Goal: Task Accomplishment & Management: Manage account settings

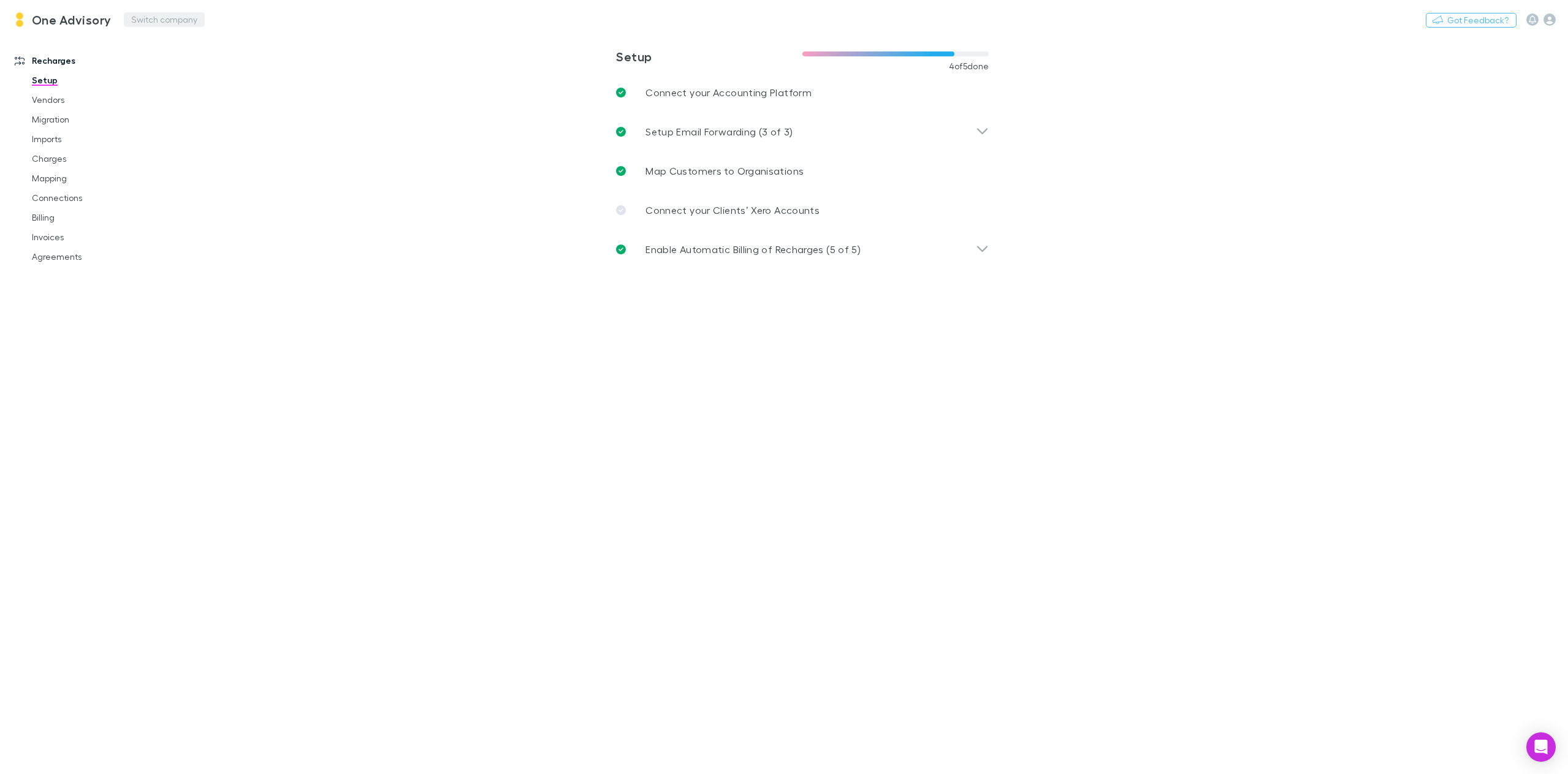
click at [162, 18] on button "Switch company" at bounding box center [164, 20] width 81 height 15
type input "***"
click at [191, 73] on p "Ipsum Advisors" at bounding box center [168, 73] width 71 height 15
click at [59, 100] on link "Vendors" at bounding box center [95, 100] width 152 height 20
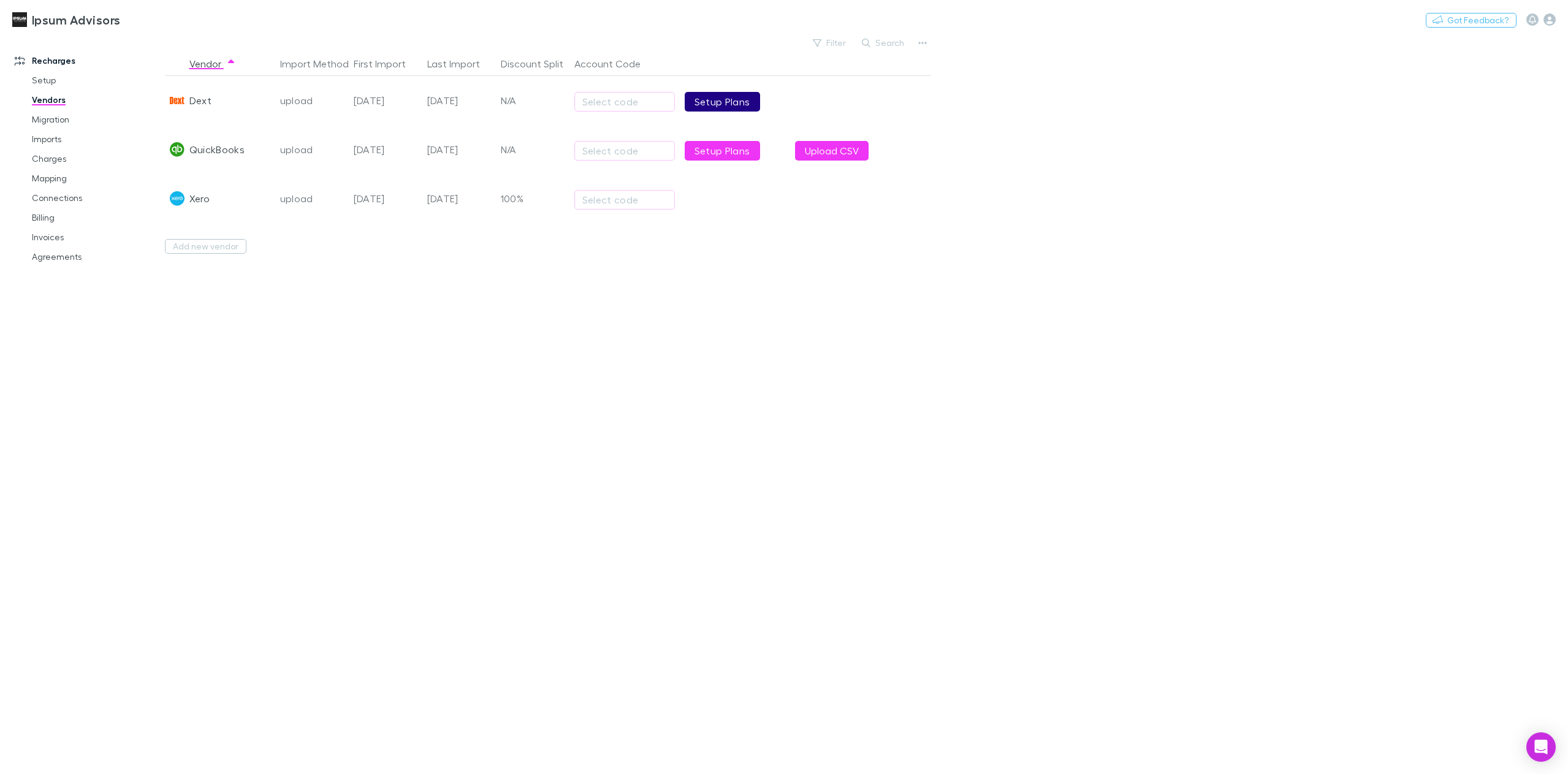
click at [723, 97] on link "Setup Plans" at bounding box center [722, 102] width 76 height 20
click at [58, 158] on link "Charges" at bounding box center [95, 159] width 152 height 20
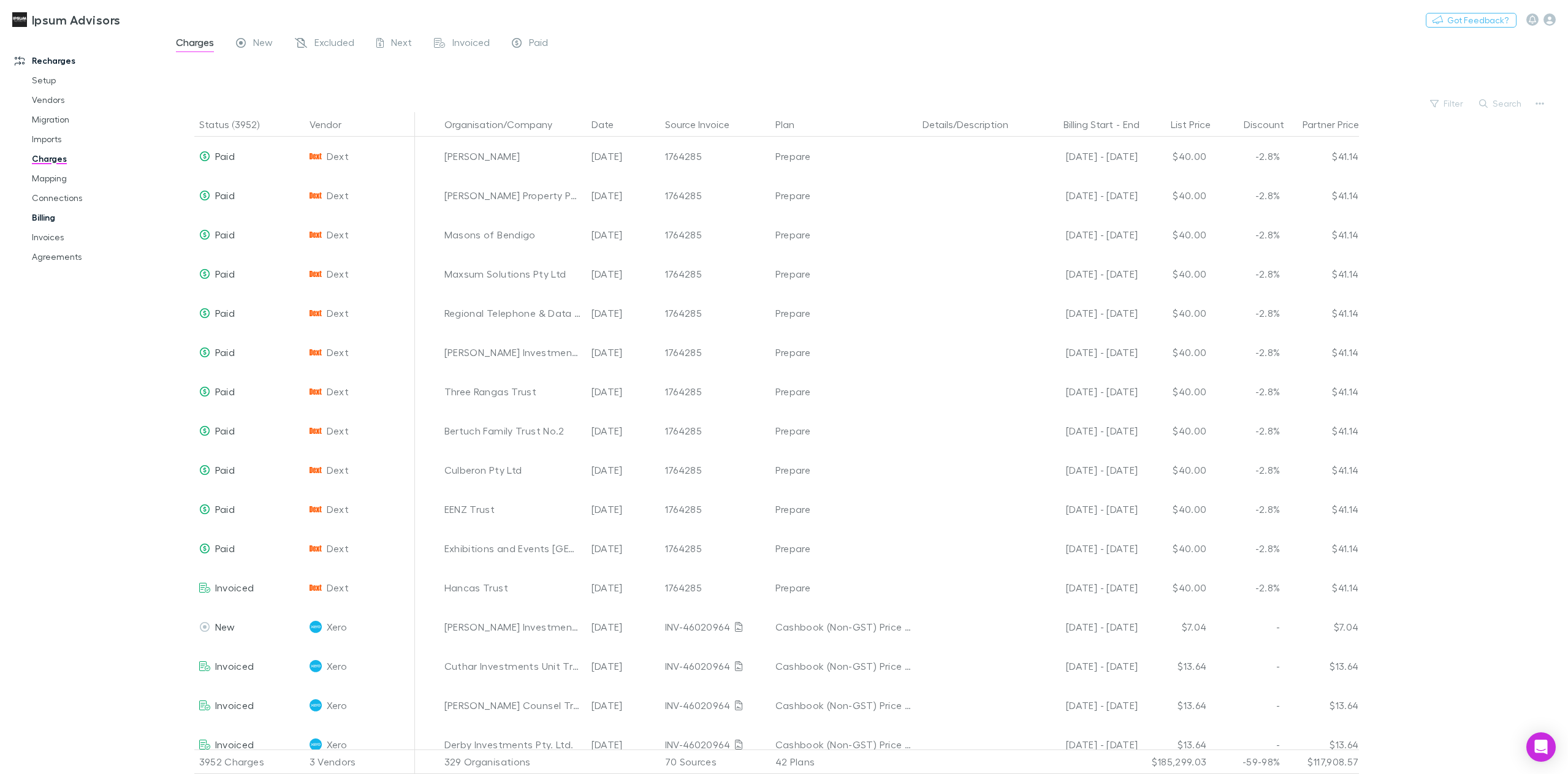
click at [72, 223] on link "Billing" at bounding box center [95, 217] width 152 height 20
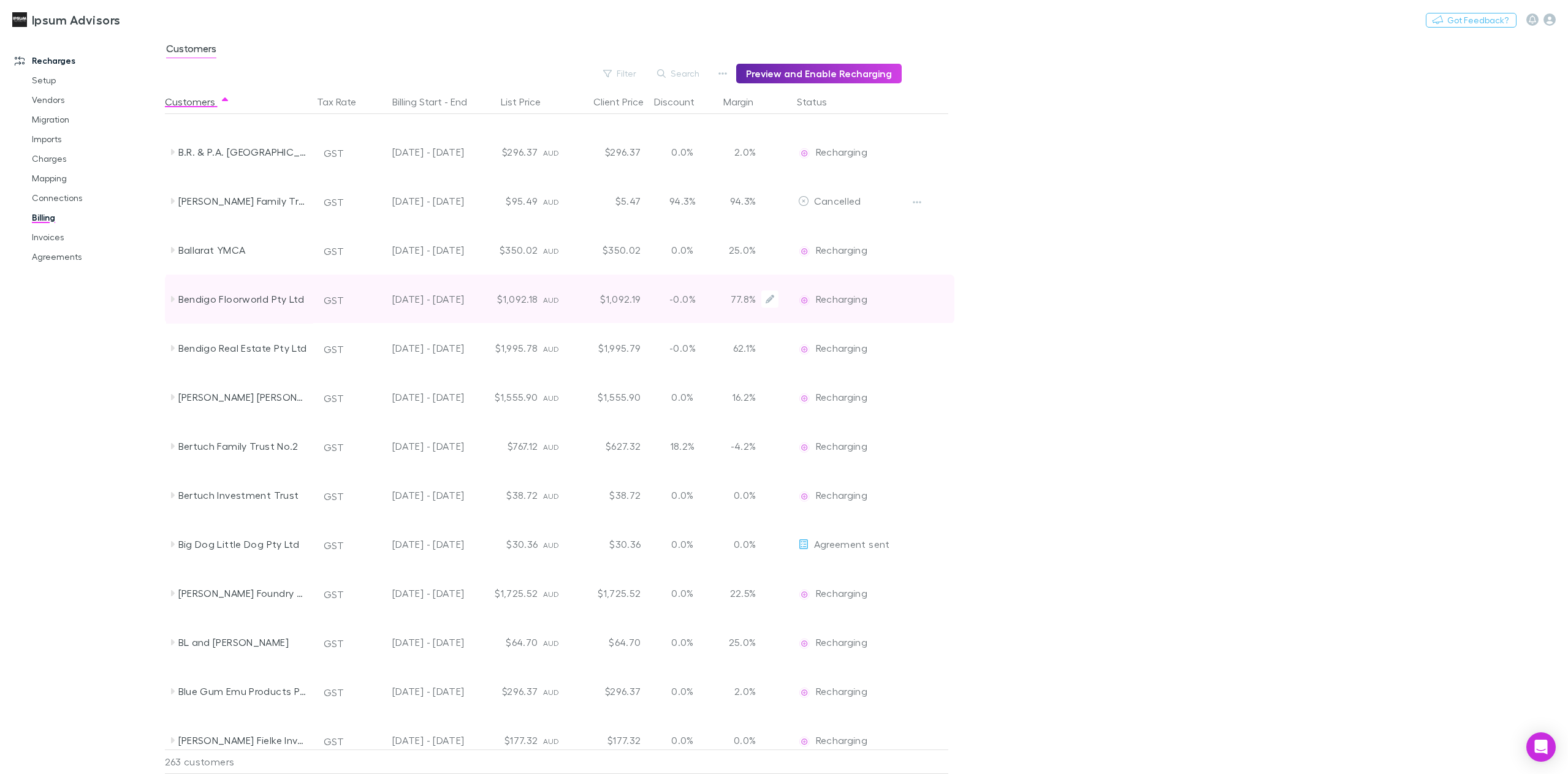
scroll to position [1410, 0]
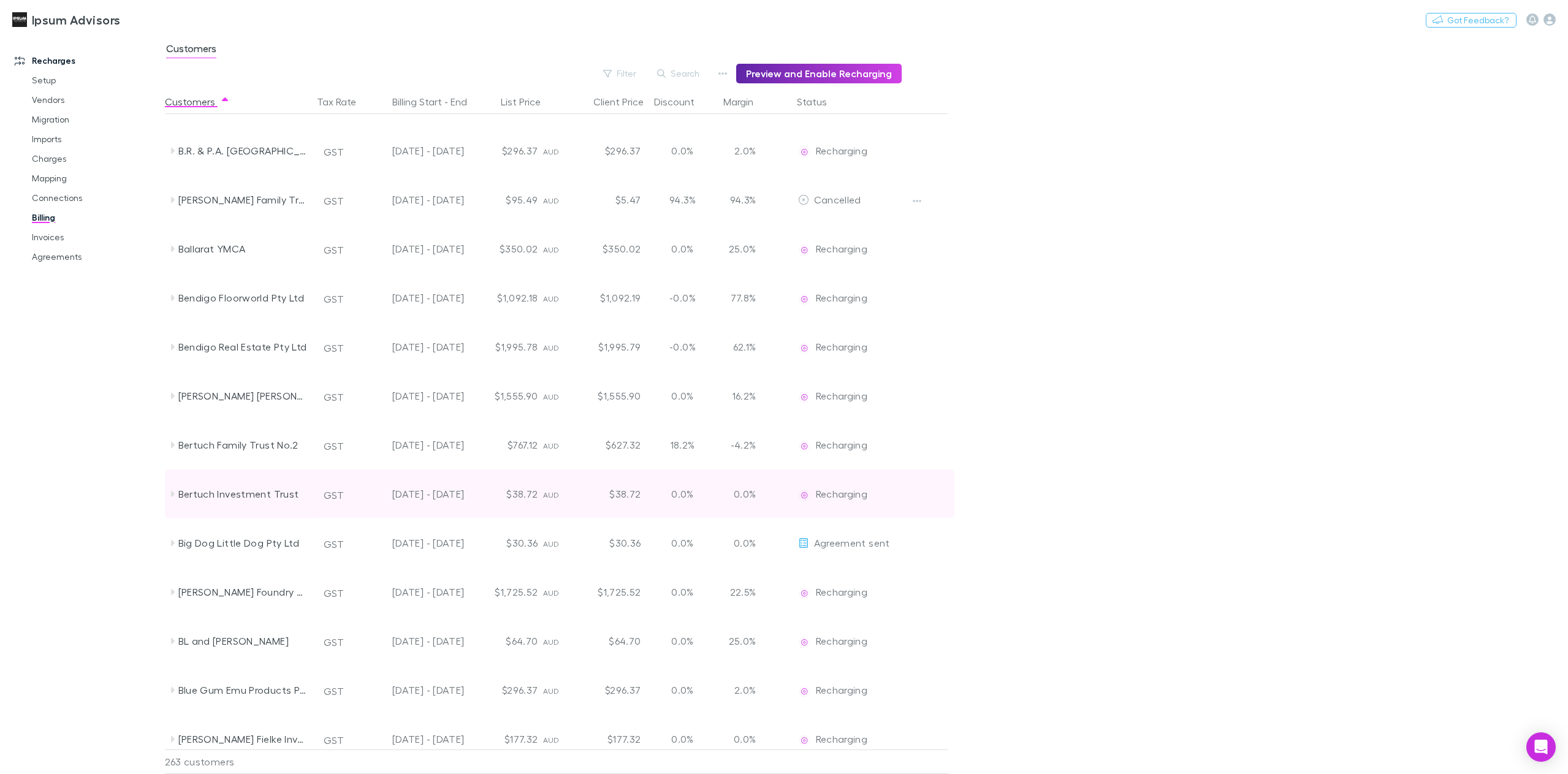
click at [172, 496] on icon at bounding box center [173, 494] width 4 height 7
click at [173, 497] on icon at bounding box center [173, 494] width 10 height 10
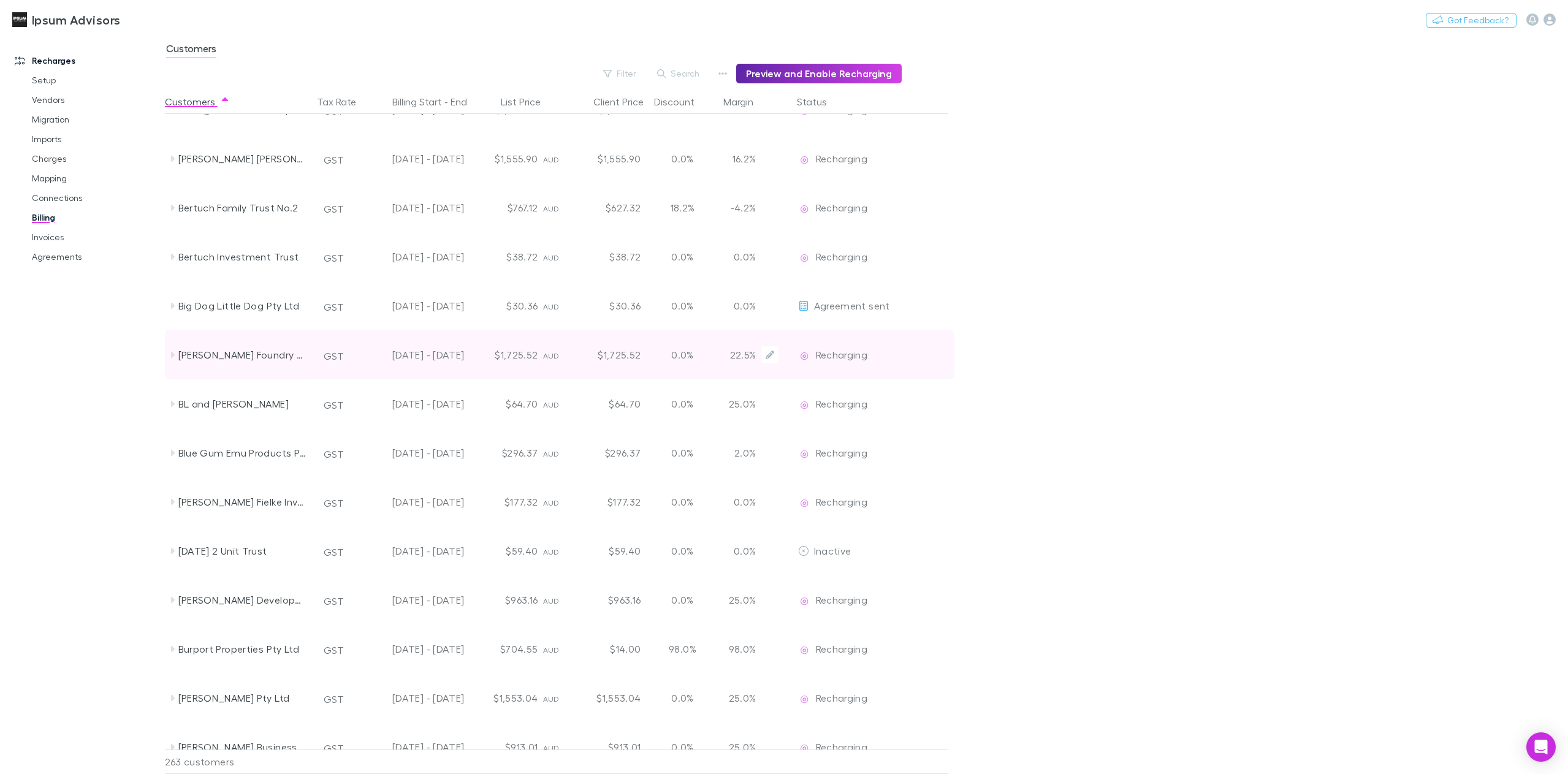
scroll to position [1655, 0]
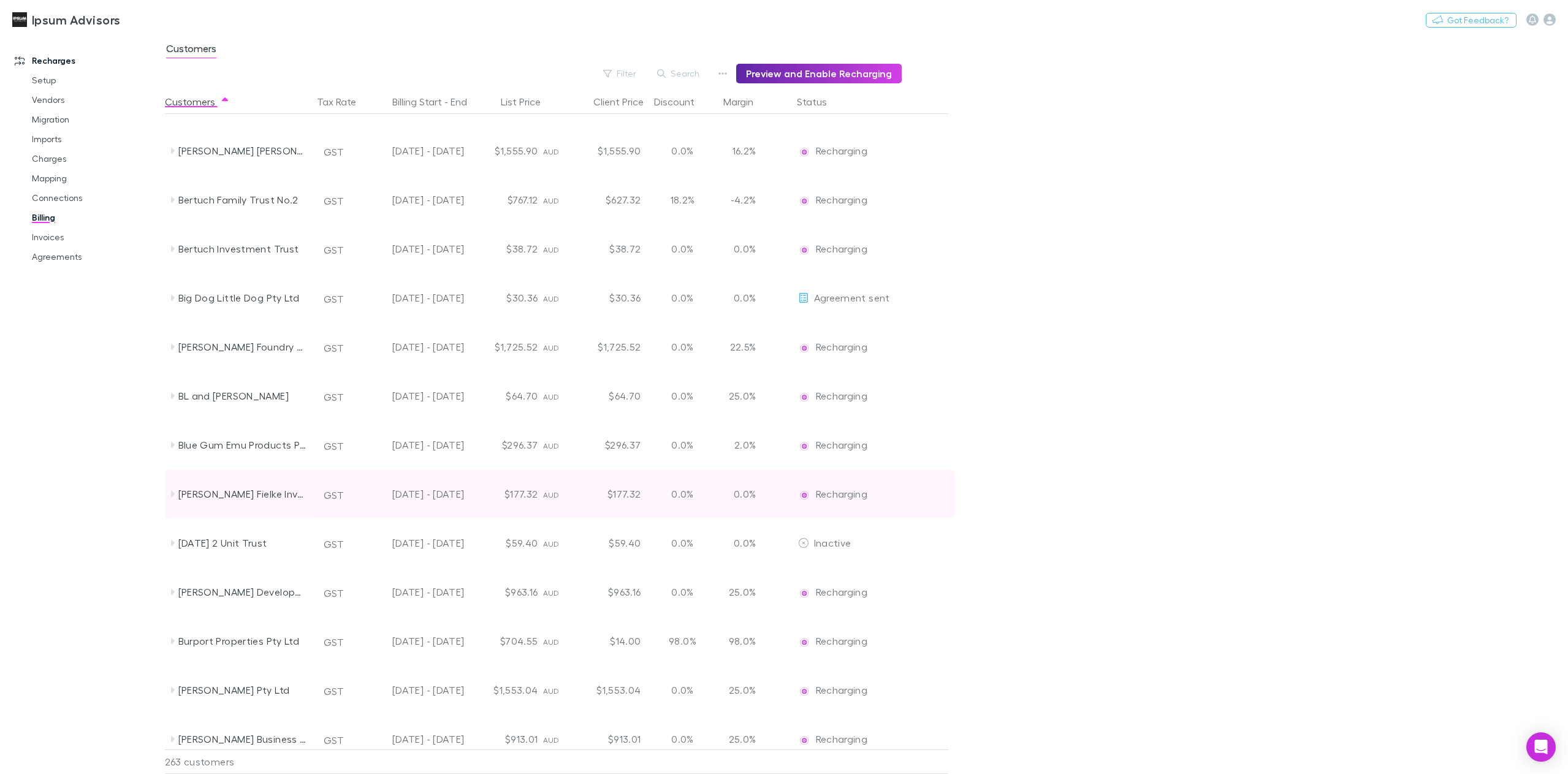
click at [170, 494] on icon at bounding box center [173, 494] width 10 height 10
click at [170, 494] on icon at bounding box center [173, 494] width 7 height 4
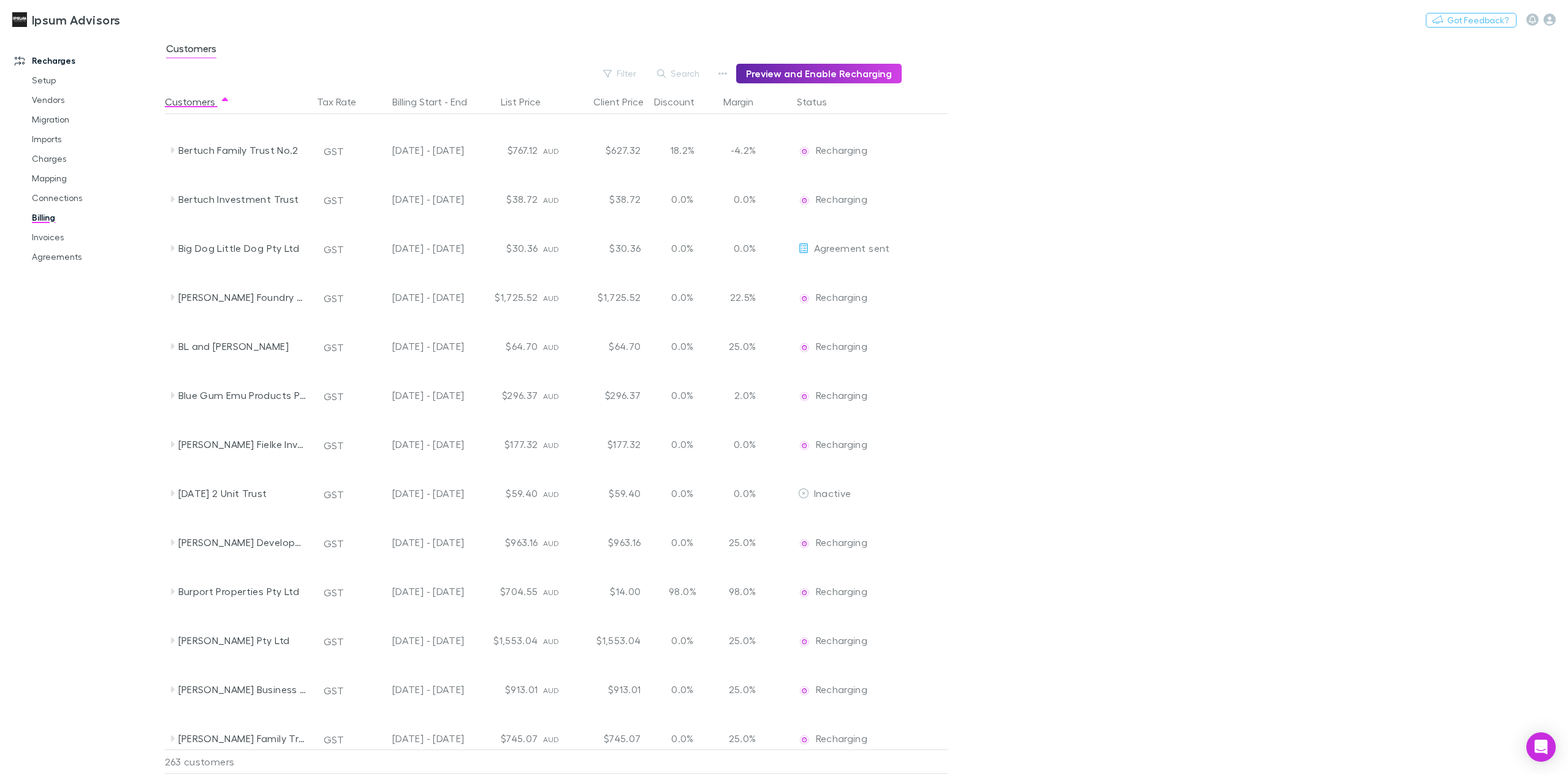
scroll to position [1816, 0]
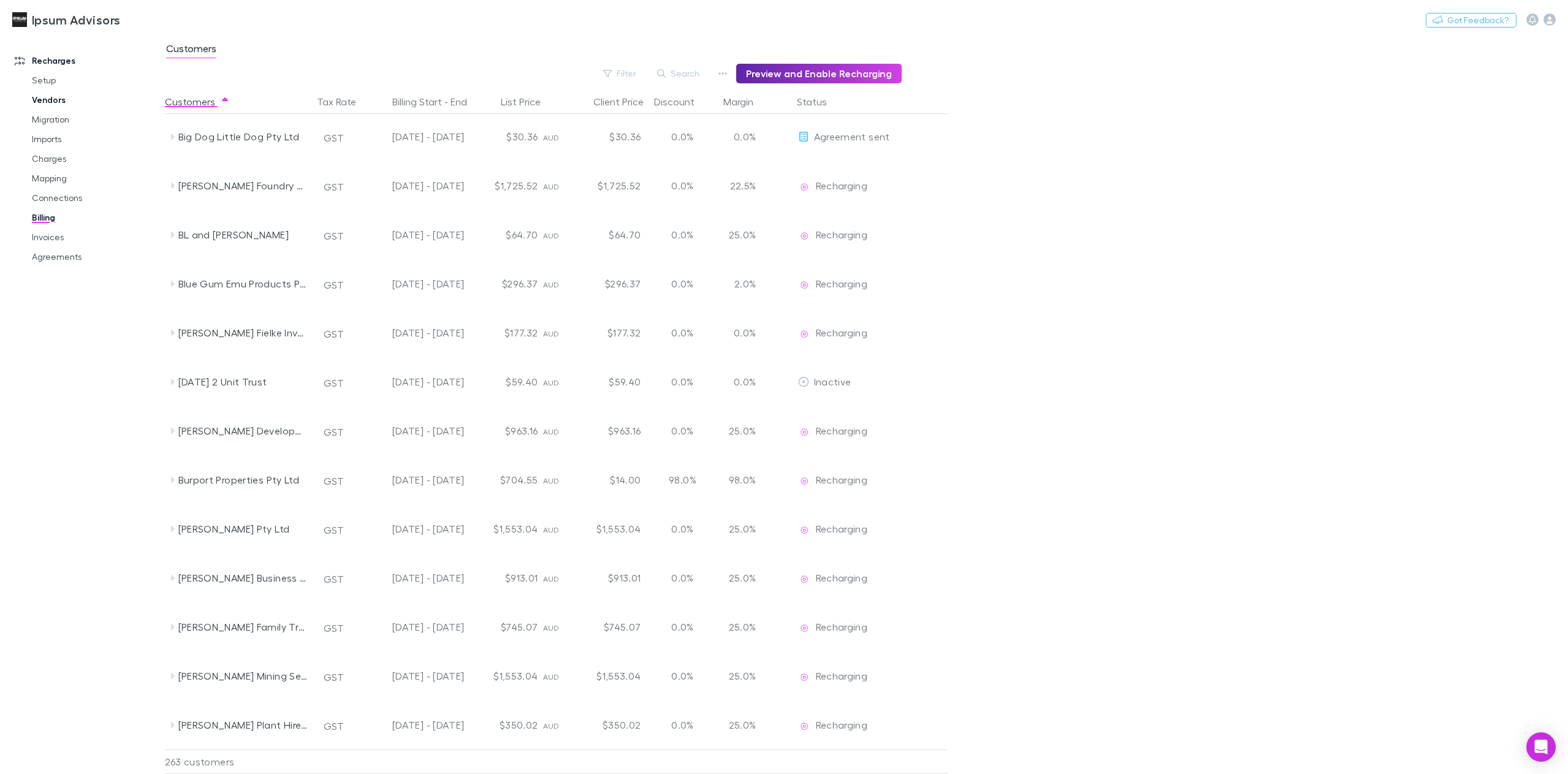
click at [63, 104] on link "Vendors" at bounding box center [95, 100] width 152 height 20
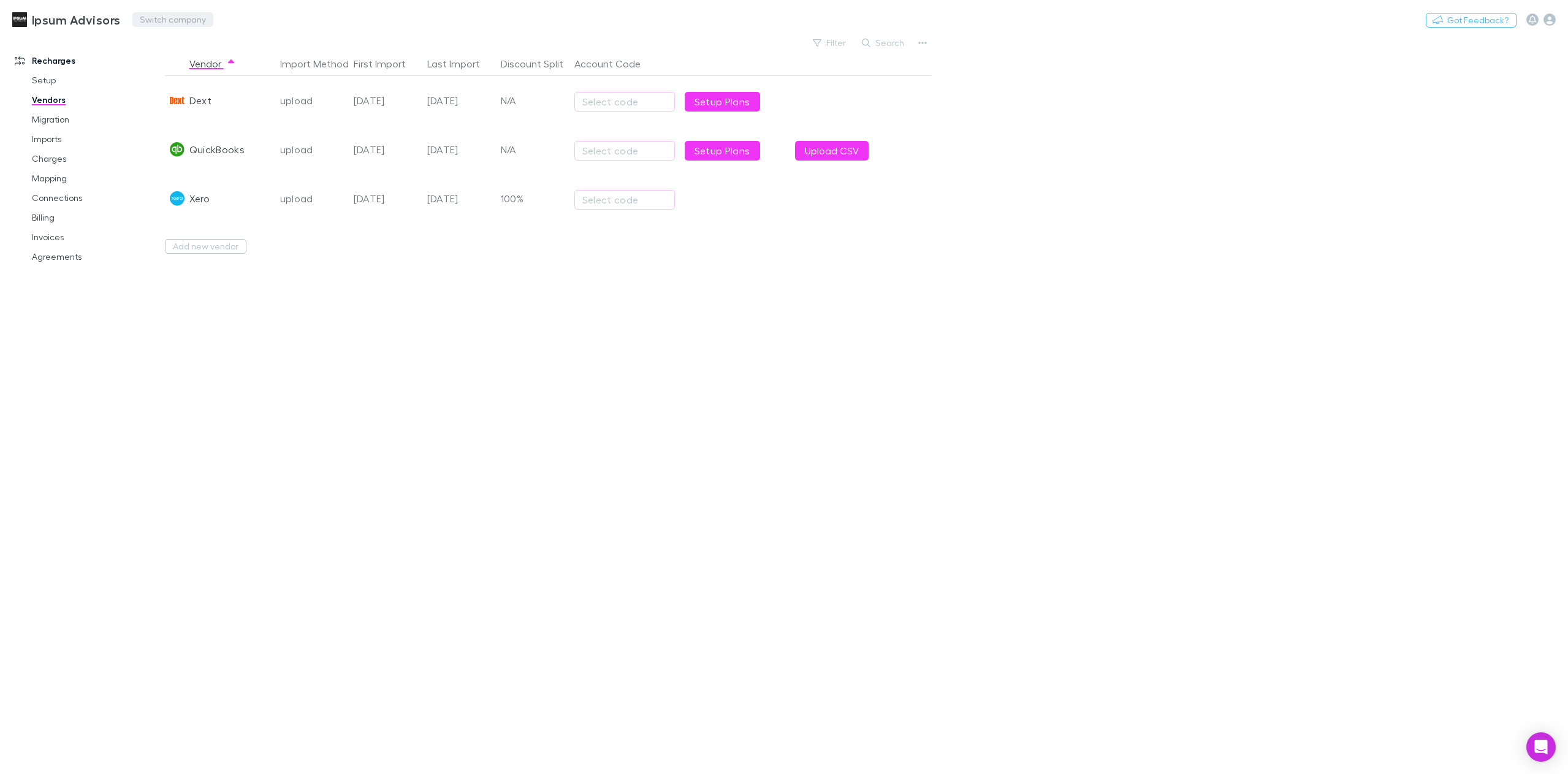
click at [161, 17] on button "Switch company" at bounding box center [173, 20] width 81 height 15
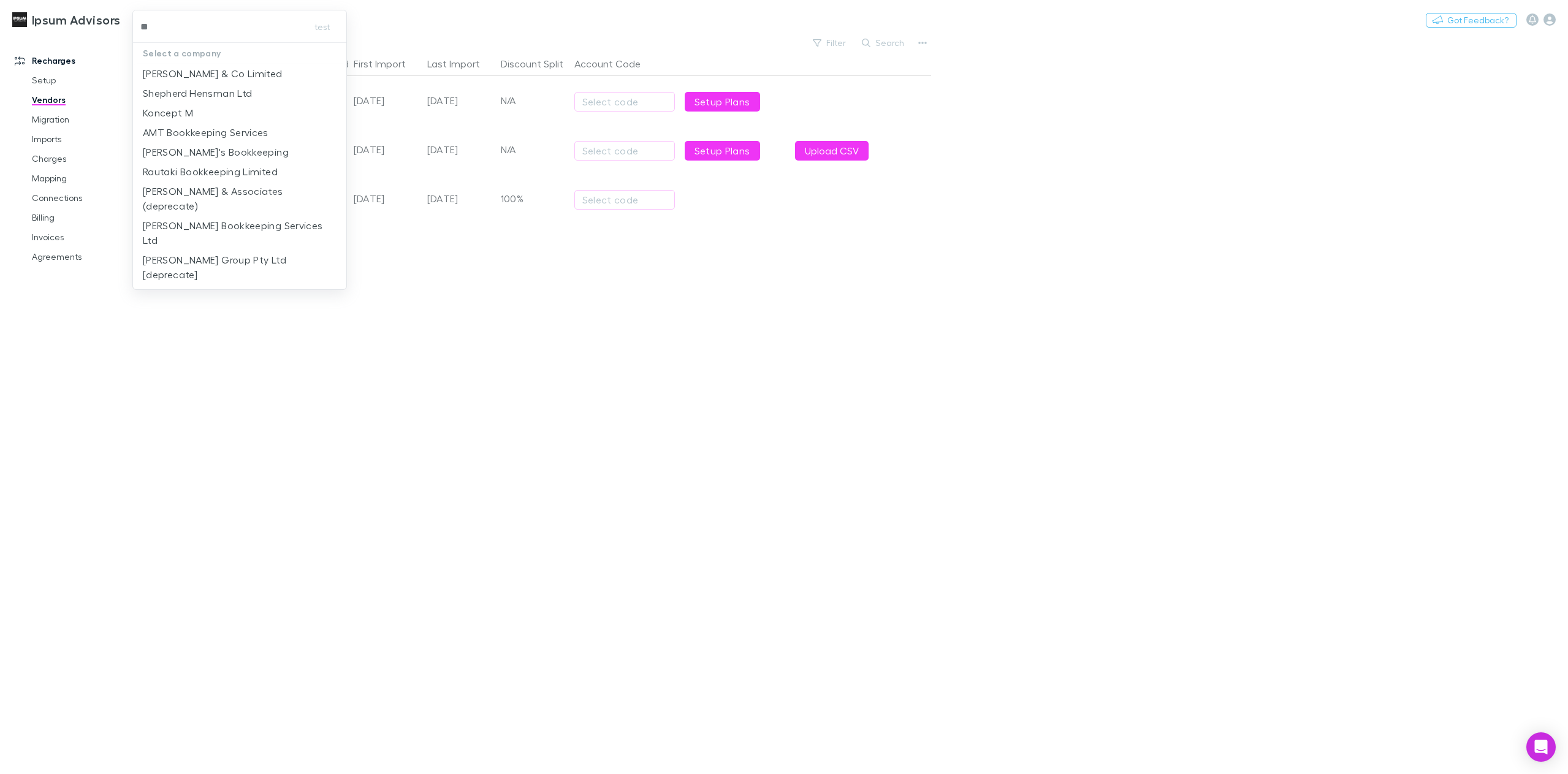
type input "***"
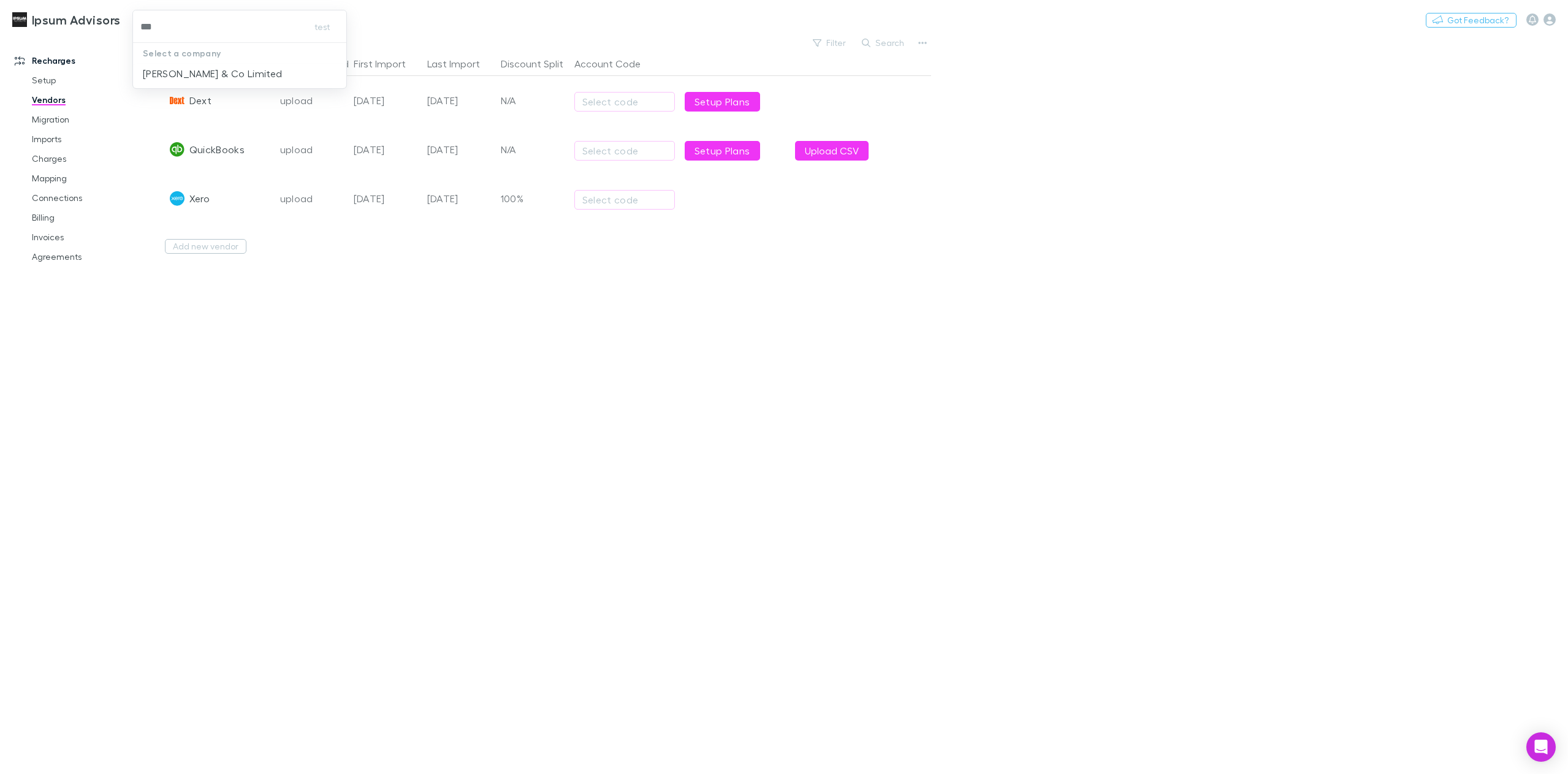
click at [190, 78] on p "[PERSON_NAME] & Co Limited" at bounding box center [212, 73] width 140 height 15
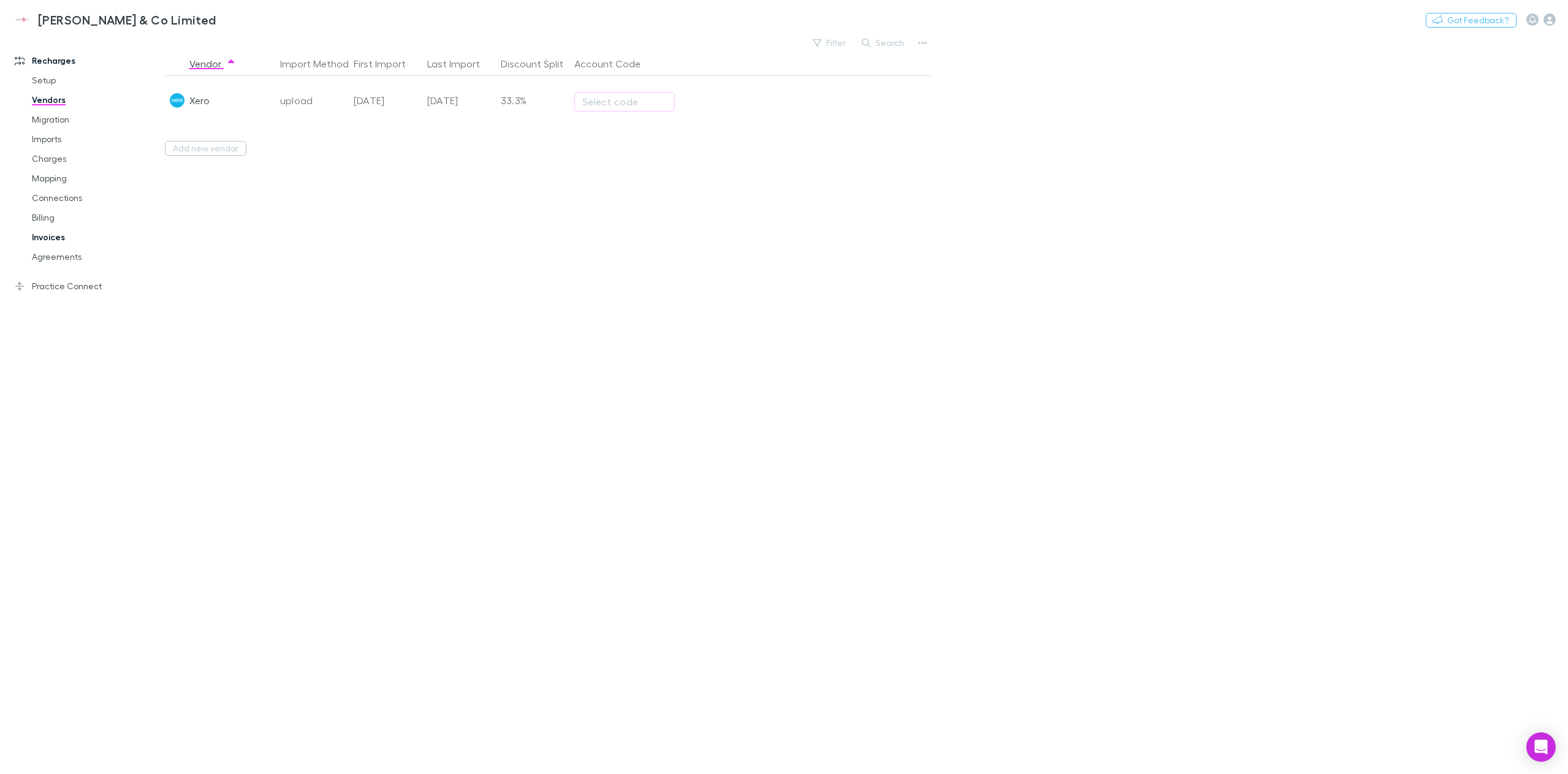
click at [47, 242] on link "Invoices" at bounding box center [95, 237] width 152 height 20
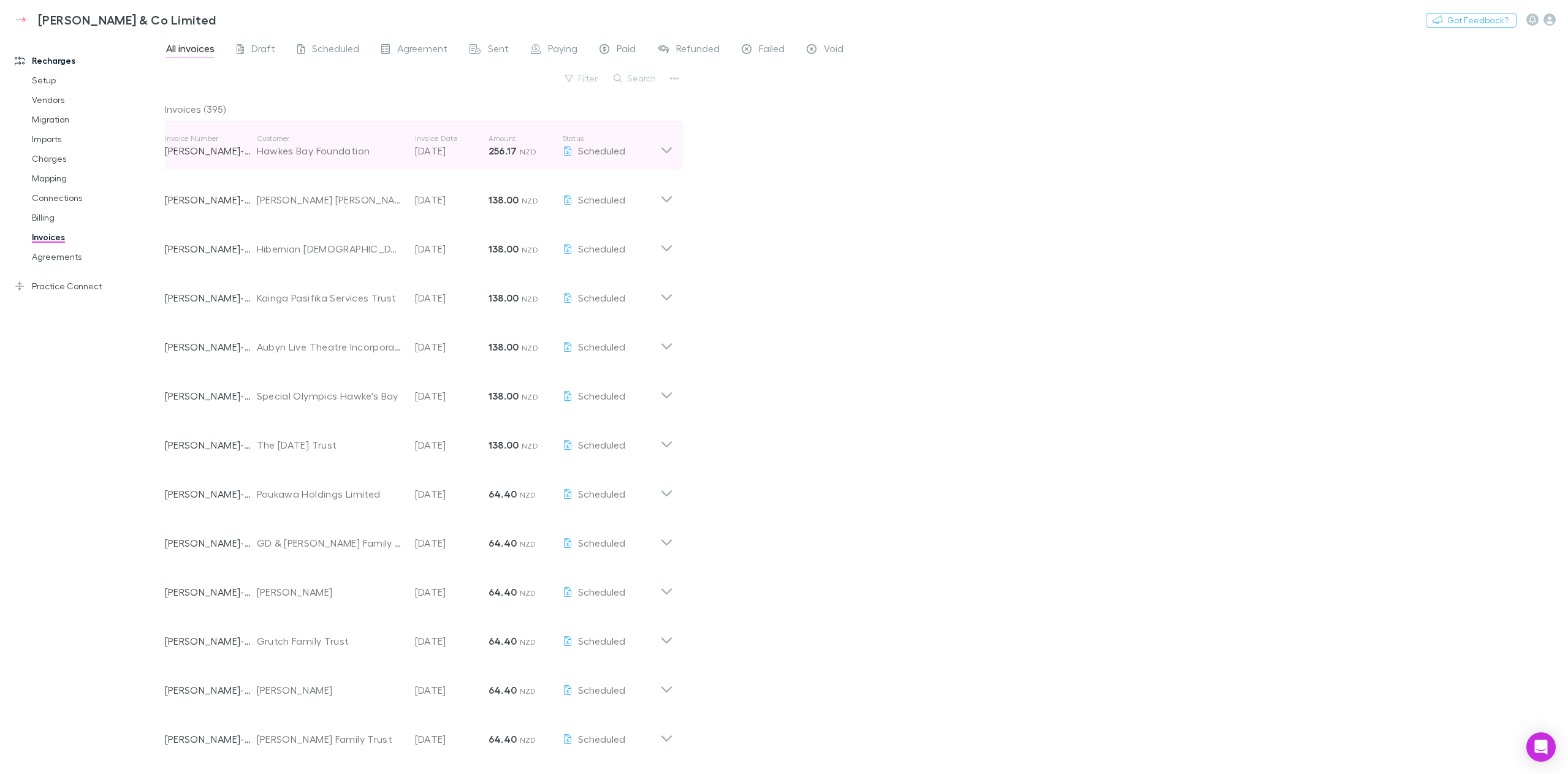
click at [668, 150] on icon at bounding box center [667, 146] width 13 height 24
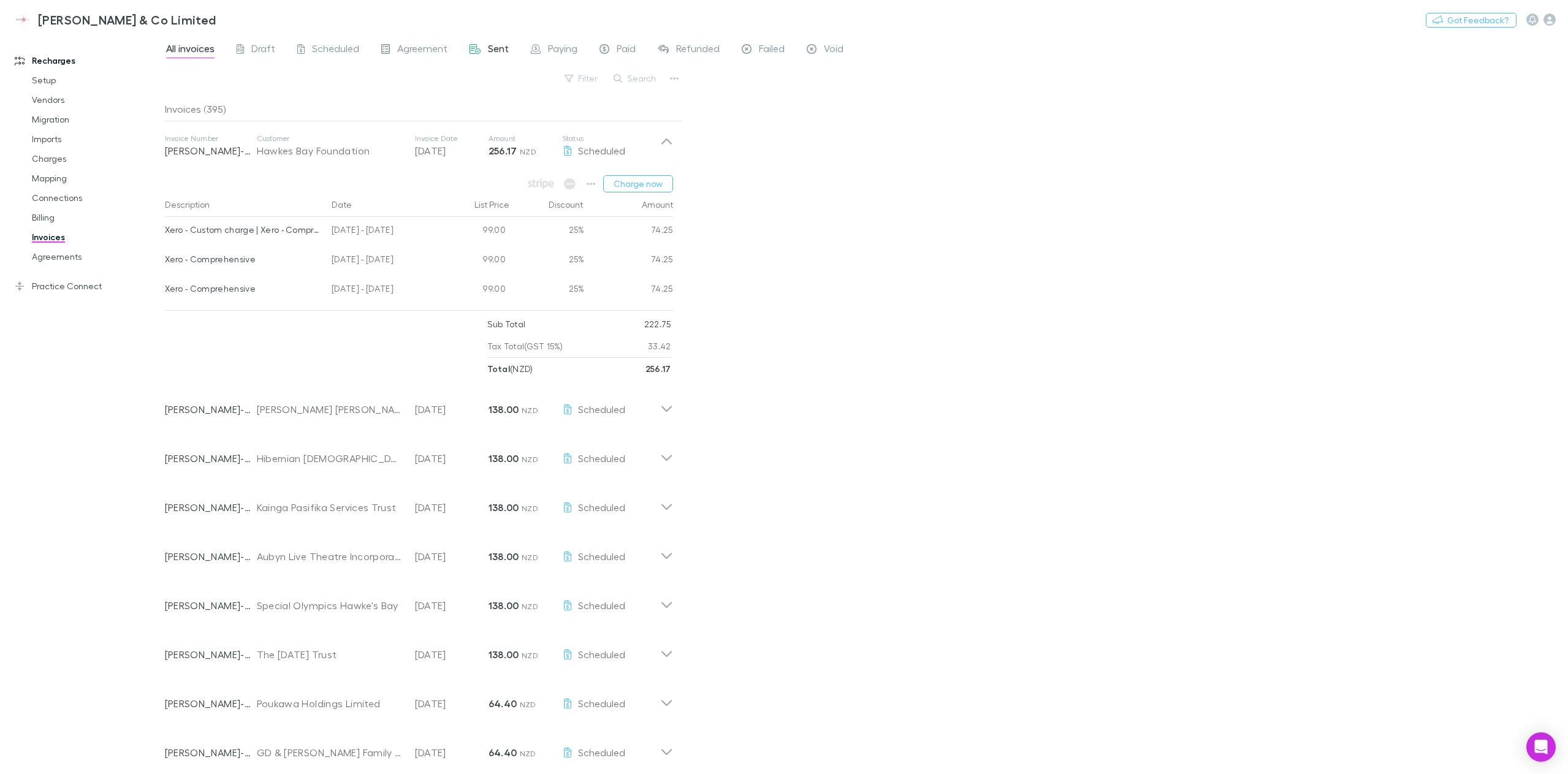
click at [488, 46] on span "Sent" at bounding box center [498, 50] width 21 height 16
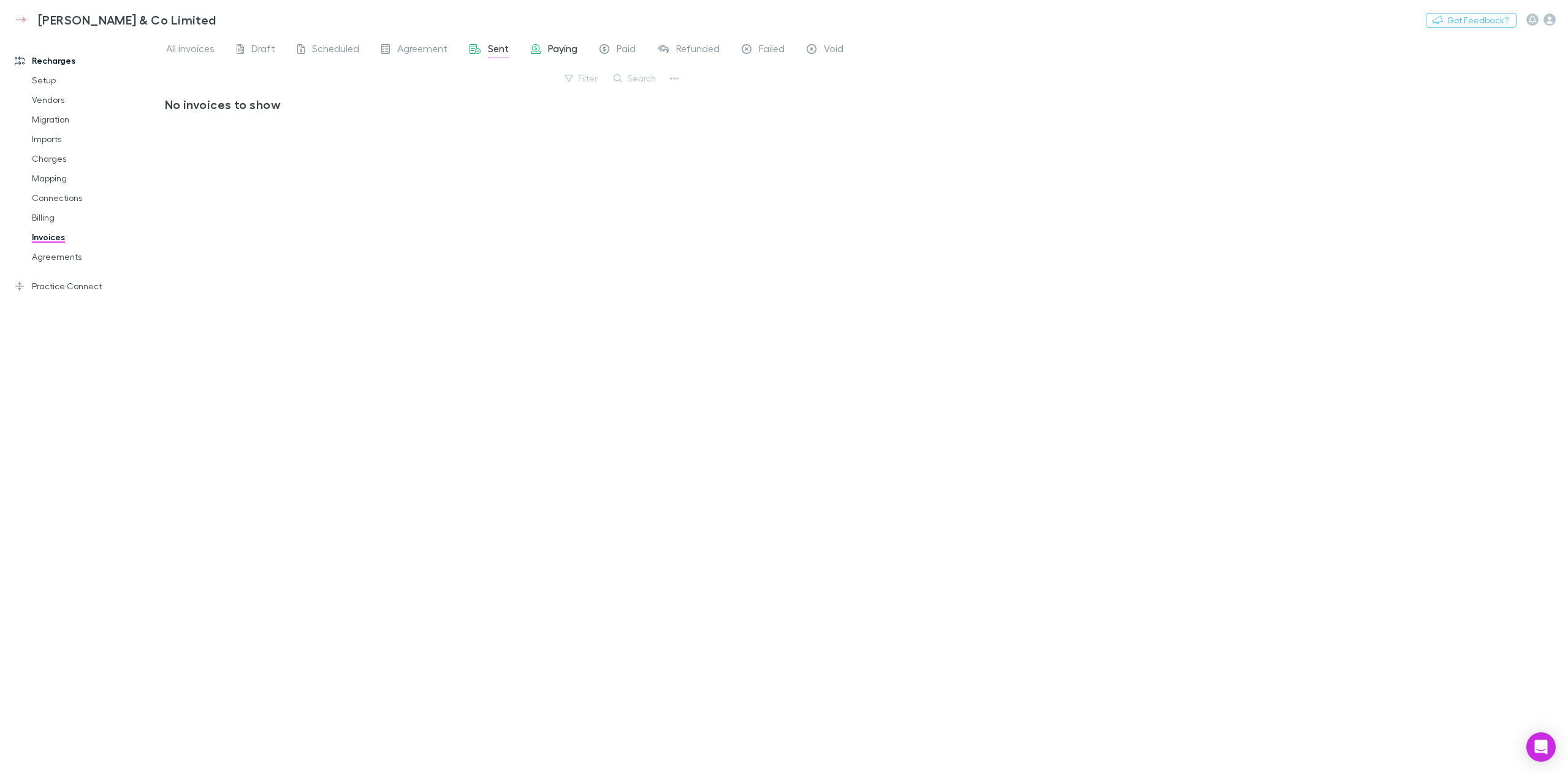
click at [558, 48] on span "Paying" at bounding box center [563, 50] width 29 height 16
click at [611, 54] on div "Paid" at bounding box center [617, 50] width 36 height 16
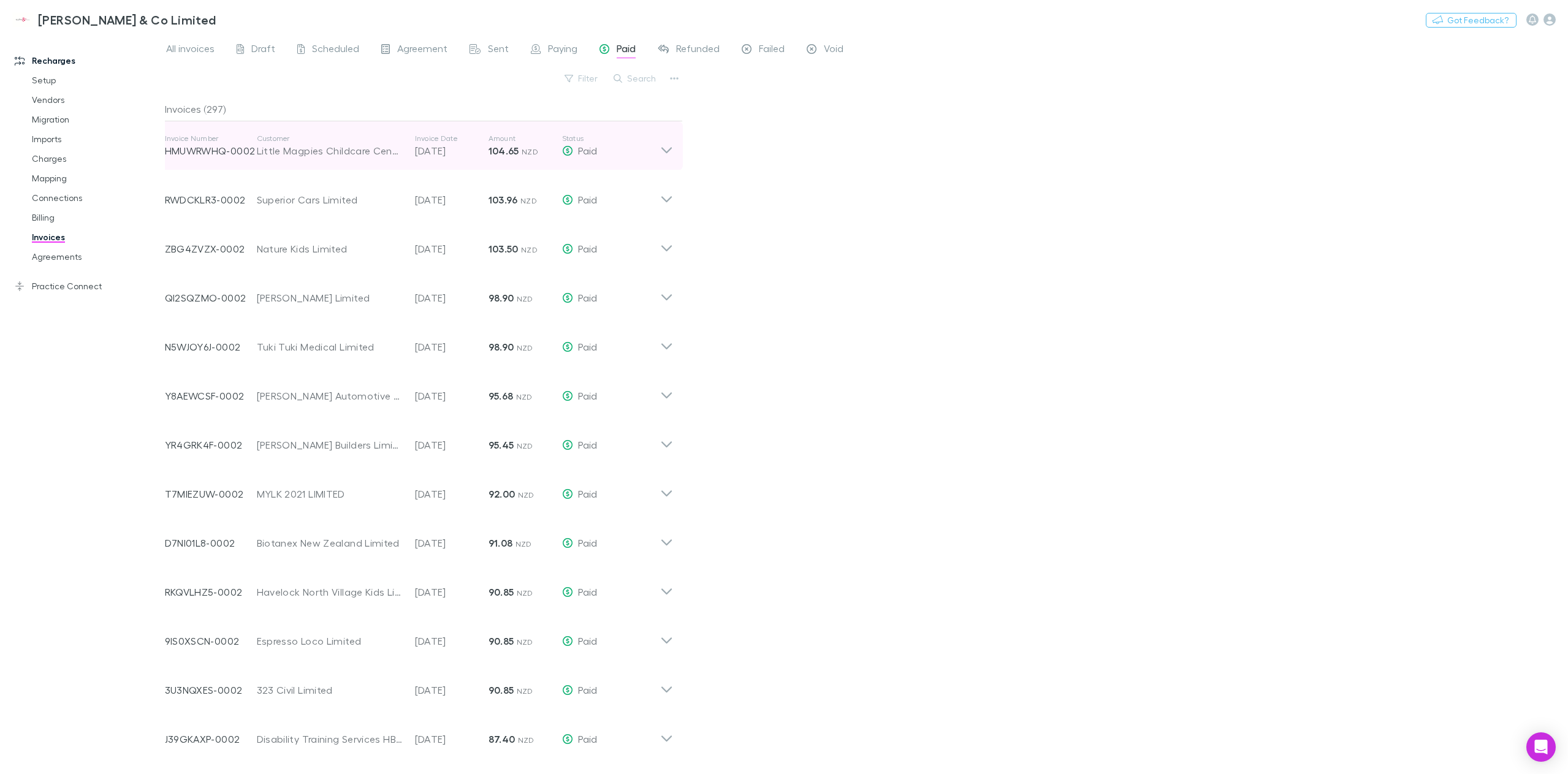
click at [665, 151] on icon at bounding box center [666, 151] width 11 height 7
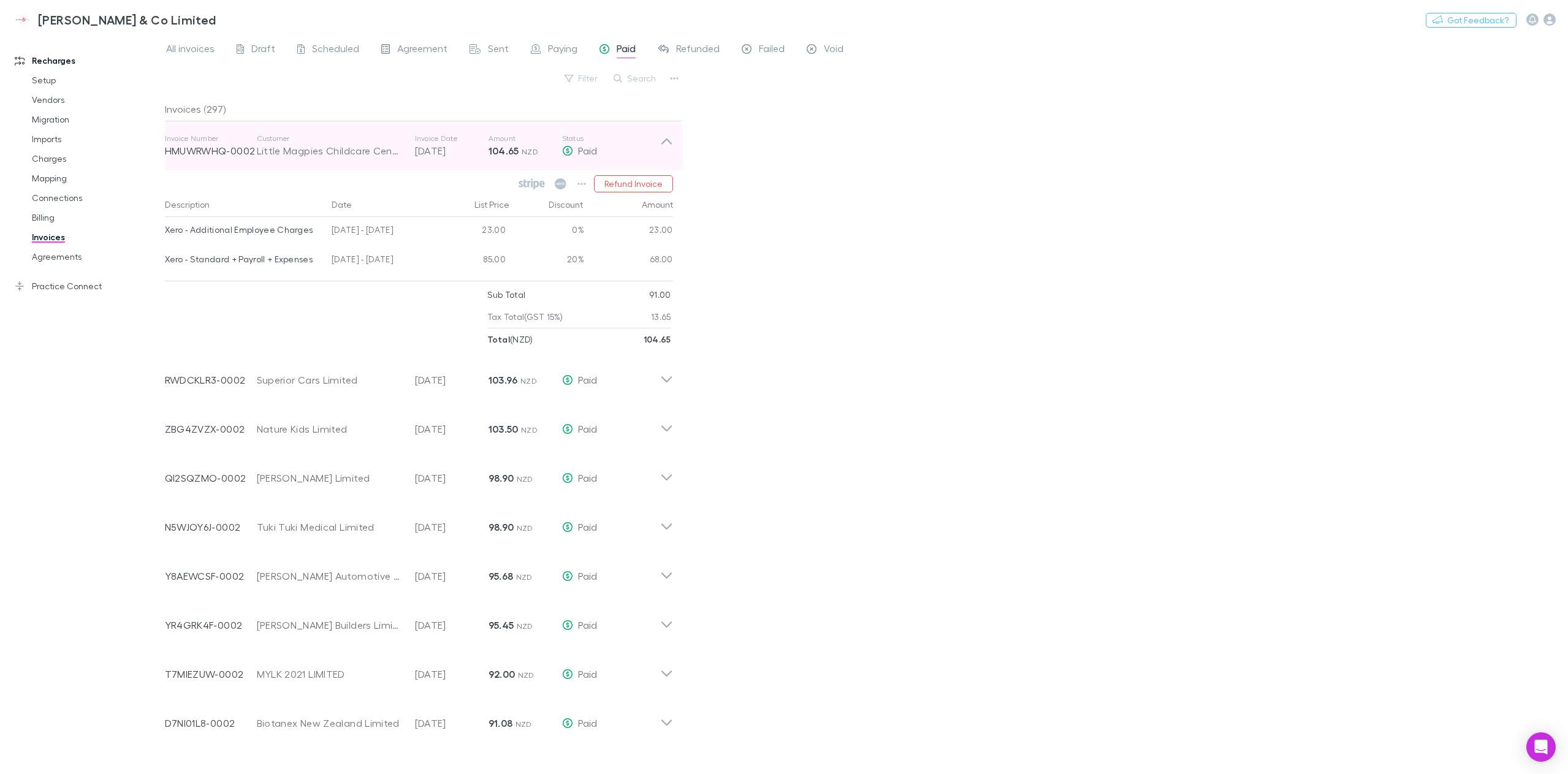
click at [664, 151] on icon at bounding box center [667, 146] width 13 height 24
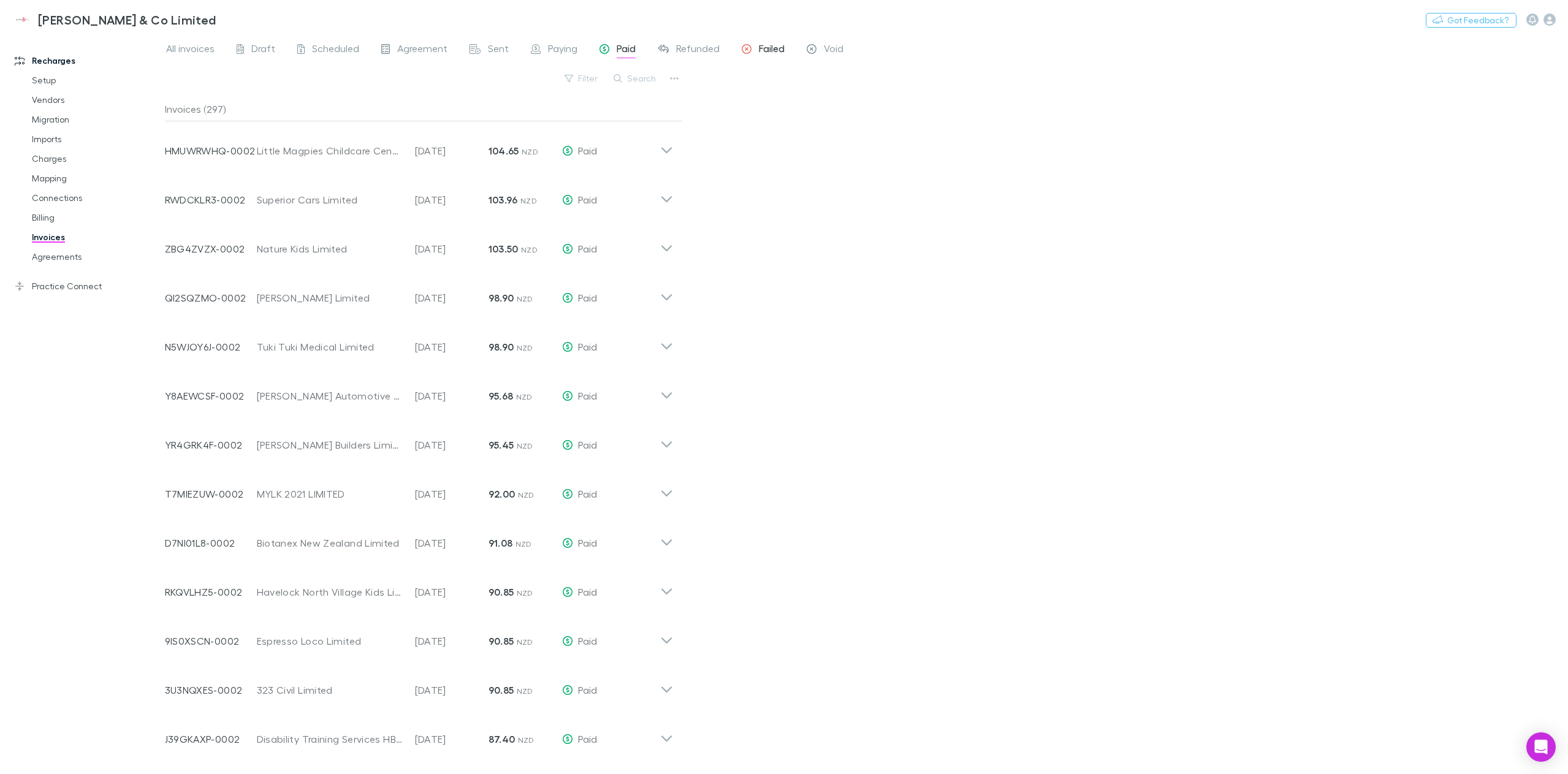
click at [767, 50] on span "Failed" at bounding box center [772, 50] width 26 height 16
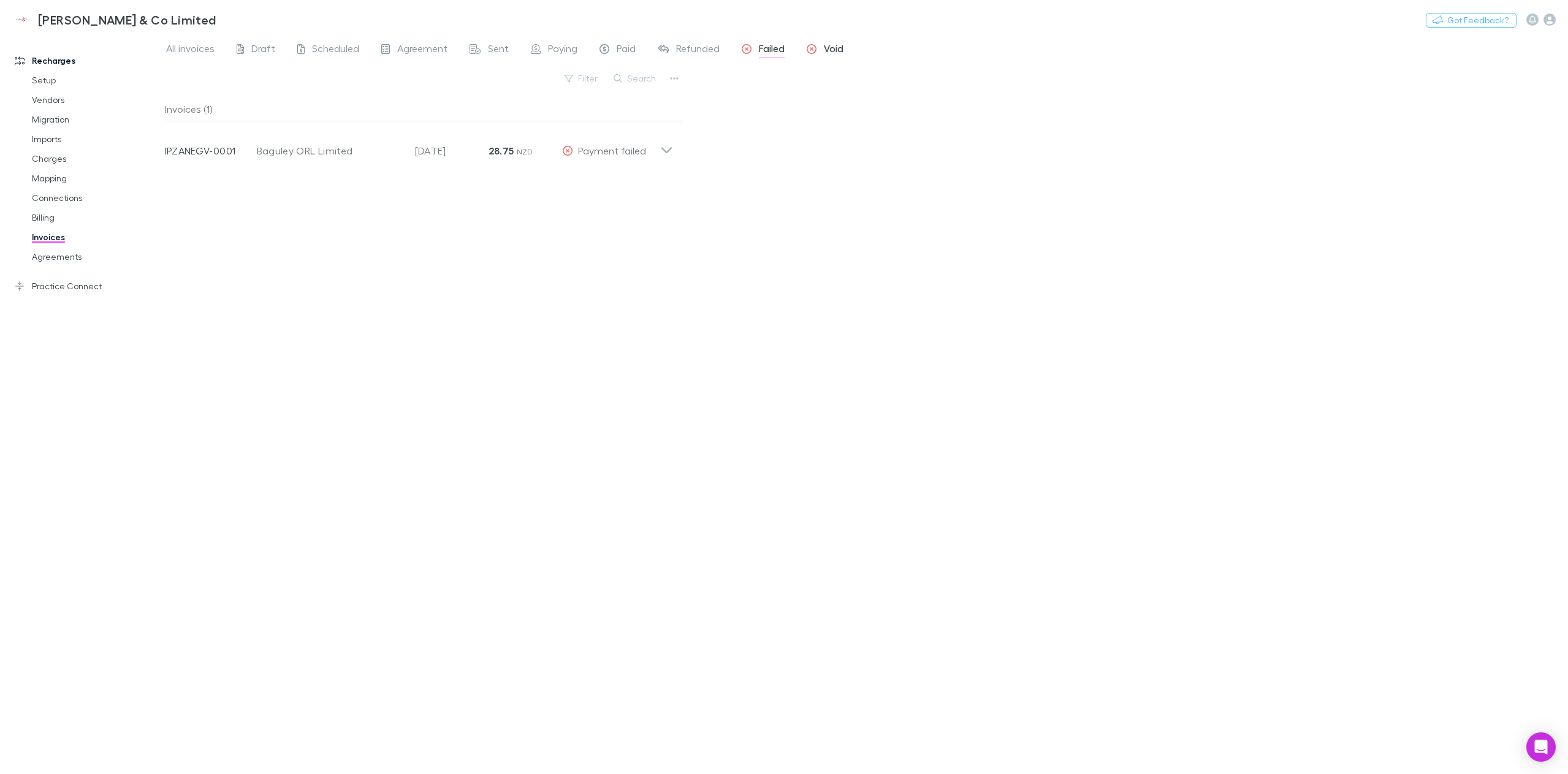
click at [824, 52] on span "Void" at bounding box center [834, 50] width 20 height 16
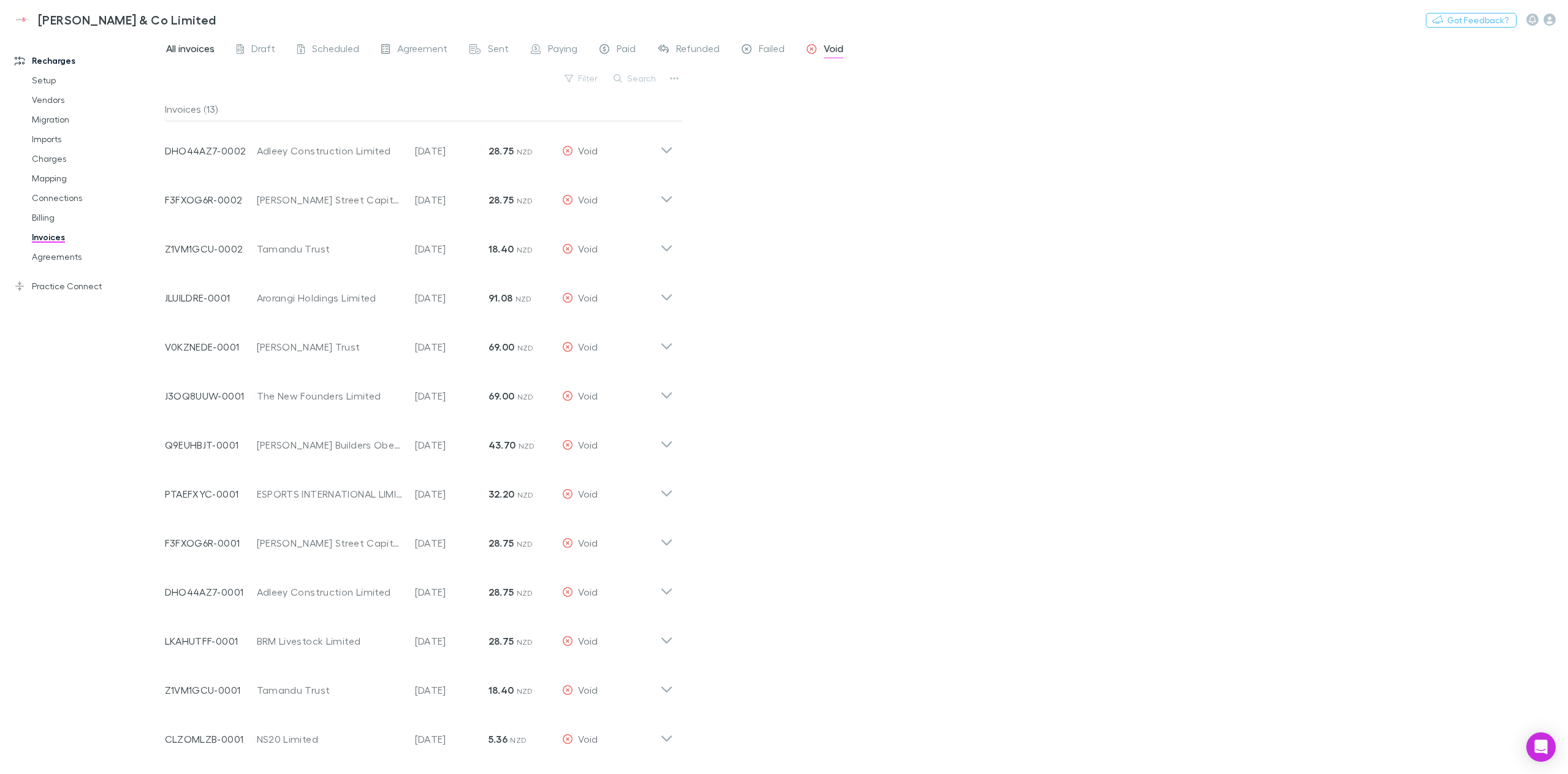
click at [209, 45] on span "All invoices" at bounding box center [190, 50] width 48 height 16
click at [668, 145] on icon at bounding box center [667, 146] width 13 height 24
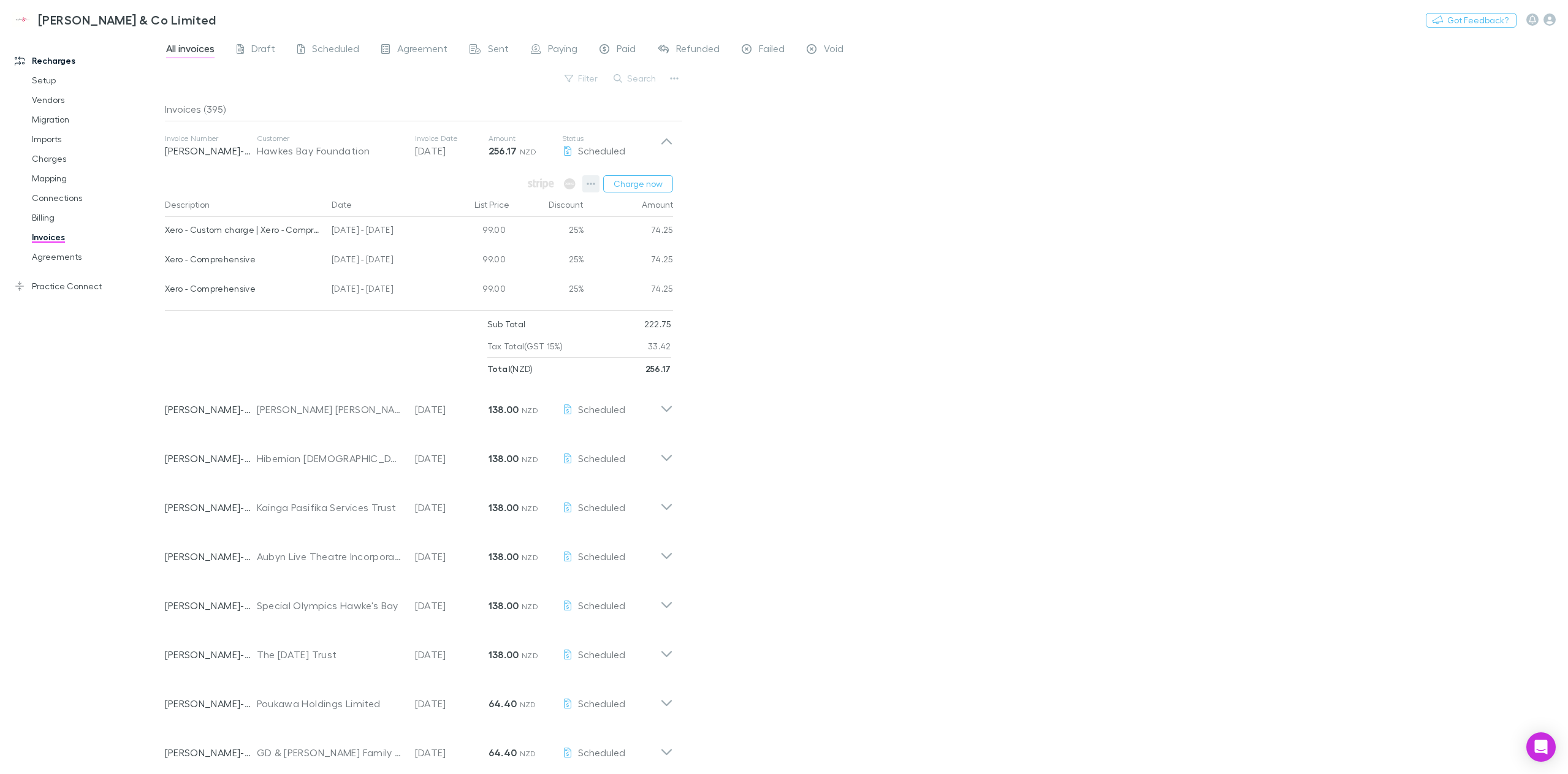
click at [594, 186] on icon "button" at bounding box center [591, 184] width 9 height 10
click at [862, 324] on div at bounding box center [784, 387] width 1568 height 774
click at [177, 146] on p "[PERSON_NAME]-0095" at bounding box center [211, 151] width 92 height 15
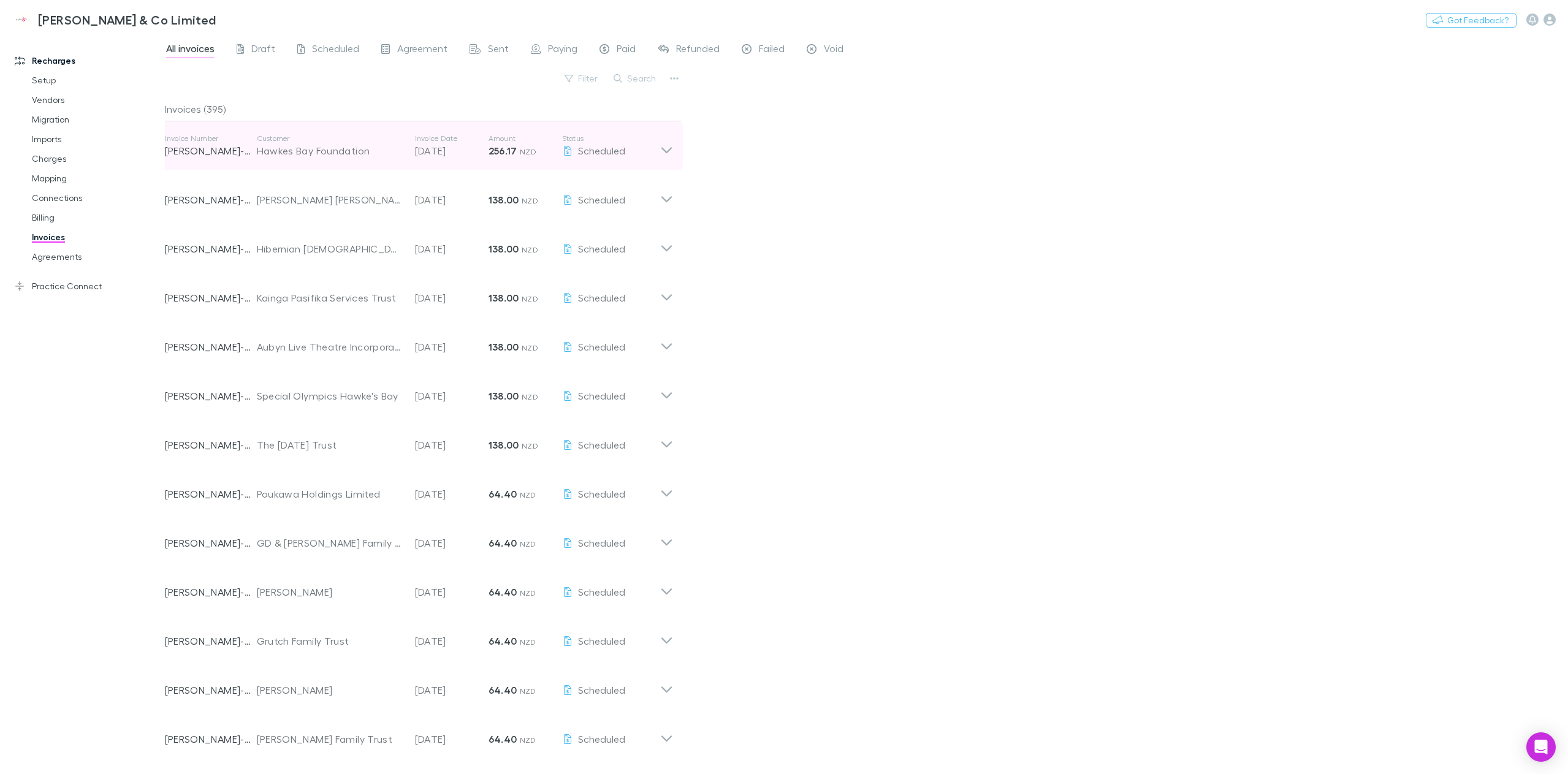
click at [177, 146] on p "[PERSON_NAME]-0095" at bounding box center [211, 151] width 92 height 15
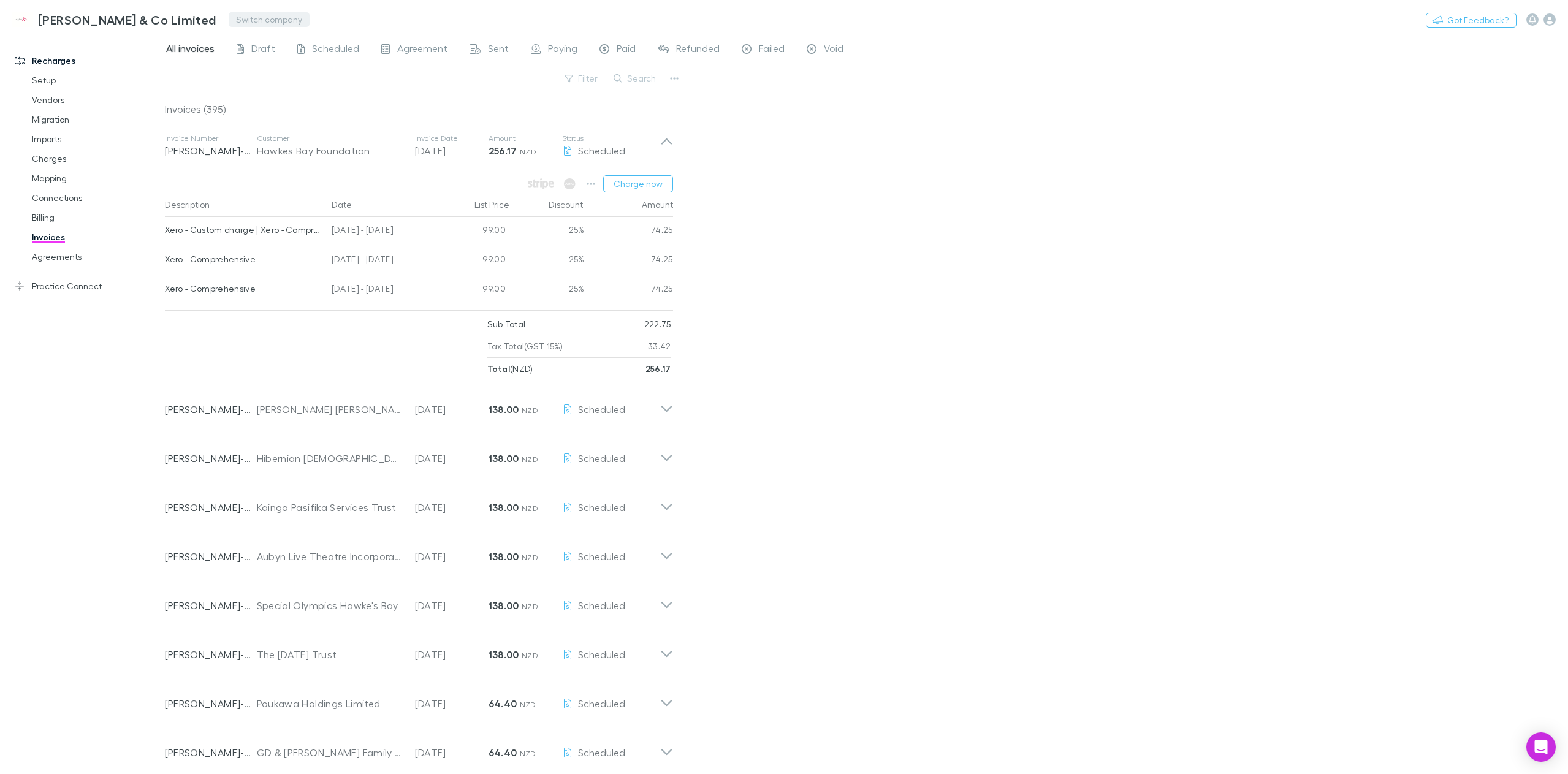
click at [229, 19] on button "Switch company" at bounding box center [269, 20] width 81 height 15
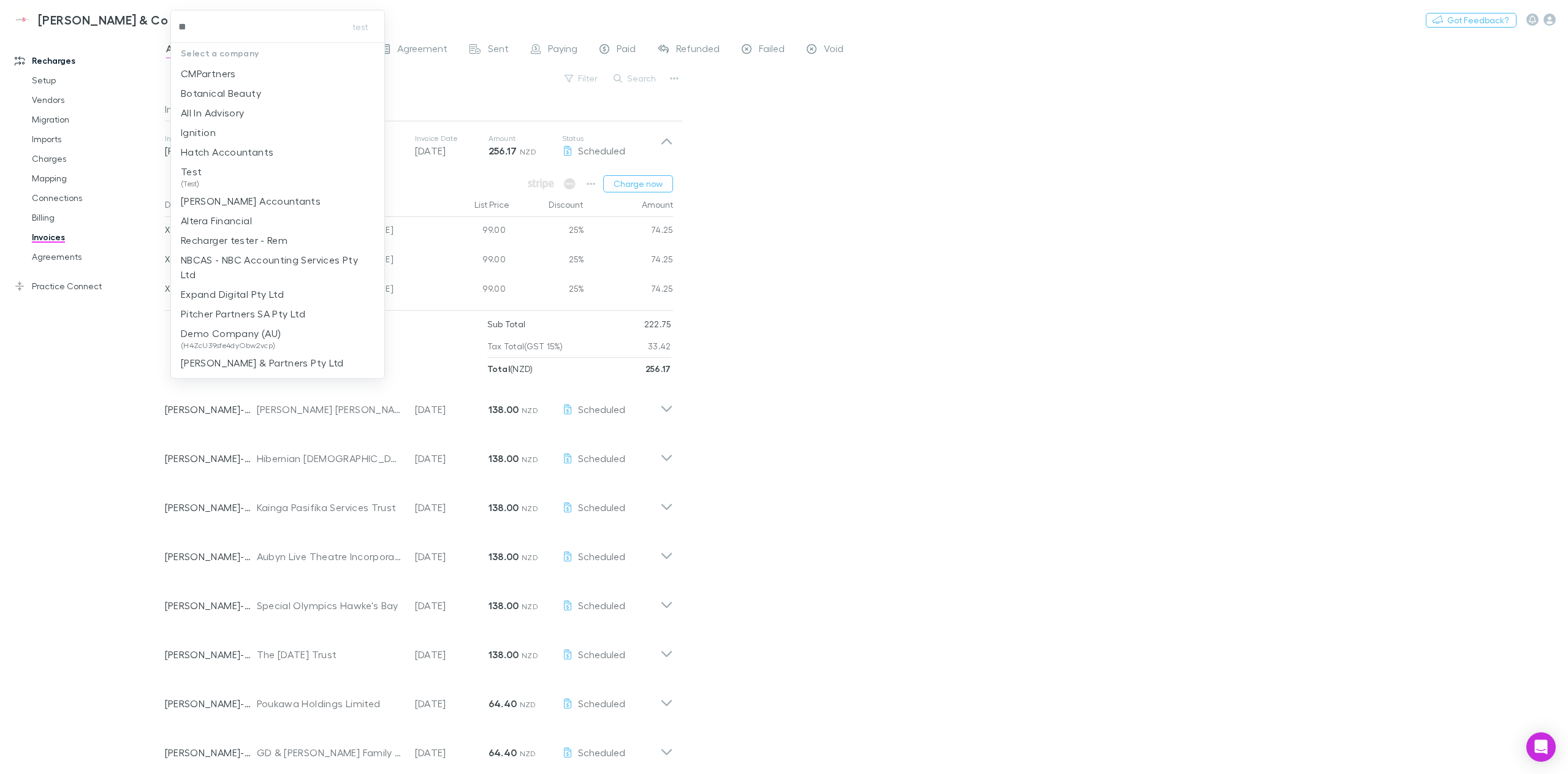
type input "***"
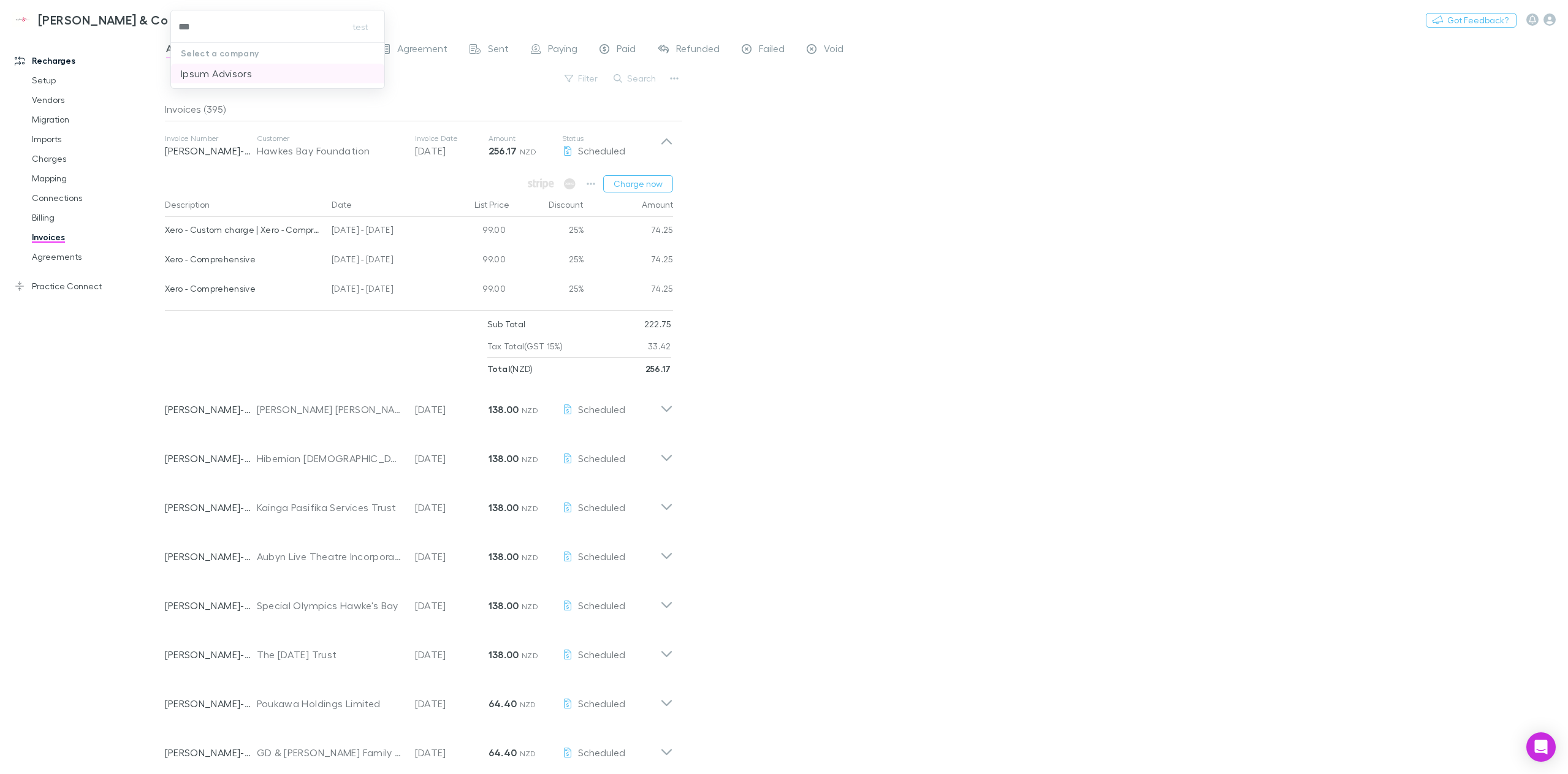
click at [212, 72] on p "Ipsum Advisors" at bounding box center [216, 73] width 71 height 15
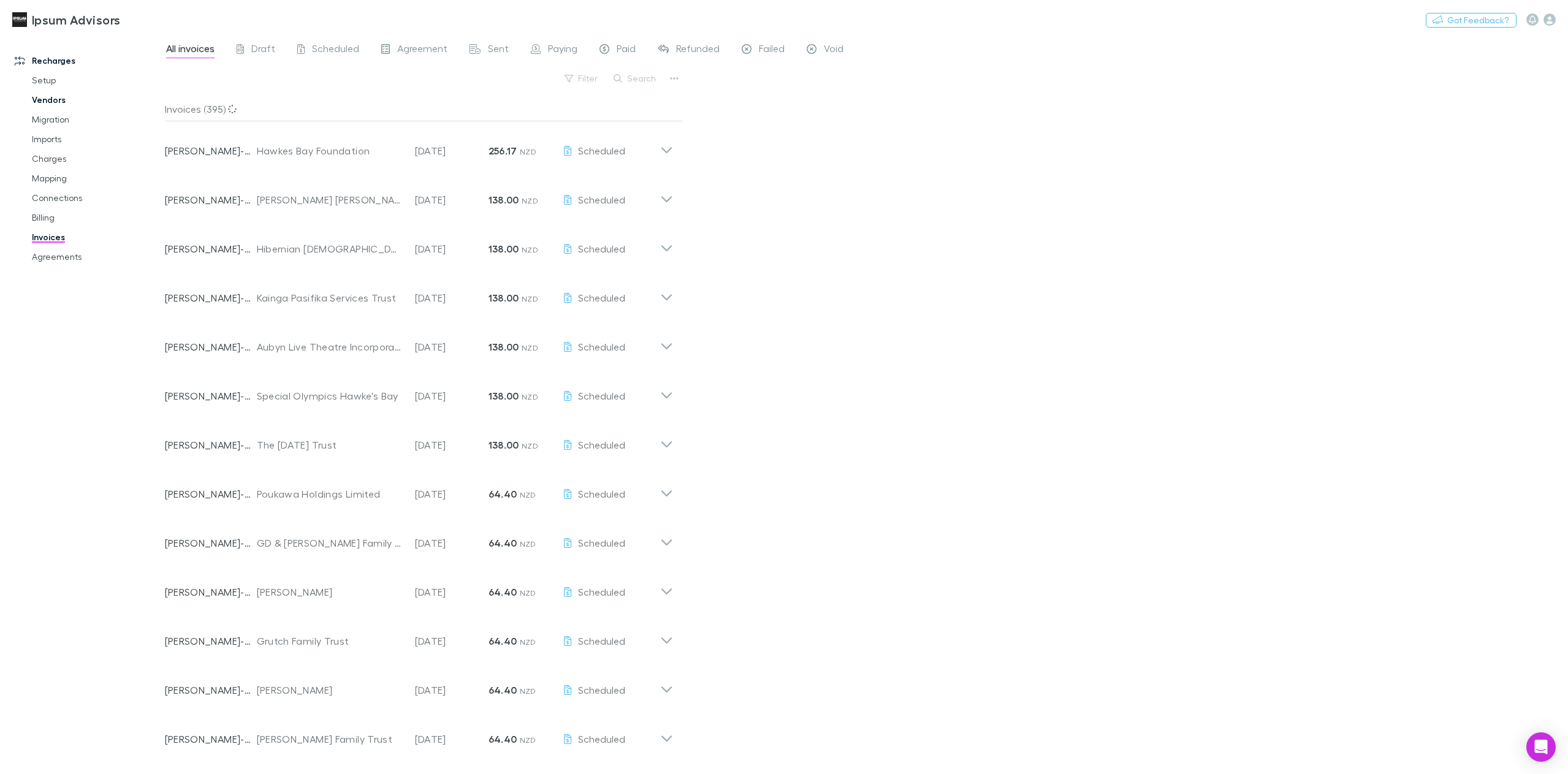
click at [57, 102] on link "Vendors" at bounding box center [95, 100] width 152 height 20
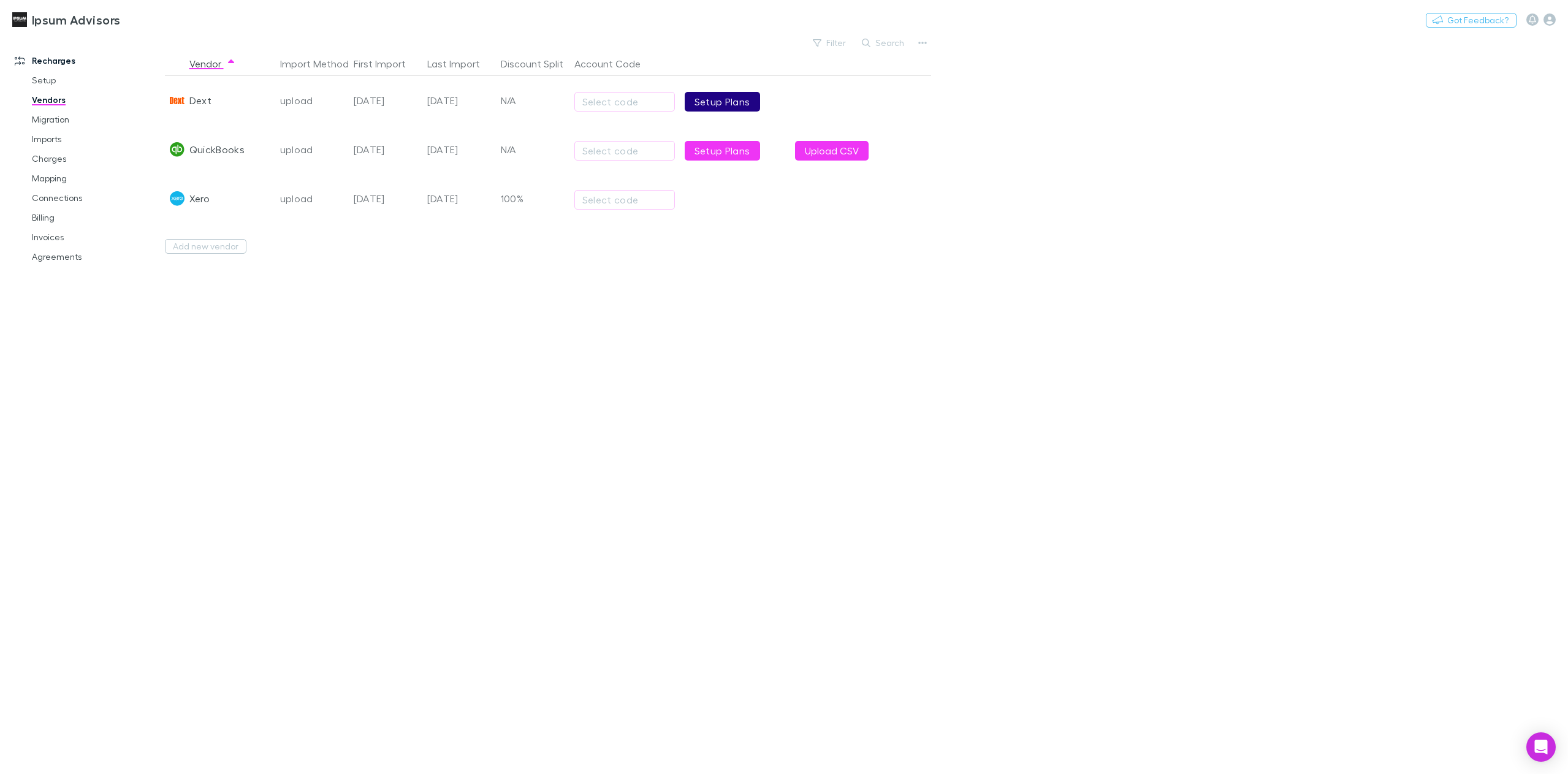
click at [739, 102] on link "Setup Plans" at bounding box center [722, 102] width 76 height 20
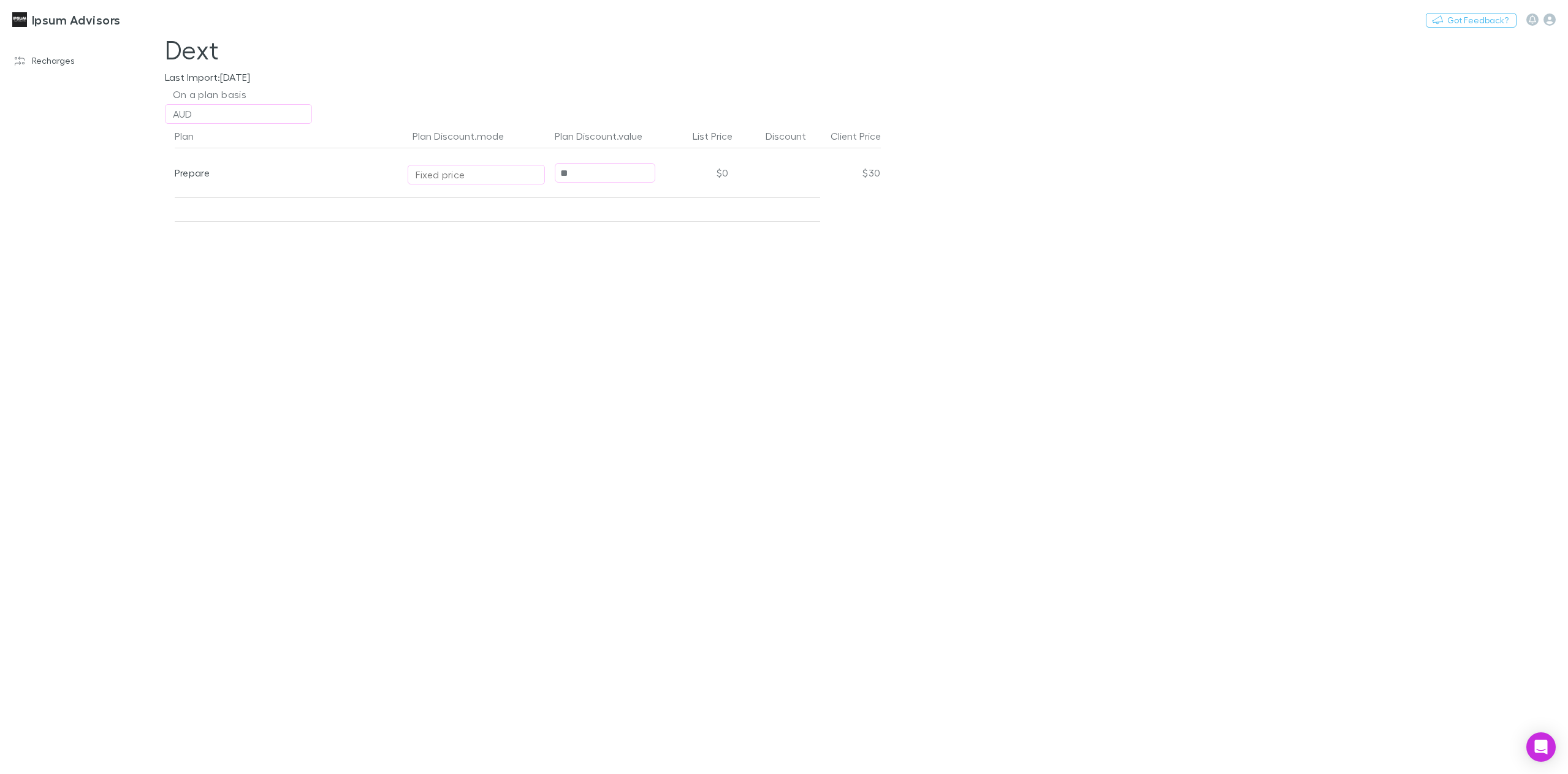
drag, startPoint x: 587, startPoint y: 175, endPoint x: 537, endPoint y: 177, distance: 50.0
click at [537, 177] on div "Prepare Fixed price ** $0 $30" at bounding box center [528, 173] width 706 height 49
type input "**"
click at [996, 282] on main "Dext Last Import: 2025-09-01 On a plan basis AUD Plan Plan Discount.mode Plan D…" at bounding box center [867, 404] width 1404 height 740
click at [36, 59] on link "Recharges" at bounding box center [87, 60] width 169 height 20
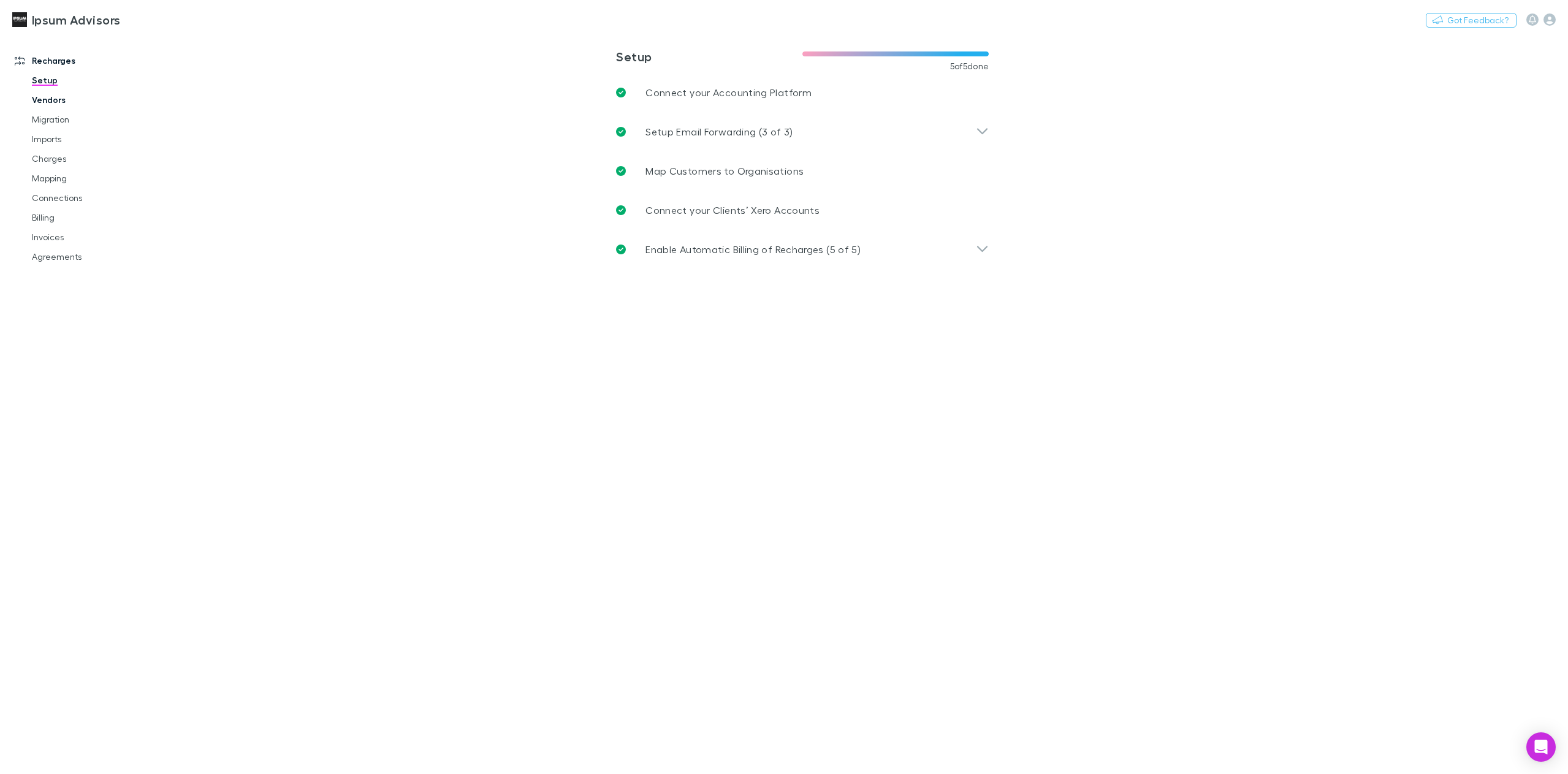
click at [54, 93] on link "Vendors" at bounding box center [95, 100] width 152 height 20
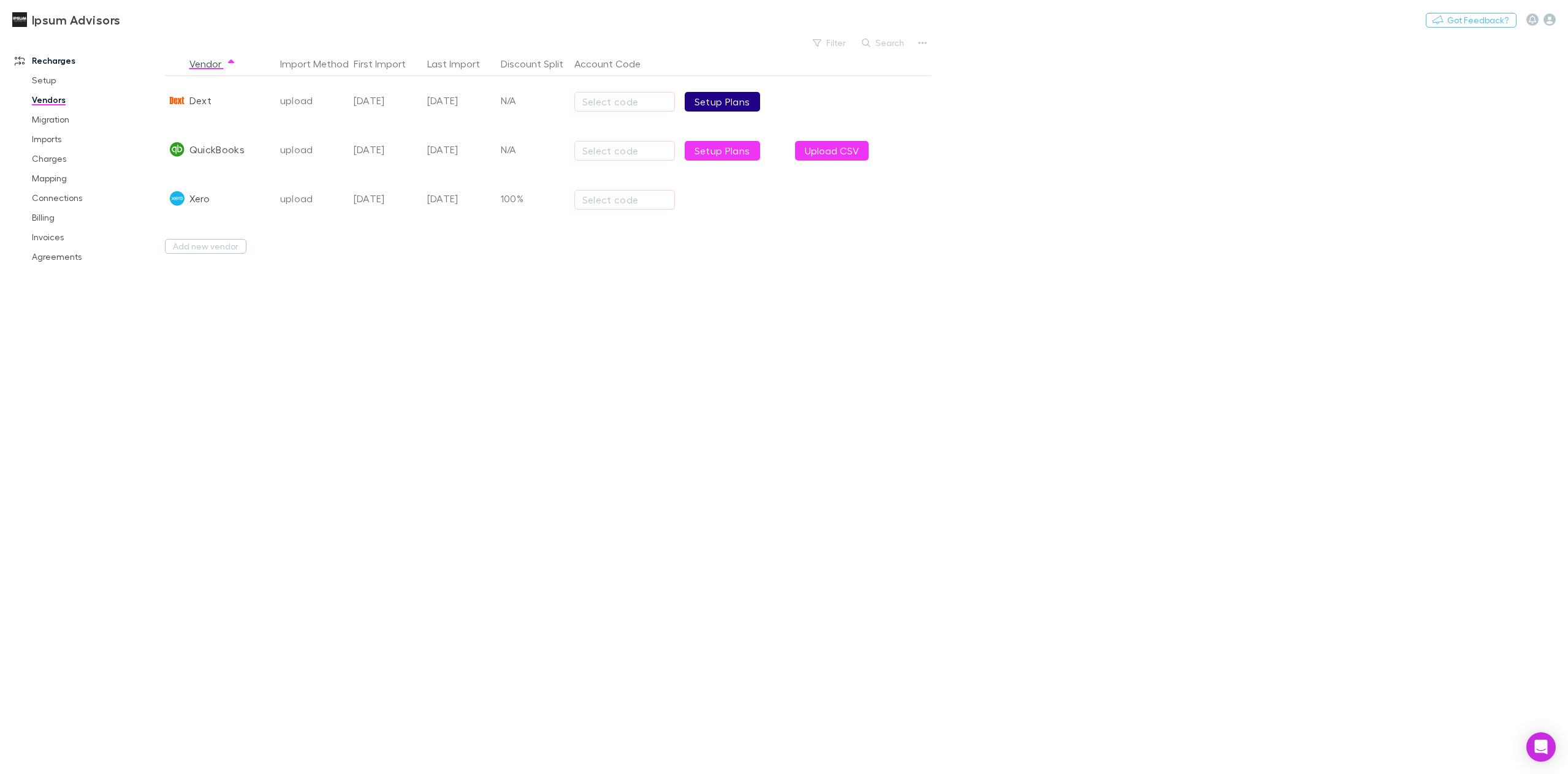
click at [729, 103] on link "Setup Plans" at bounding box center [722, 102] width 76 height 20
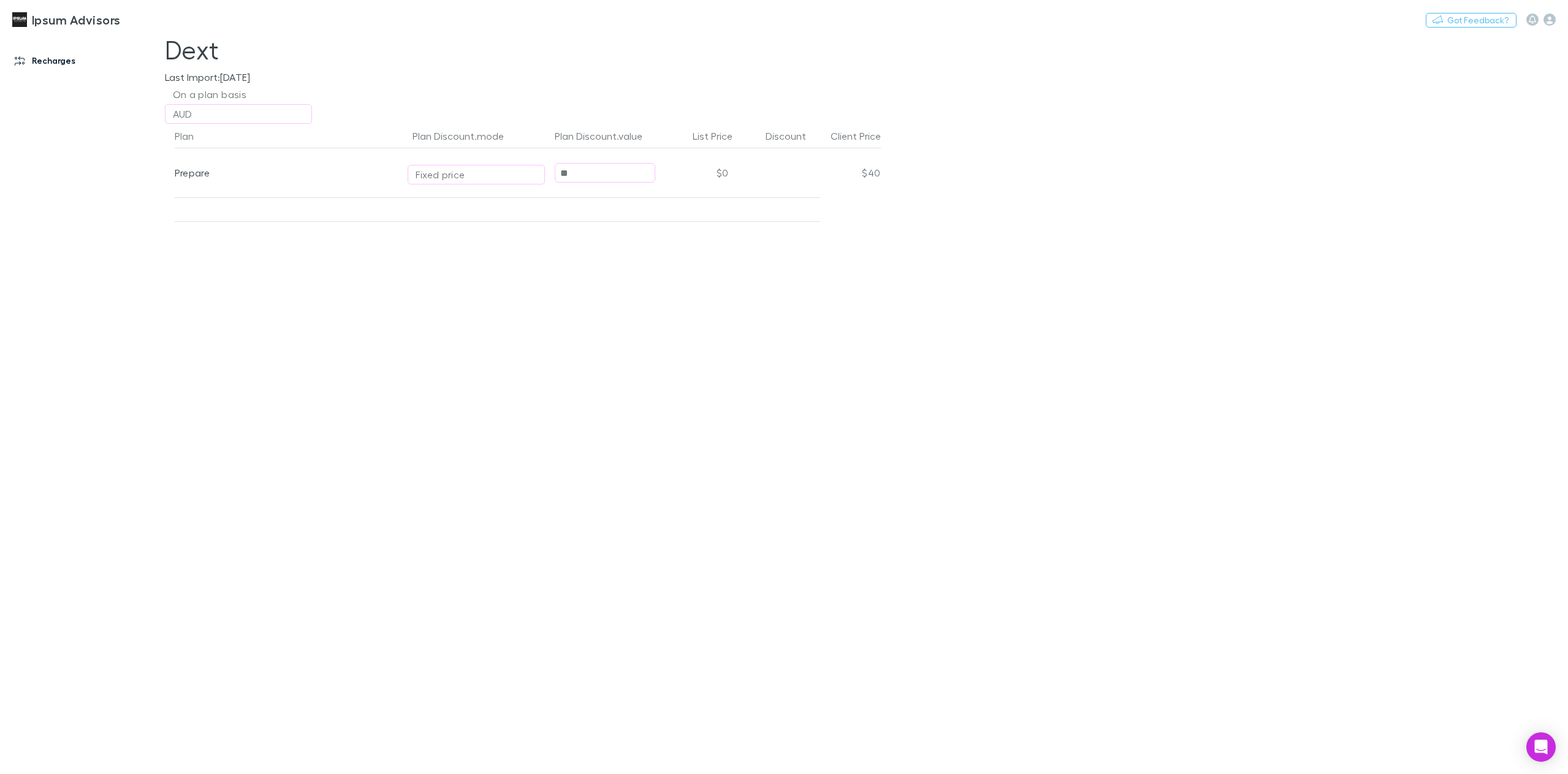
click at [73, 70] on link "Recharges" at bounding box center [87, 60] width 169 height 20
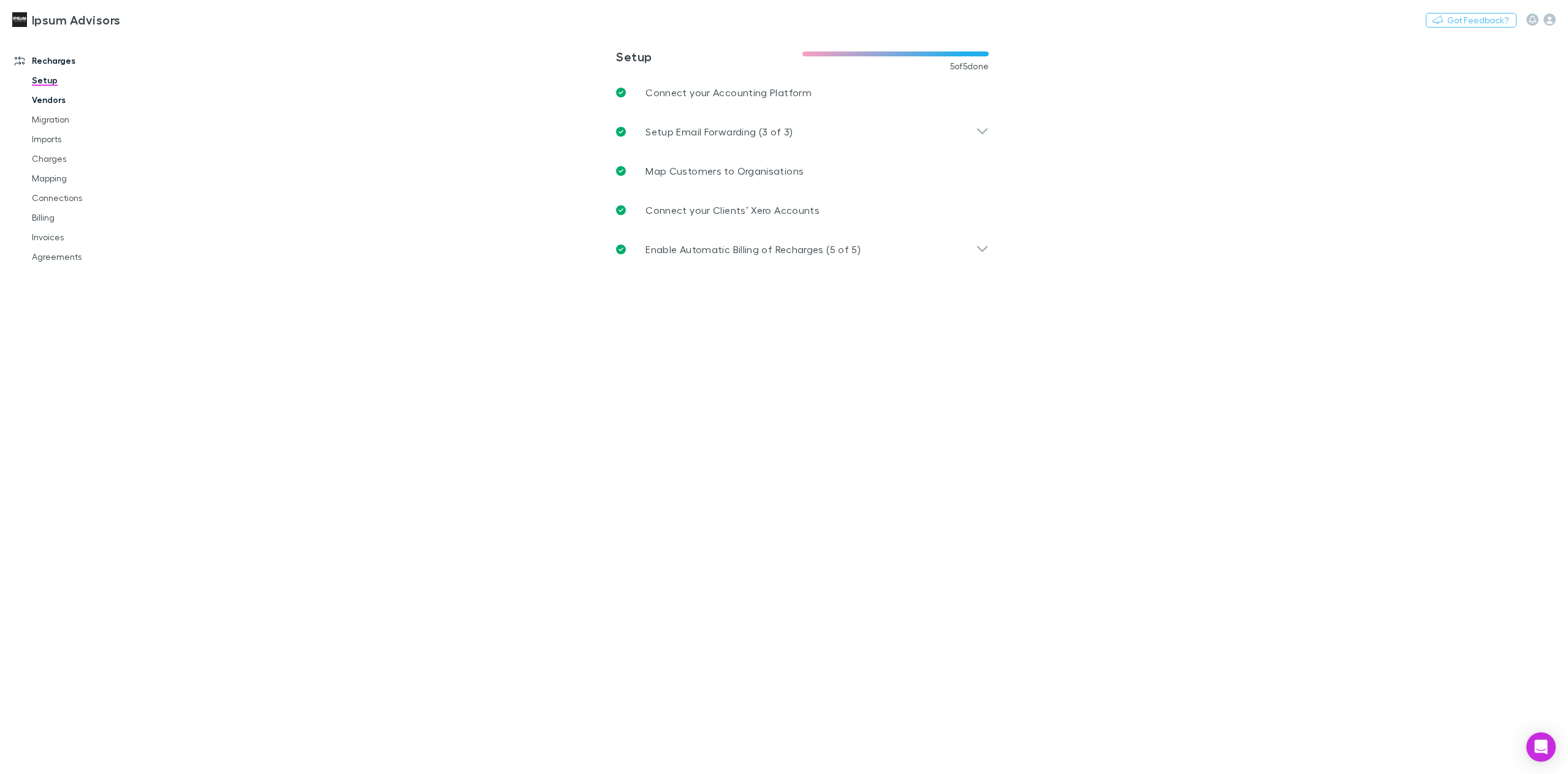
click at [59, 101] on link "Vendors" at bounding box center [95, 100] width 152 height 20
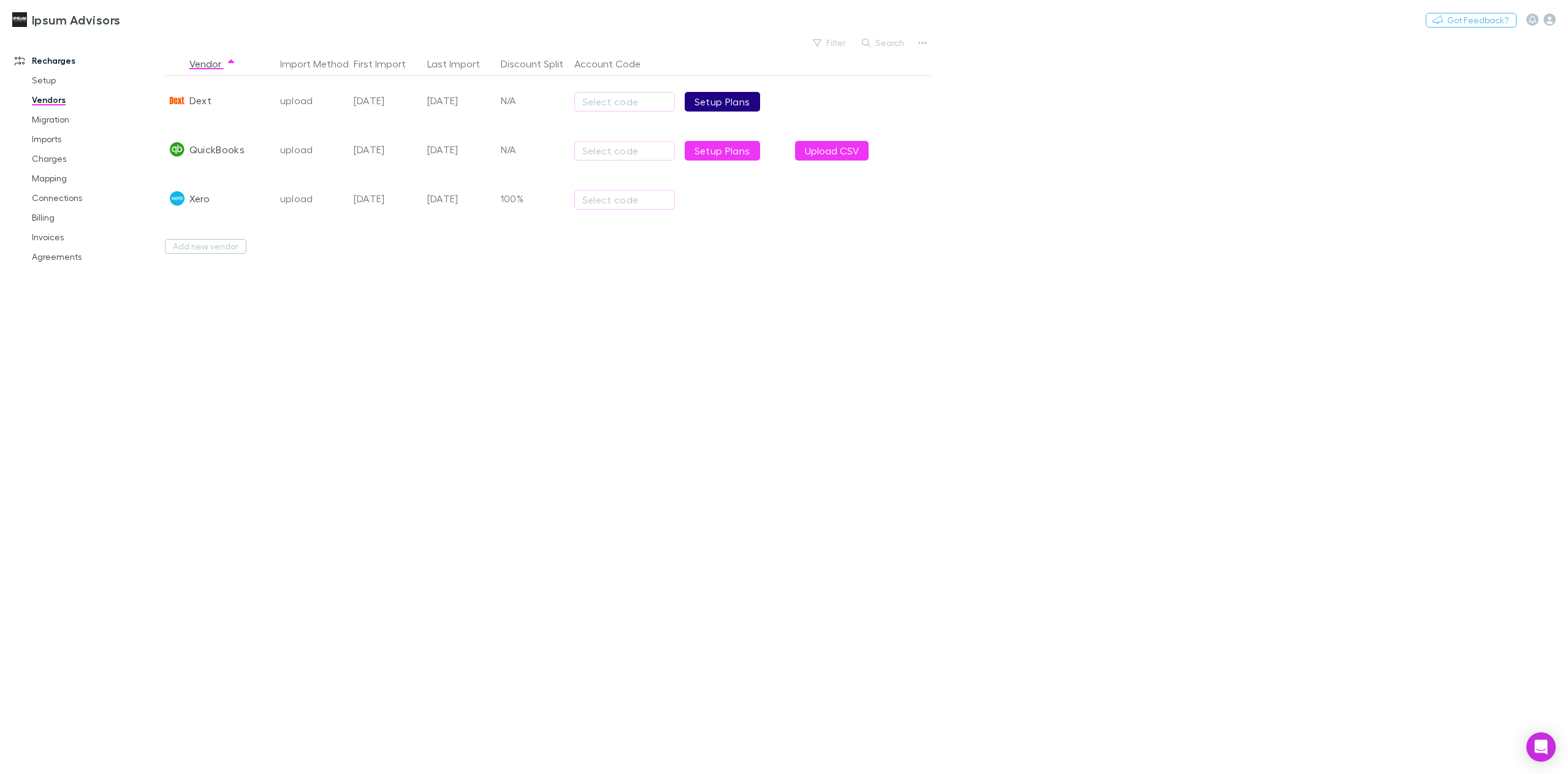
click at [731, 107] on link "Setup Plans" at bounding box center [722, 102] width 76 height 20
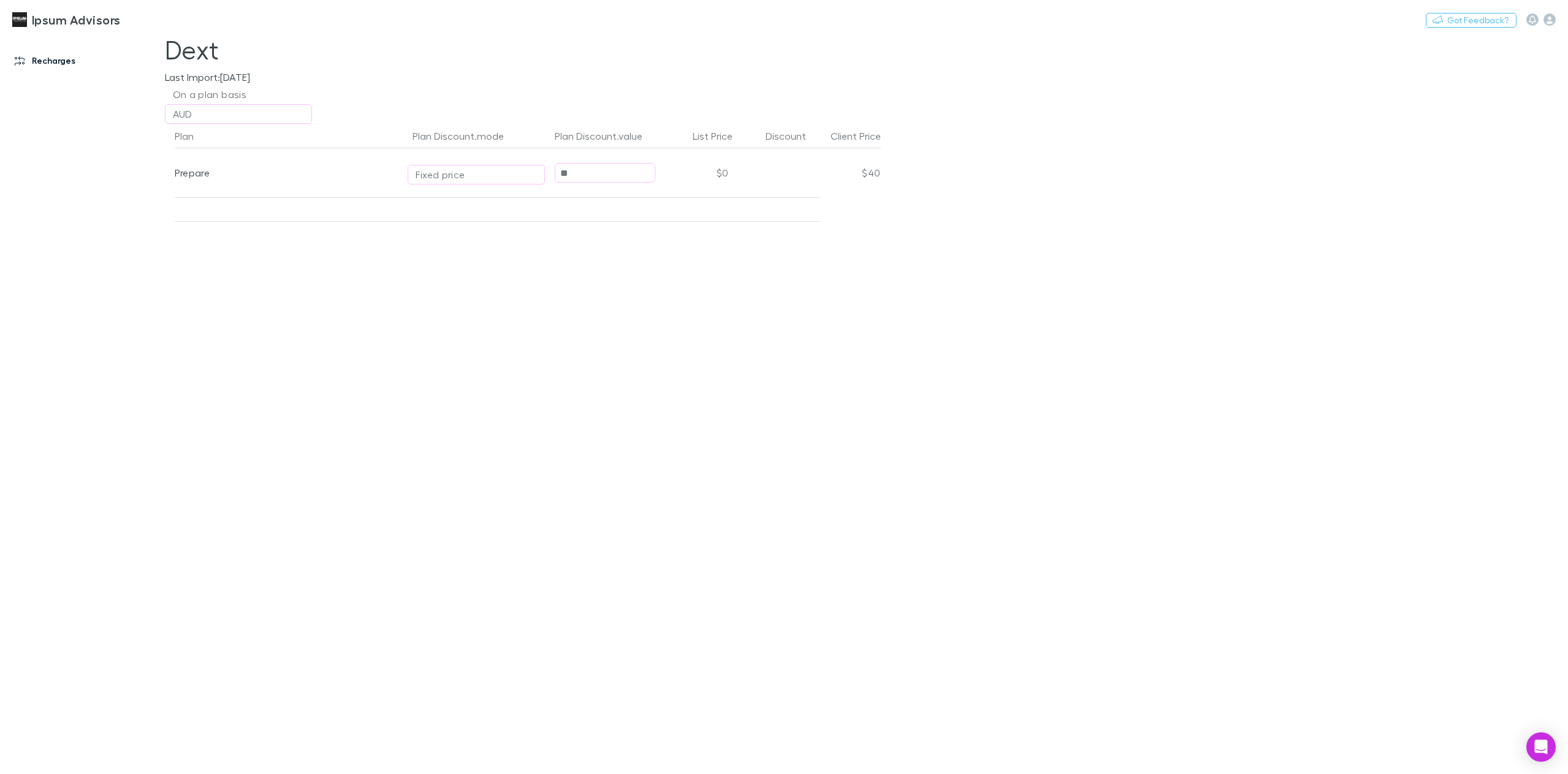
click at [48, 61] on link "Recharges" at bounding box center [87, 60] width 169 height 20
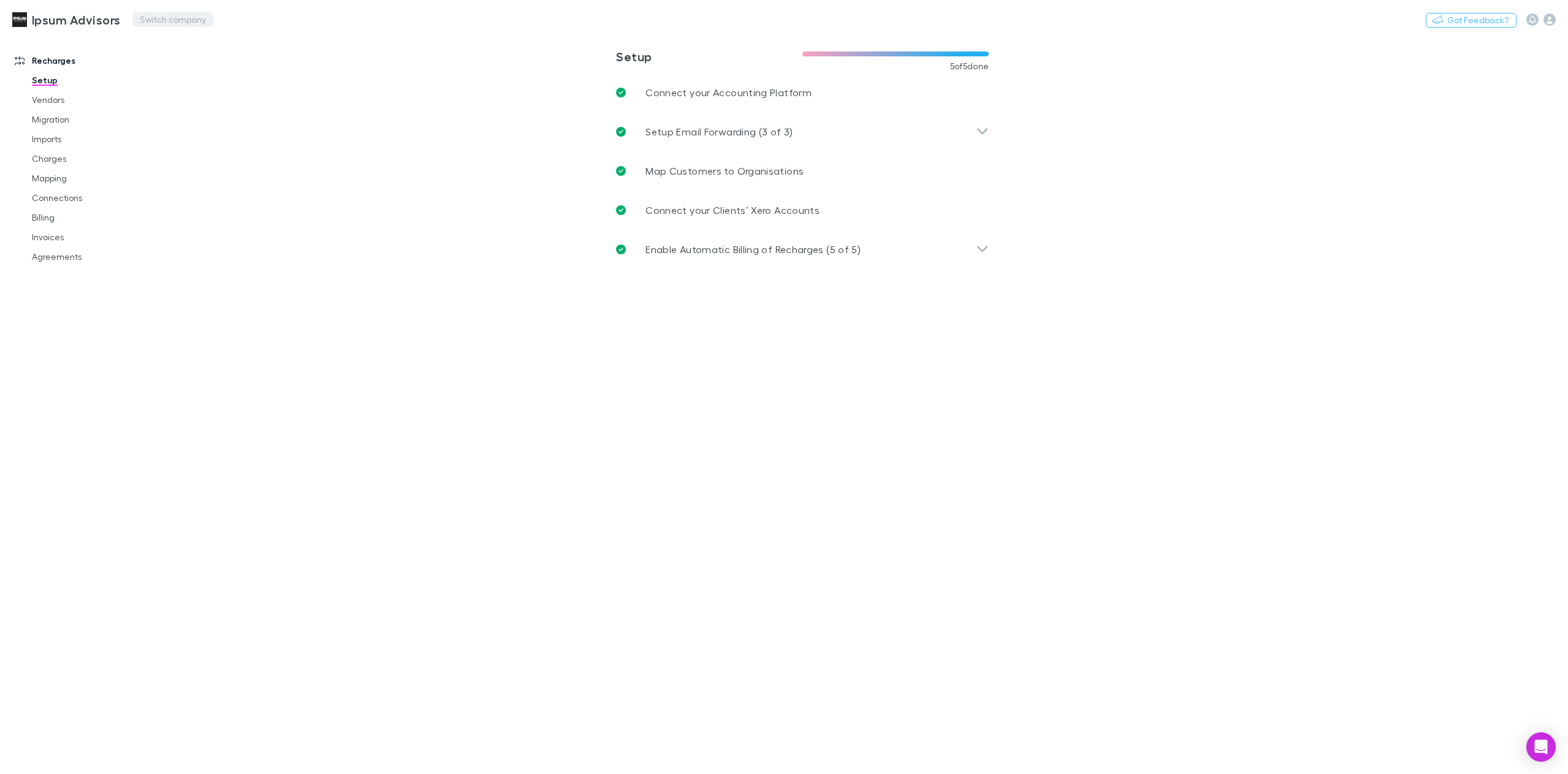
click at [167, 20] on button "Switch company" at bounding box center [173, 20] width 81 height 15
type input "****"
click at [186, 68] on p "Lucicharge" at bounding box center [168, 73] width 50 height 15
type input "**********"
click at [53, 238] on link "Invoices" at bounding box center [95, 237] width 152 height 20
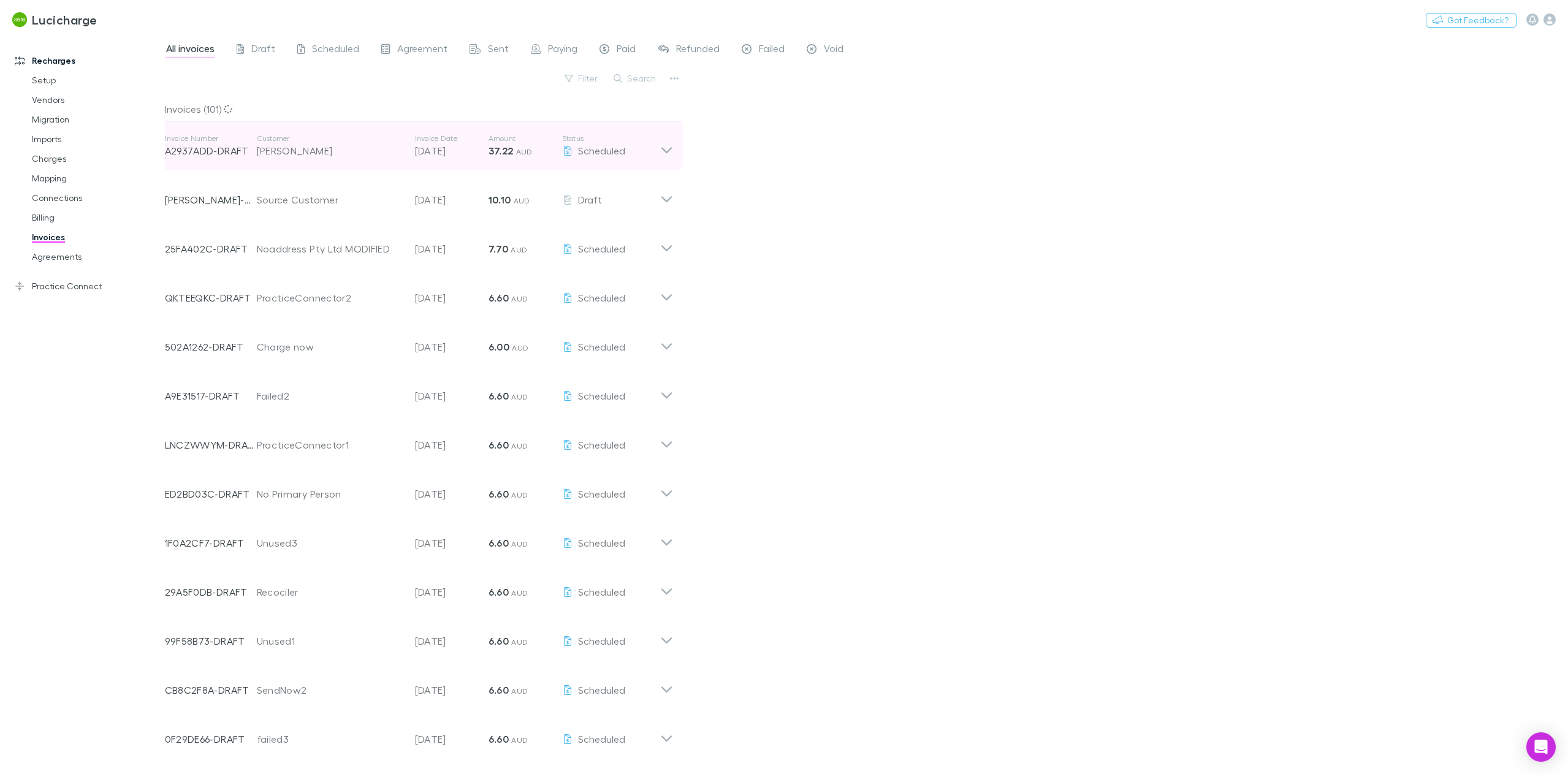
click at [670, 150] on icon at bounding box center [667, 146] width 13 height 24
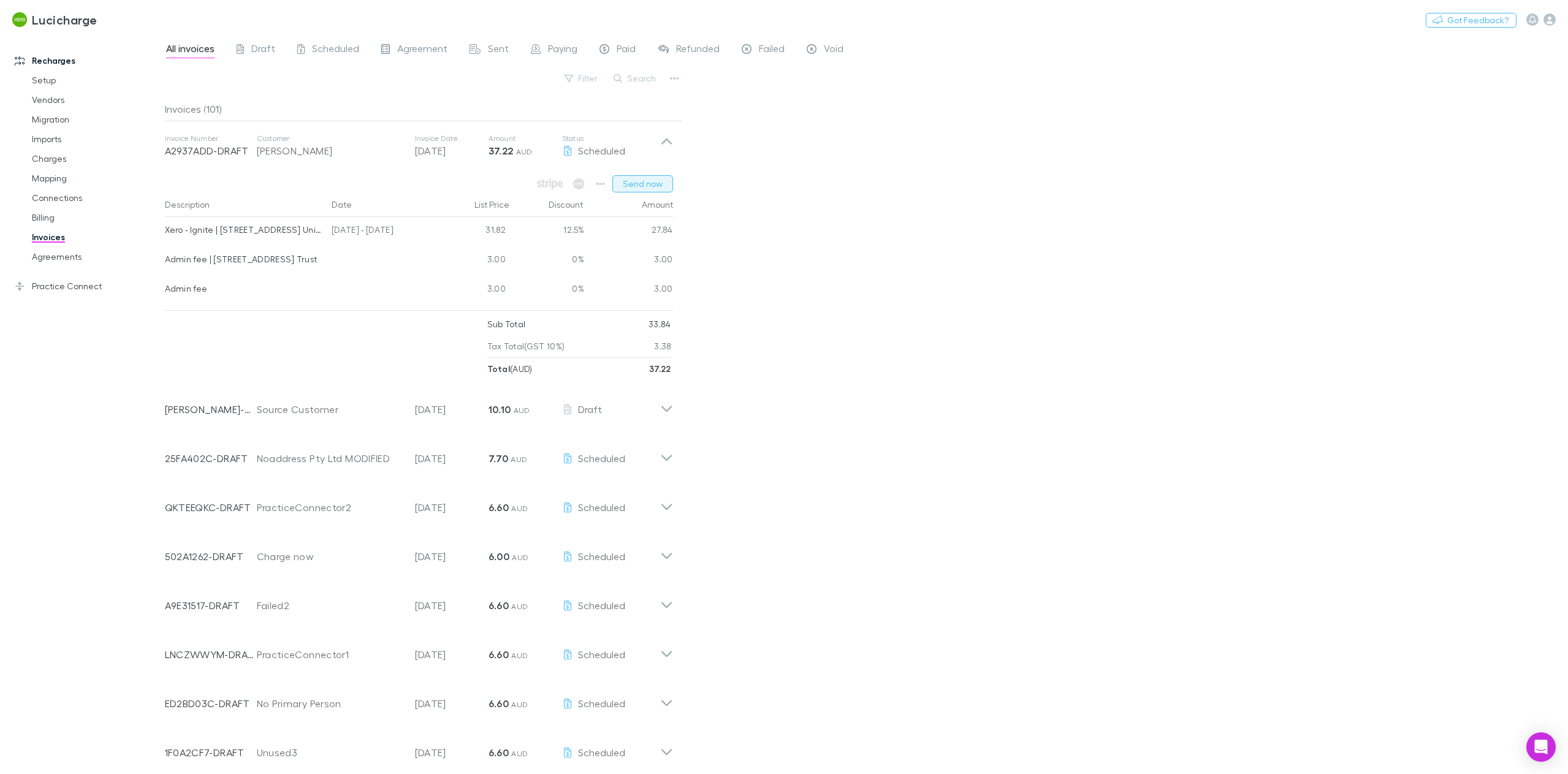
click at [646, 185] on button "Send now" at bounding box center [642, 183] width 61 height 17
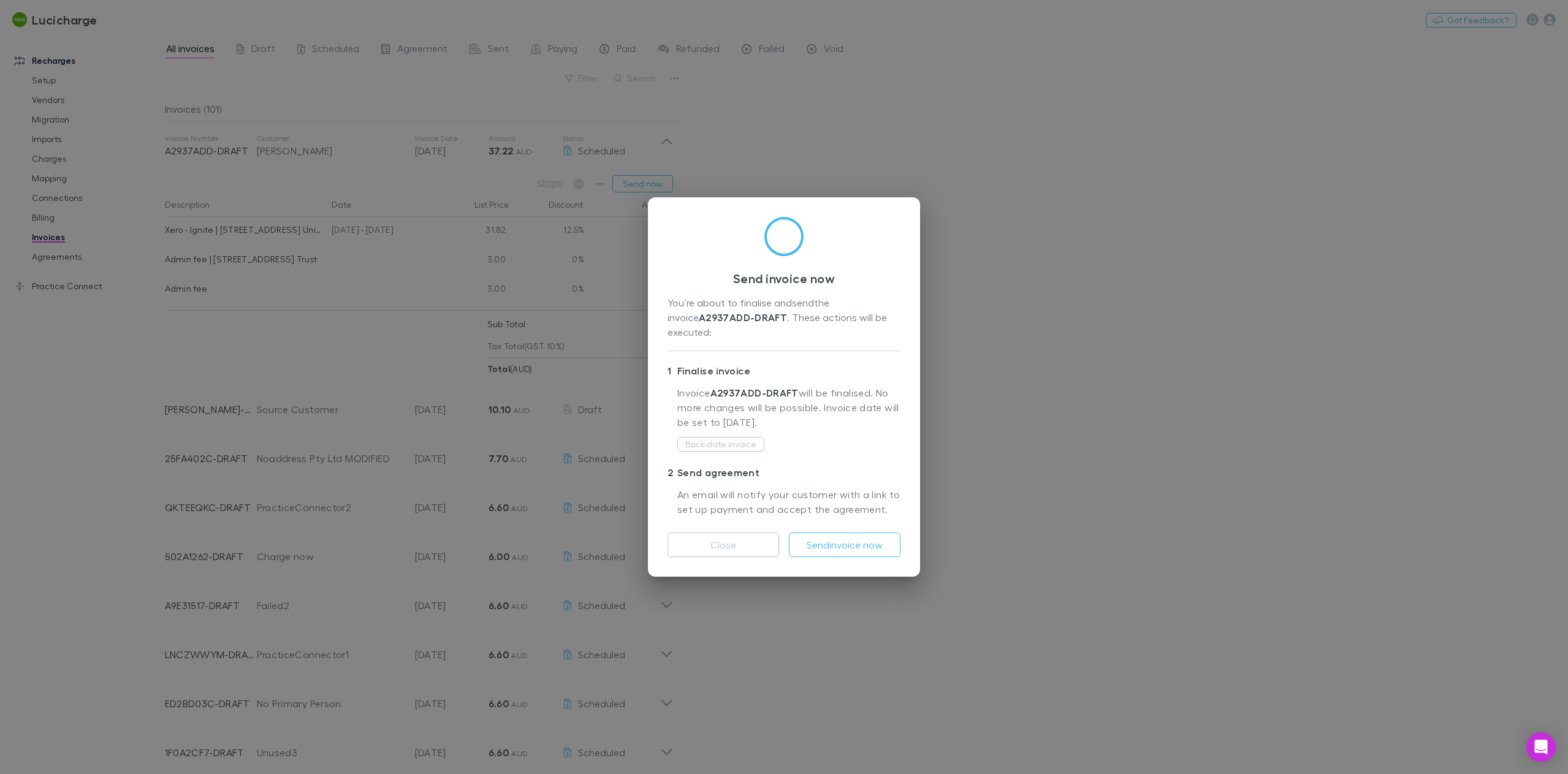
click at [1202, 427] on div "Send invoice now You’re about to finalise and send the invoice A2937ADD-DRAFT .…" at bounding box center [784, 387] width 1568 height 774
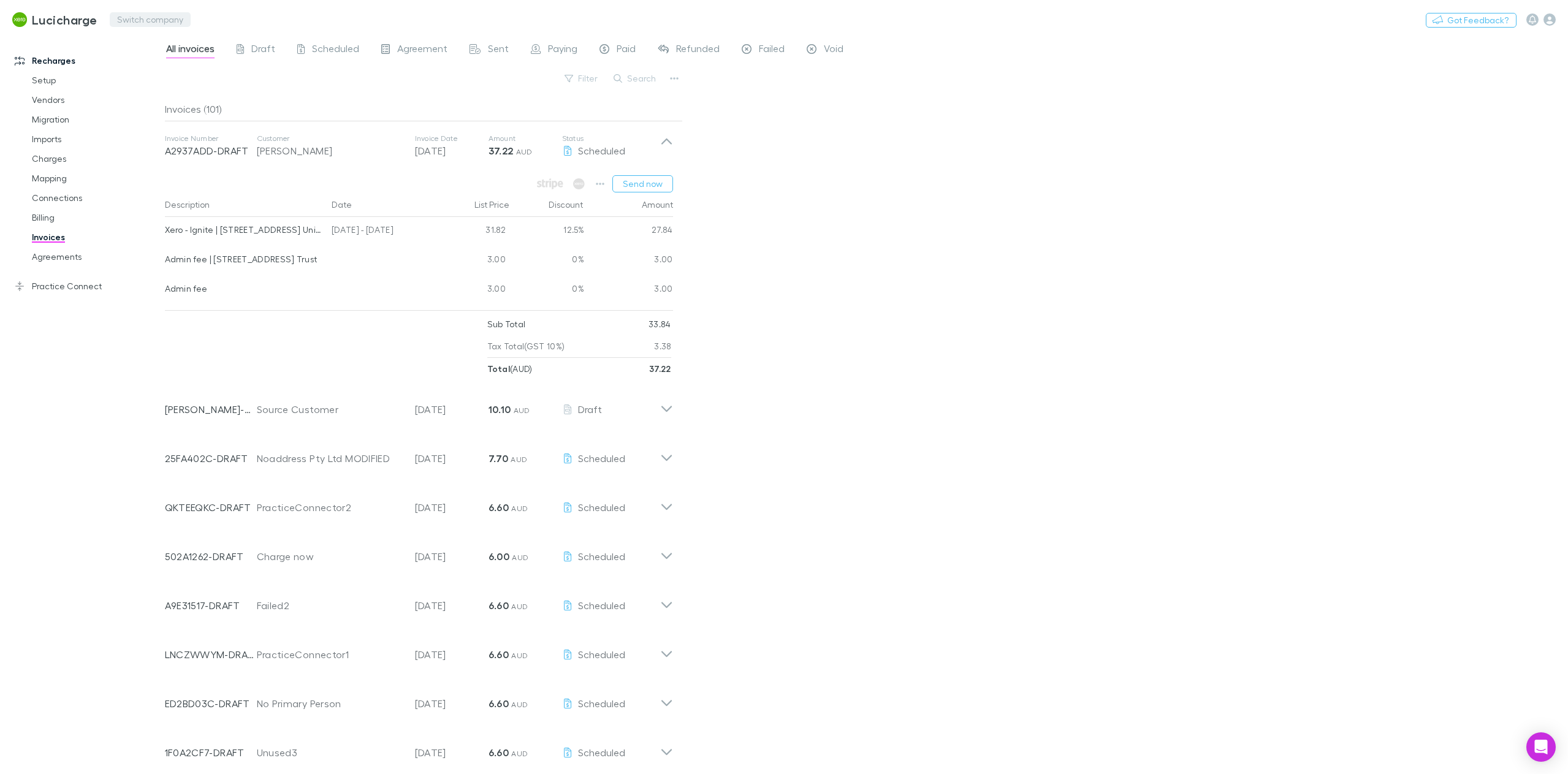
click at [140, 17] on button "Switch company" at bounding box center [150, 20] width 81 height 15
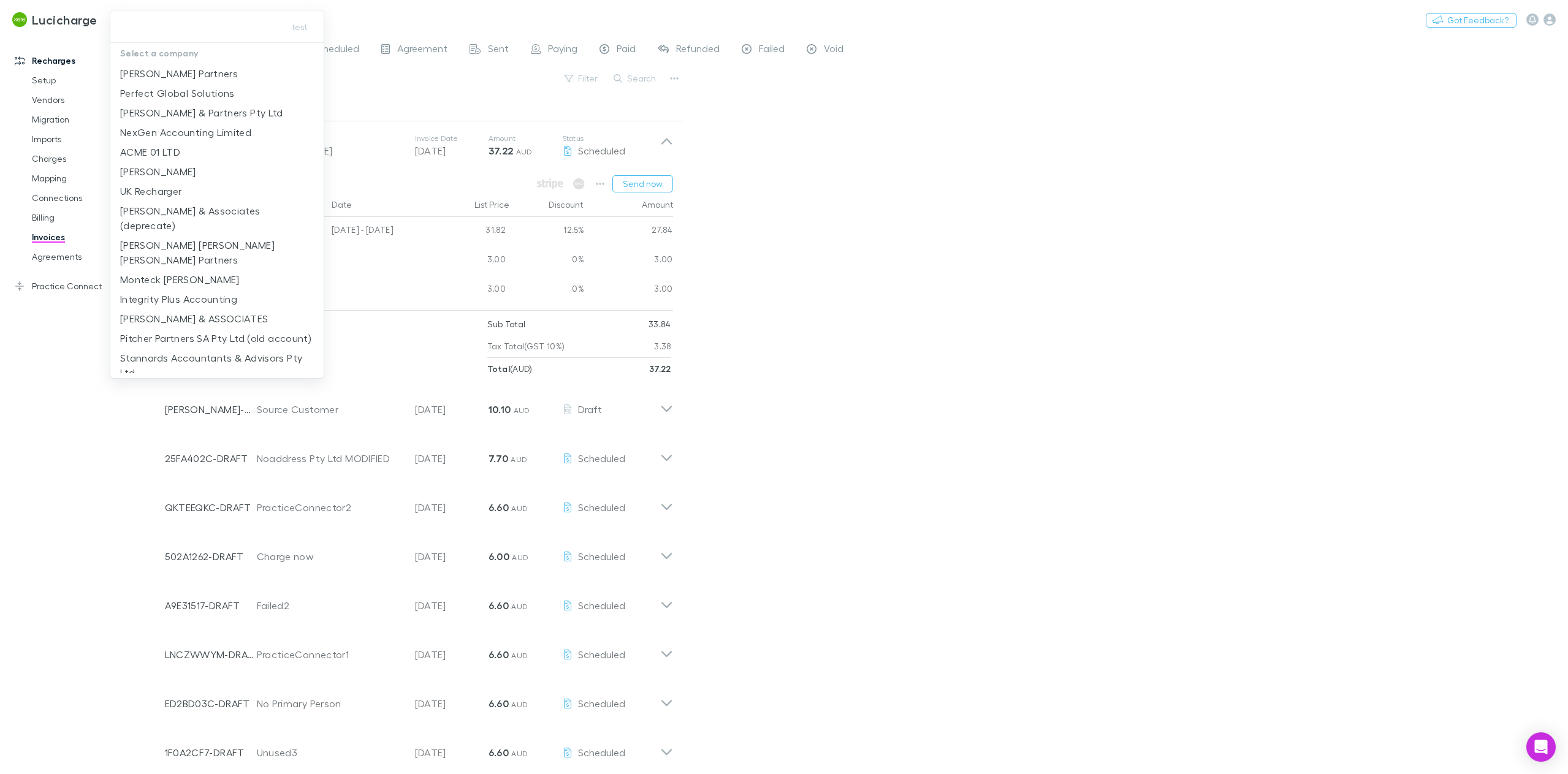
type input "**********"
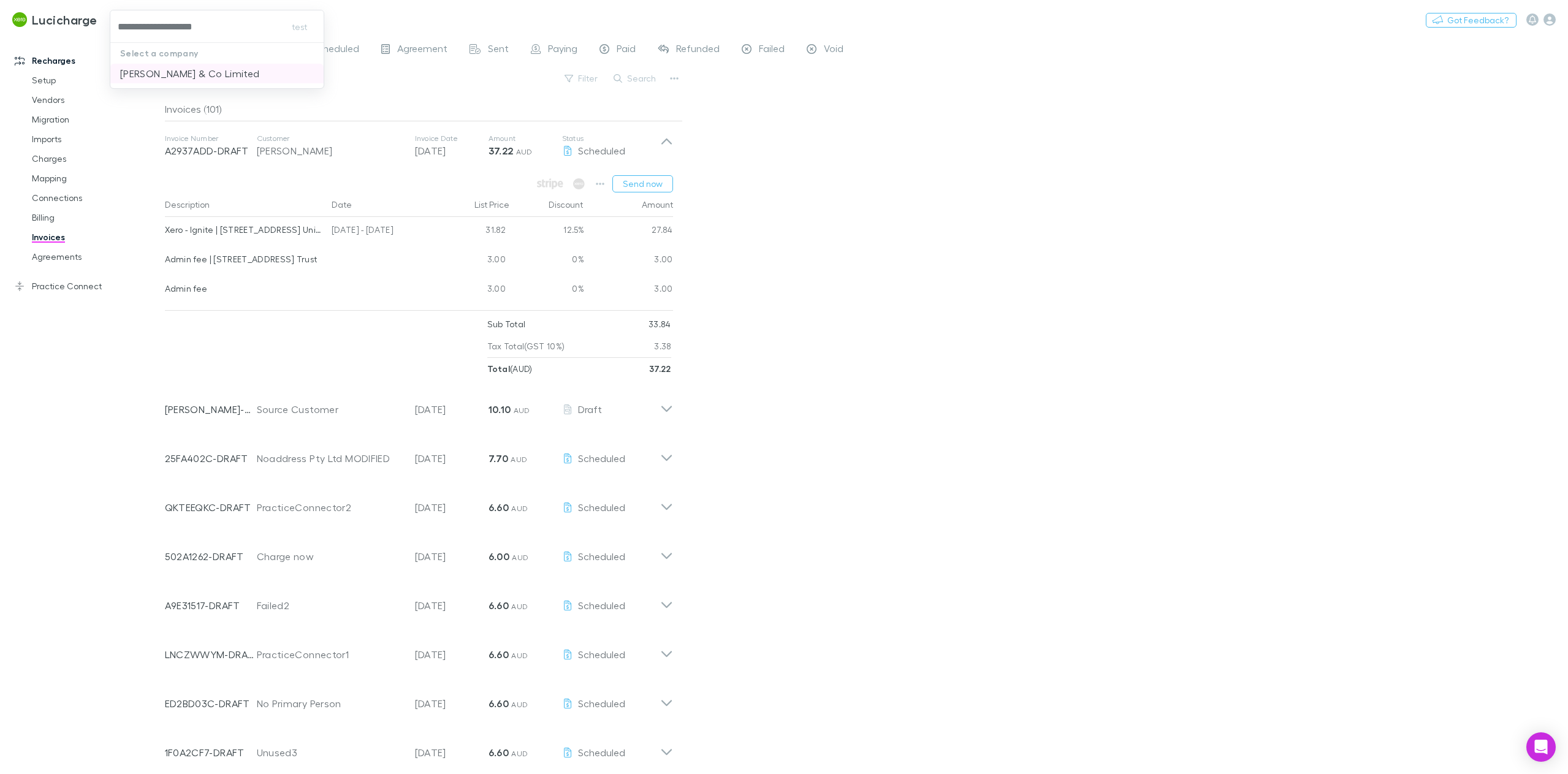
click at [199, 72] on p "[PERSON_NAME] & Co Limited" at bounding box center [191, 73] width 140 height 15
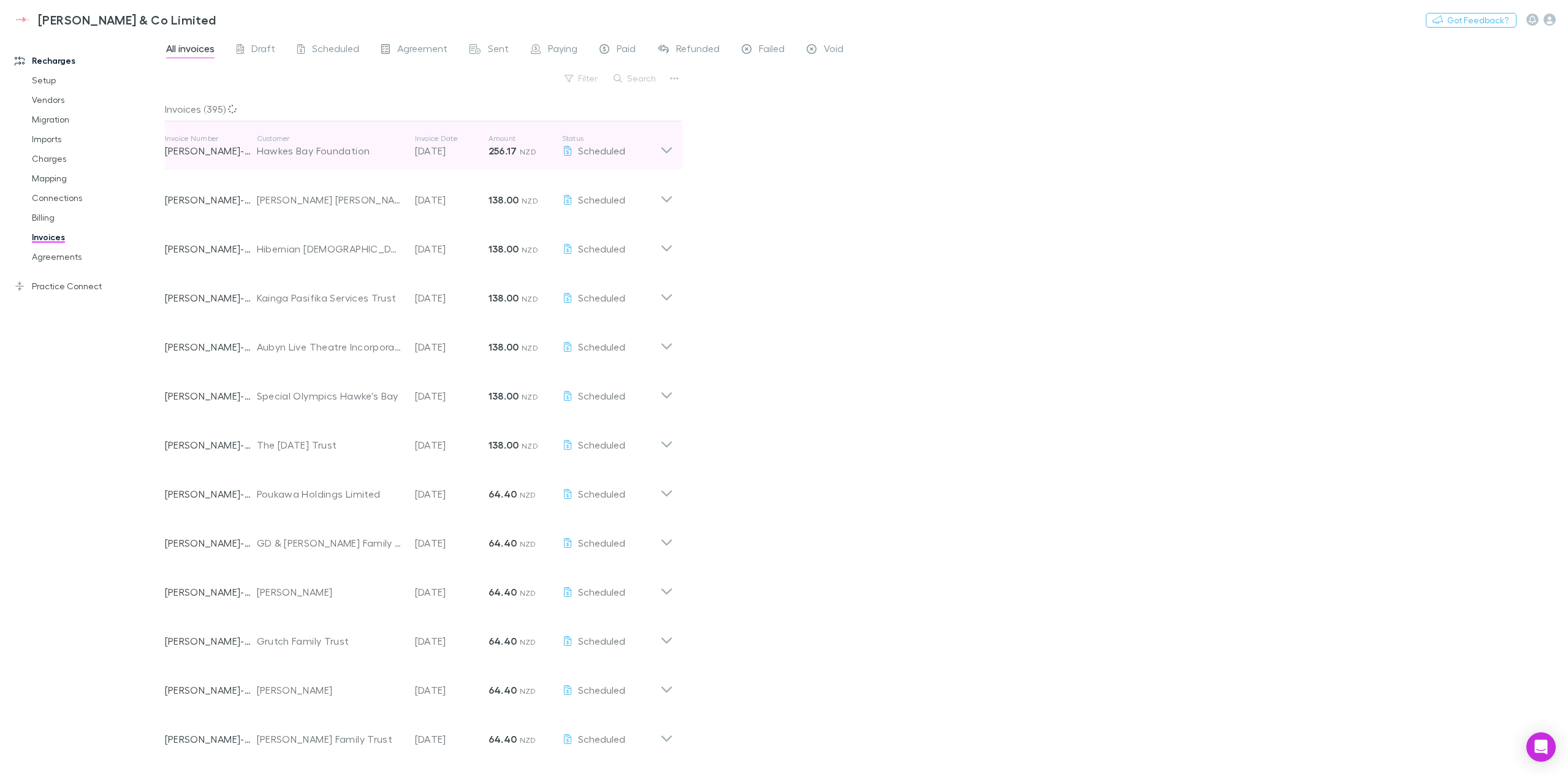
click at [672, 147] on icon at bounding box center [667, 146] width 13 height 24
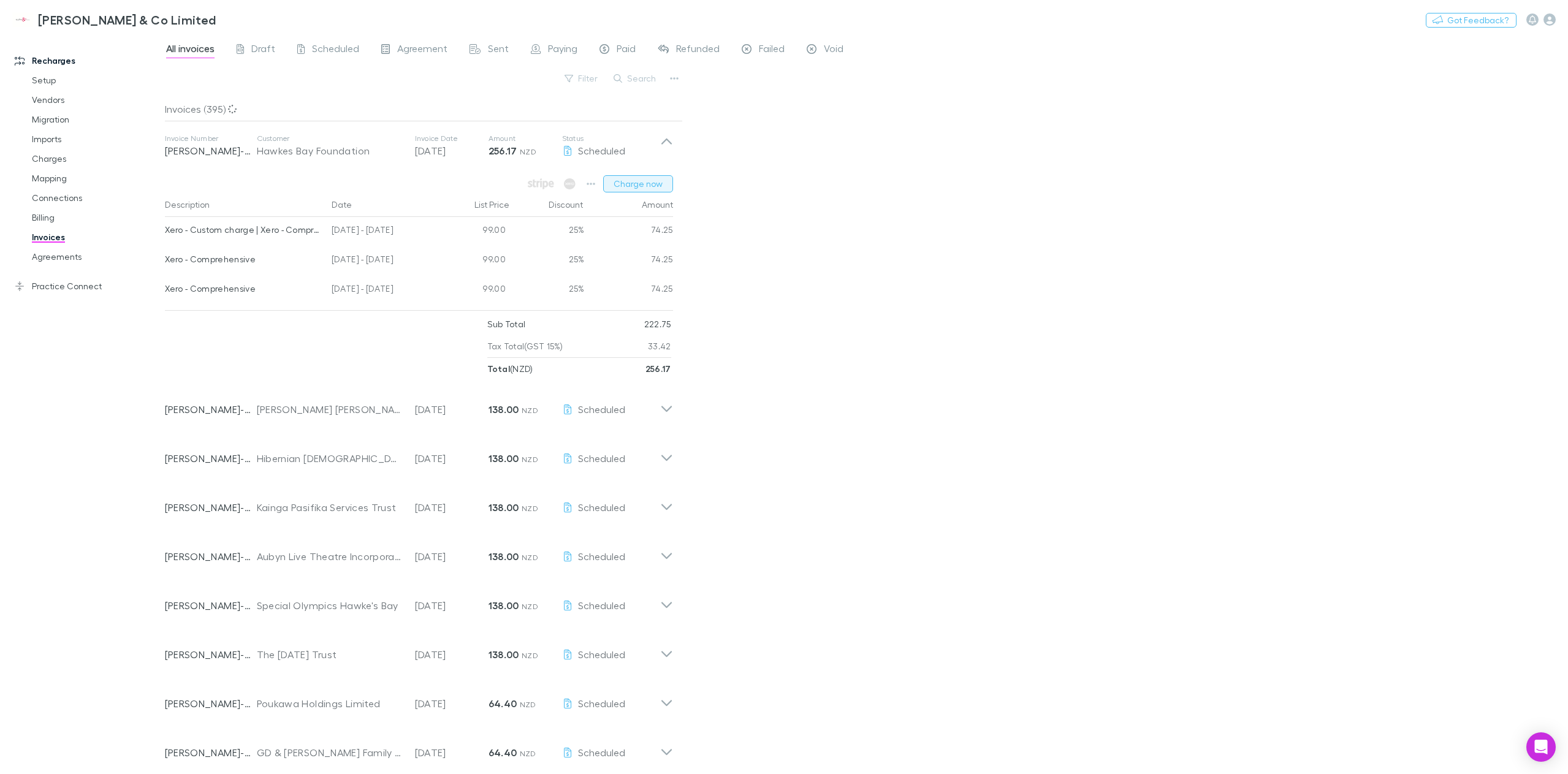
click at [652, 185] on button "Charge now" at bounding box center [638, 183] width 70 height 17
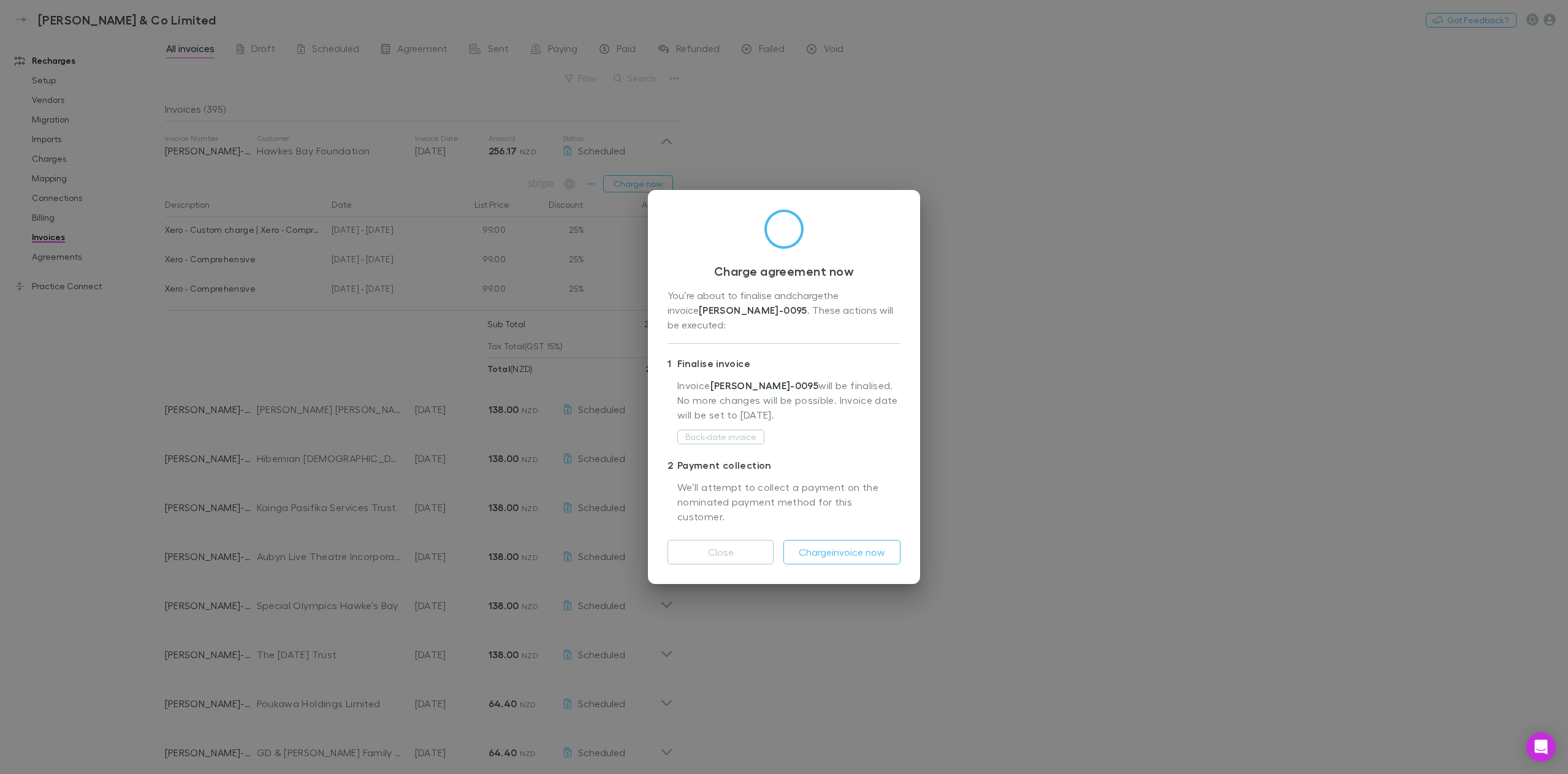
click at [828, 483] on p "We’ll attempt to collect a payment on the nominated payment method for this cus…" at bounding box center [789, 503] width 223 height 46
click at [843, 540] on button "Charge invoice now" at bounding box center [842, 552] width 117 height 24
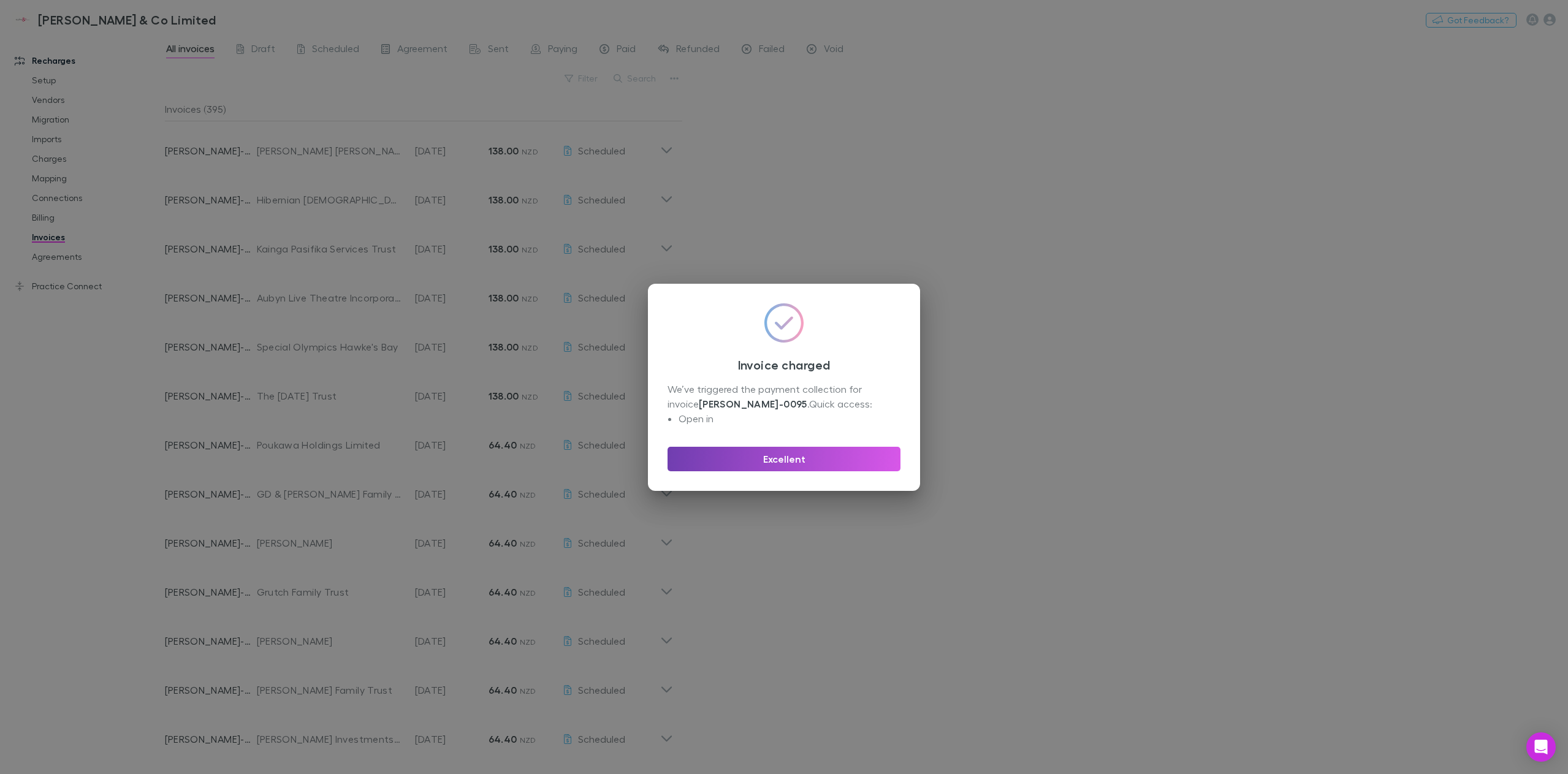
click at [760, 462] on button "Excellent" at bounding box center [784, 459] width 233 height 24
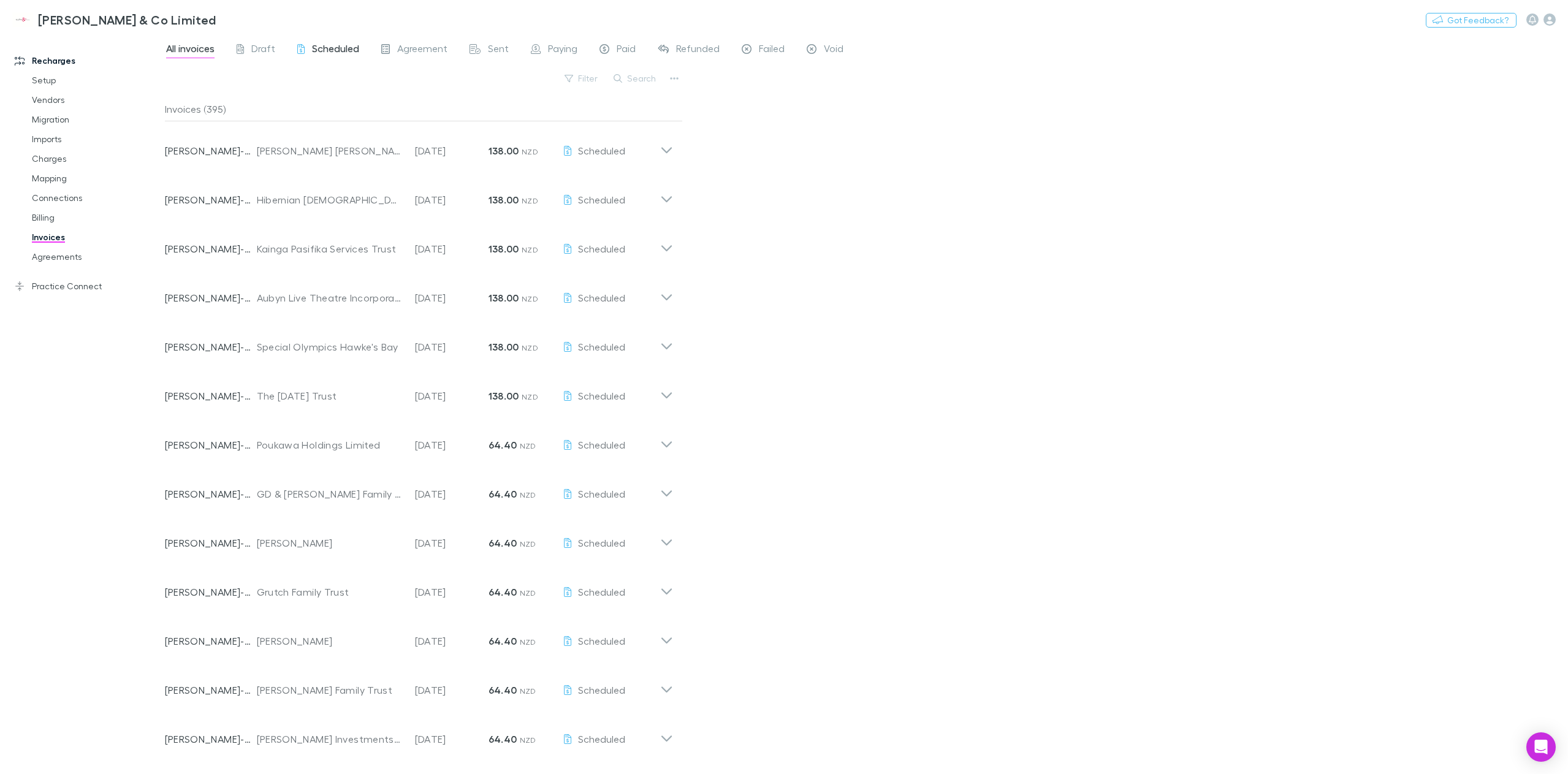
click at [324, 45] on span "Scheduled" at bounding box center [335, 50] width 47 height 16
click at [493, 54] on span "Sent" at bounding box center [498, 50] width 21 height 16
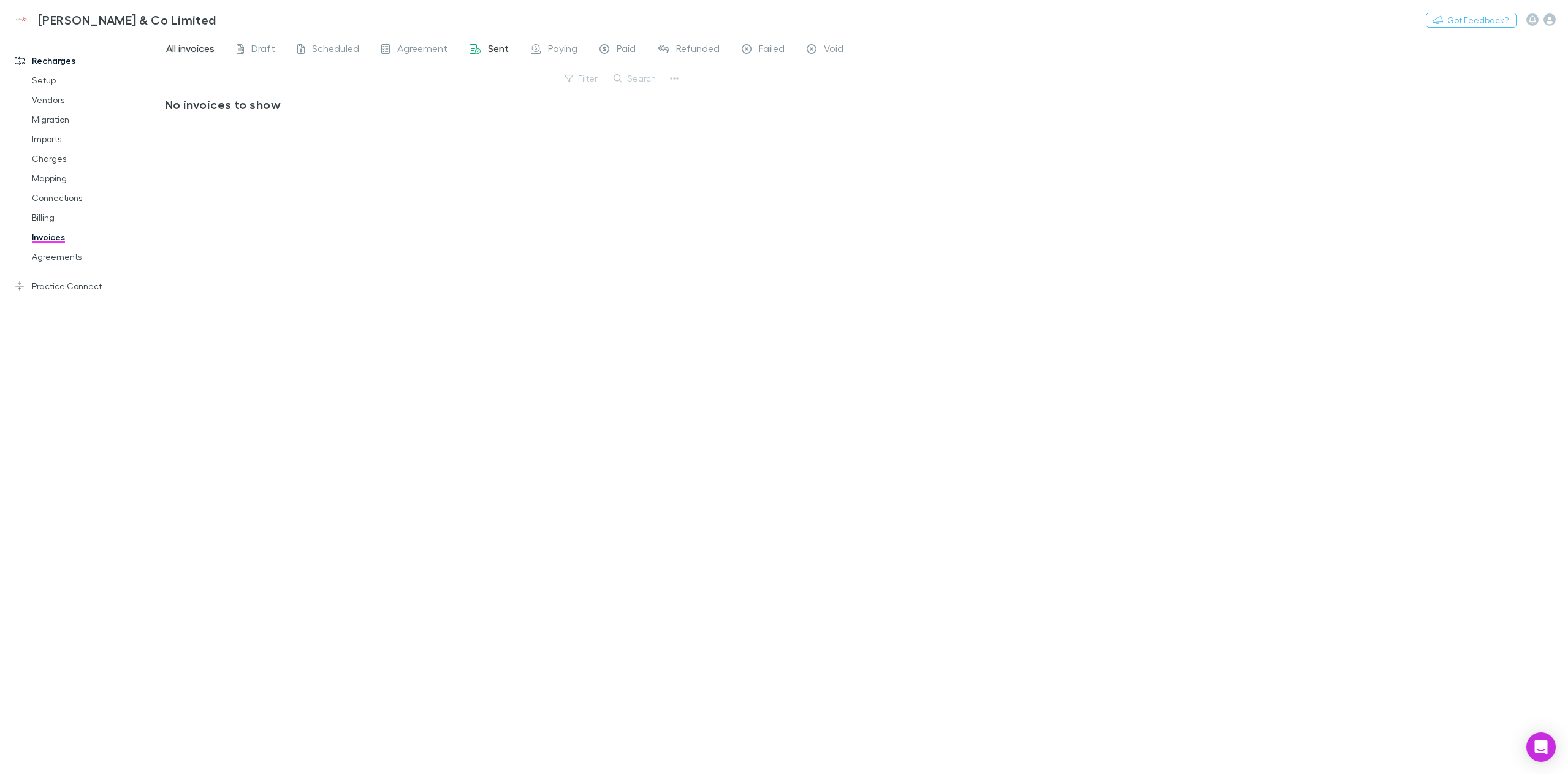
click at [181, 49] on span "All invoices" at bounding box center [190, 50] width 48 height 16
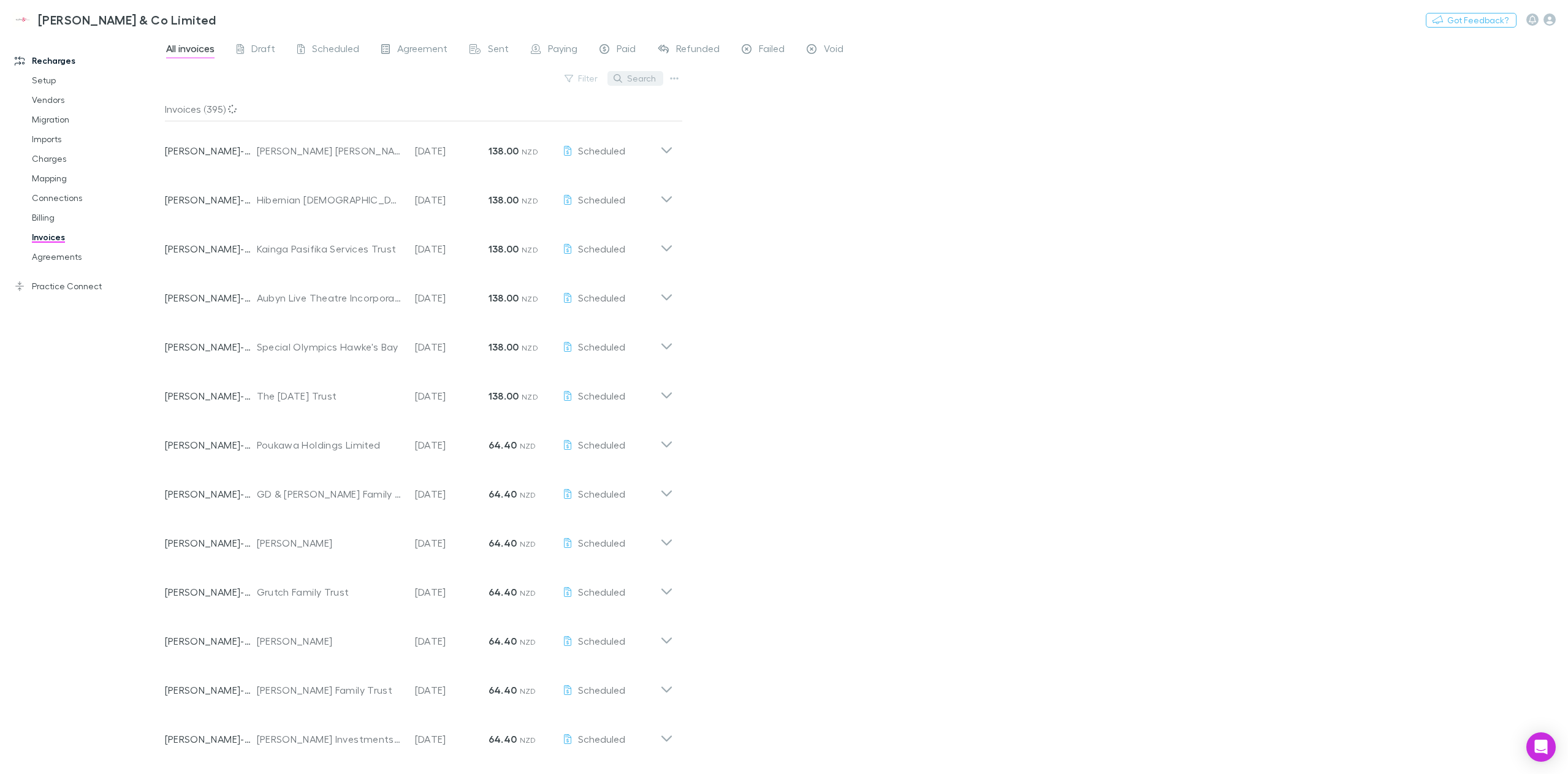
click at [638, 81] on button "Search" at bounding box center [635, 78] width 56 height 15
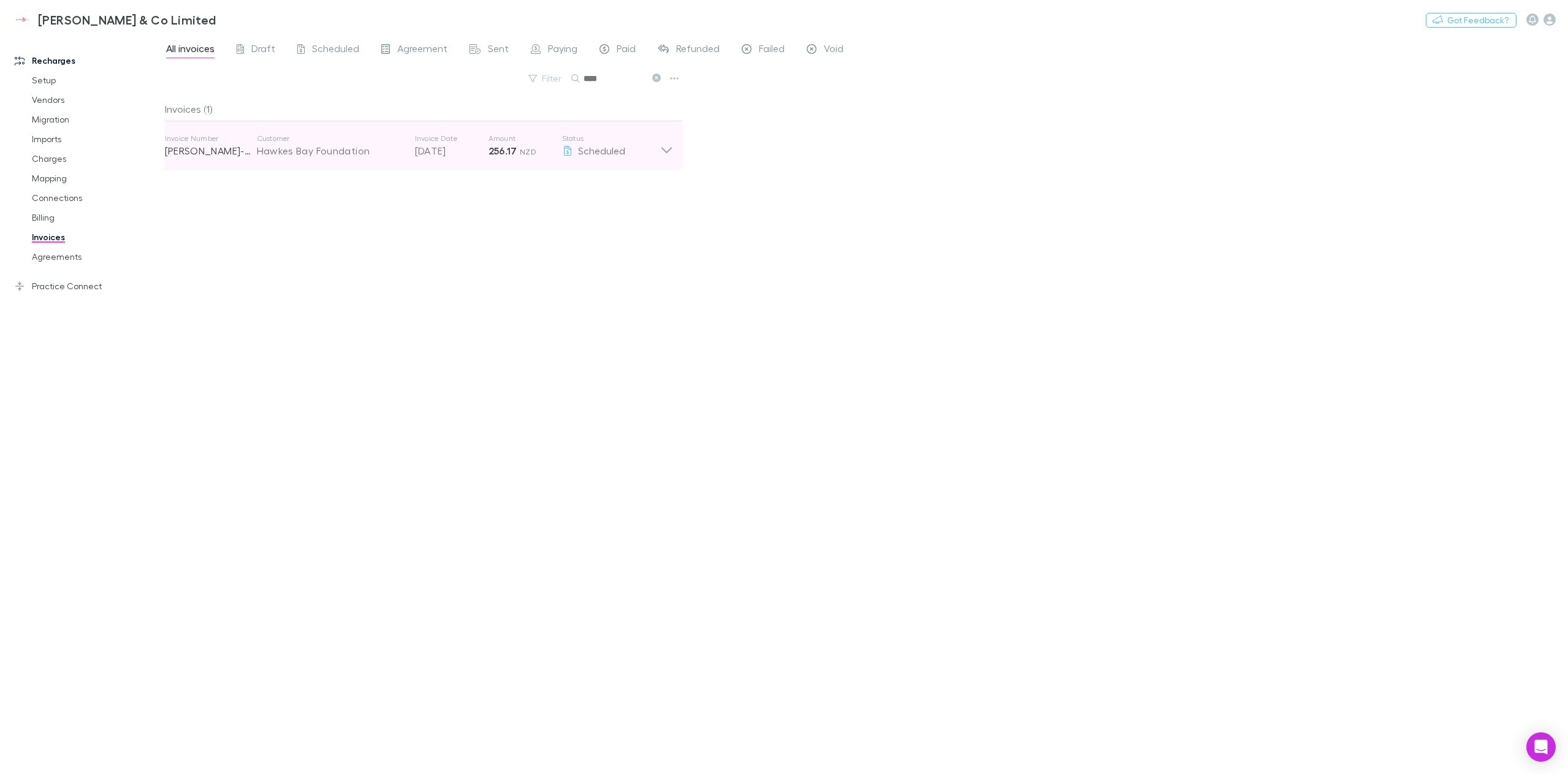
type input "****"
click at [667, 150] on icon at bounding box center [667, 146] width 13 height 24
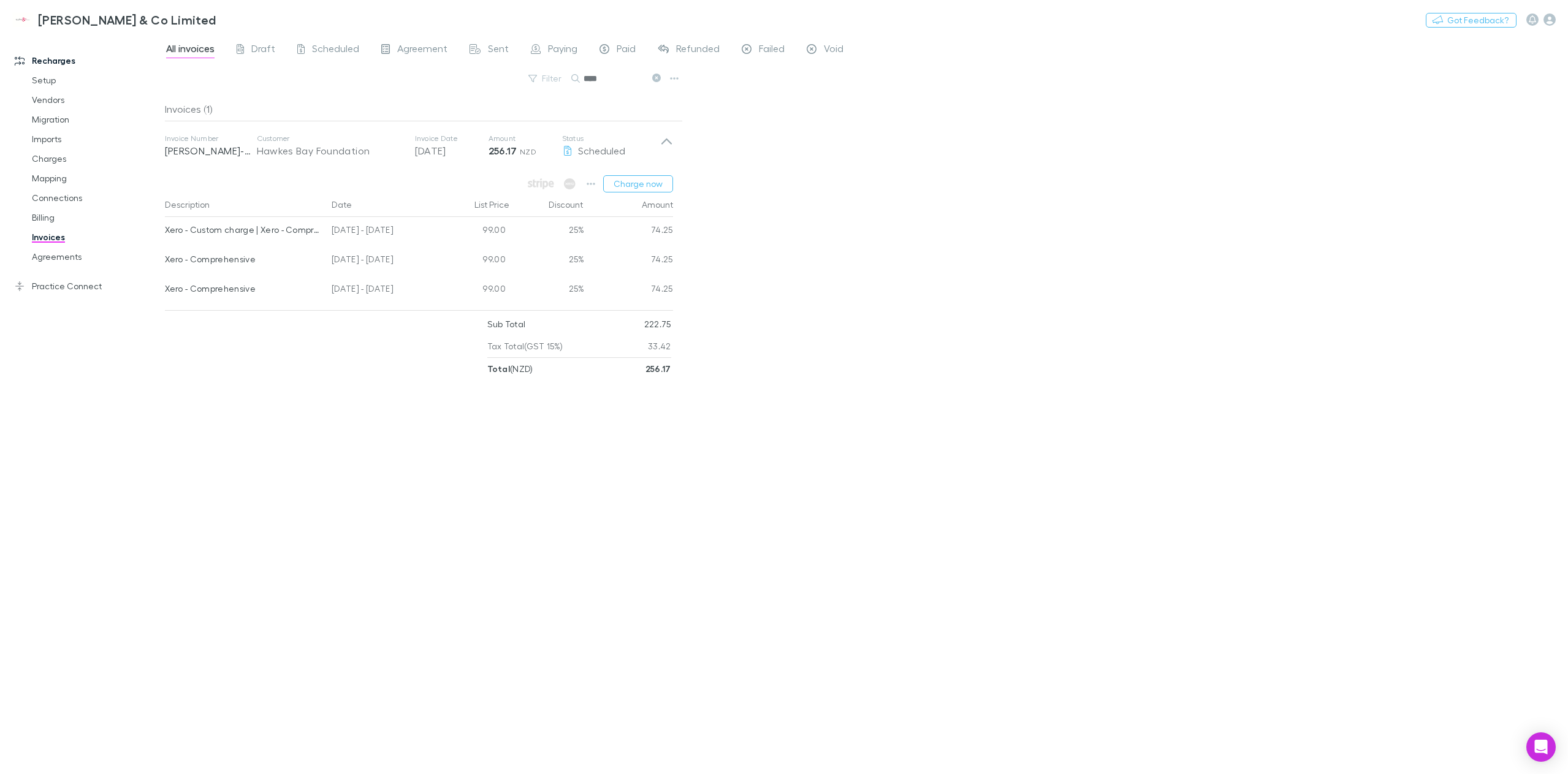
click at [940, 215] on div "All invoices Draft Scheduled Agreement Sent Paying Paid Refunded Failed Void Fi…" at bounding box center [867, 404] width 1404 height 740
click at [621, 173] on div "Charge now Description Date List Price Discount Amount Xero - Custom charge | X…" at bounding box center [419, 275] width 528 height 210
click at [621, 180] on button "Charge now" at bounding box center [638, 183] width 70 height 17
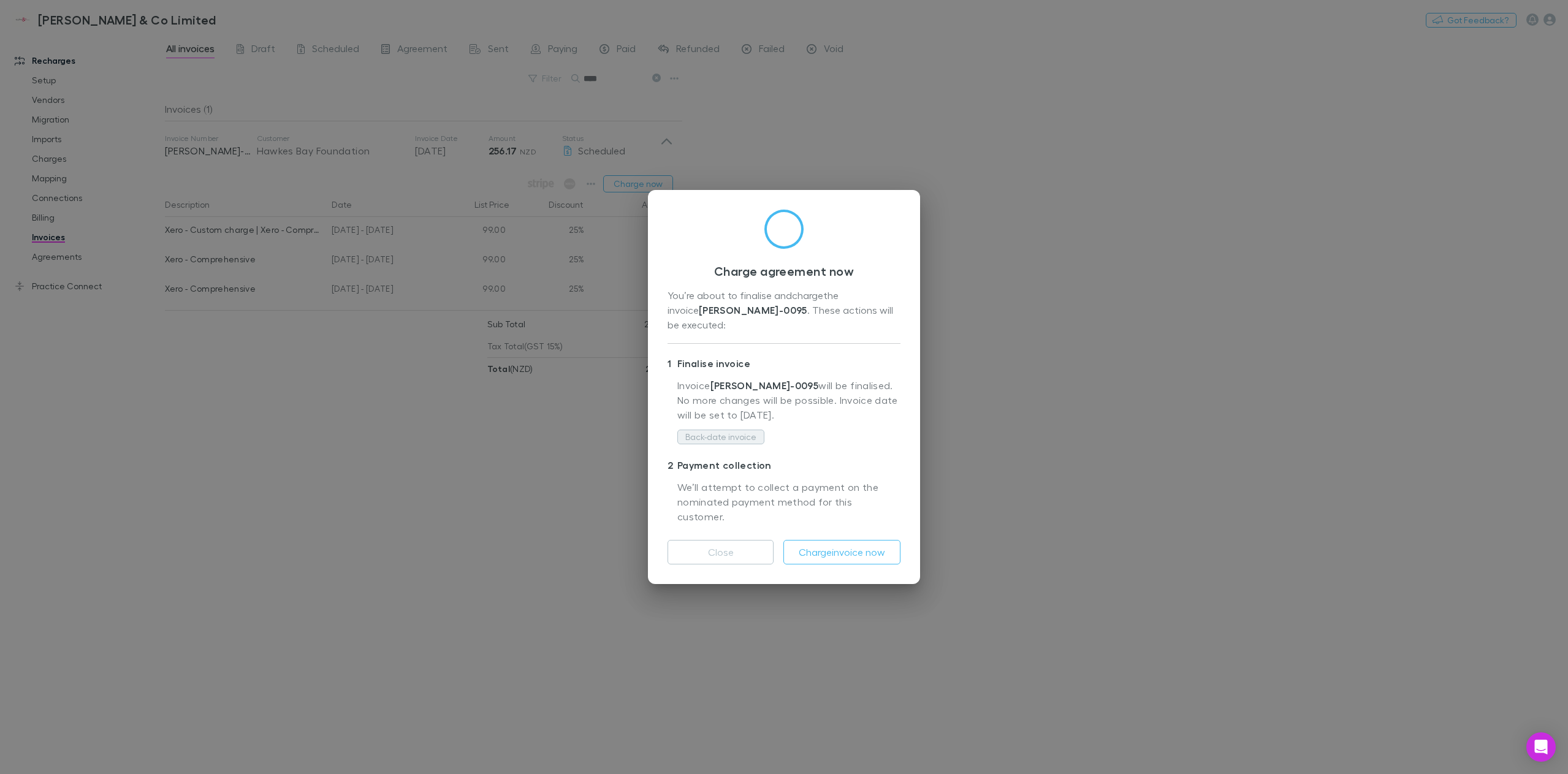
click at [719, 440] on button "Back-date invoice" at bounding box center [720, 437] width 87 height 15
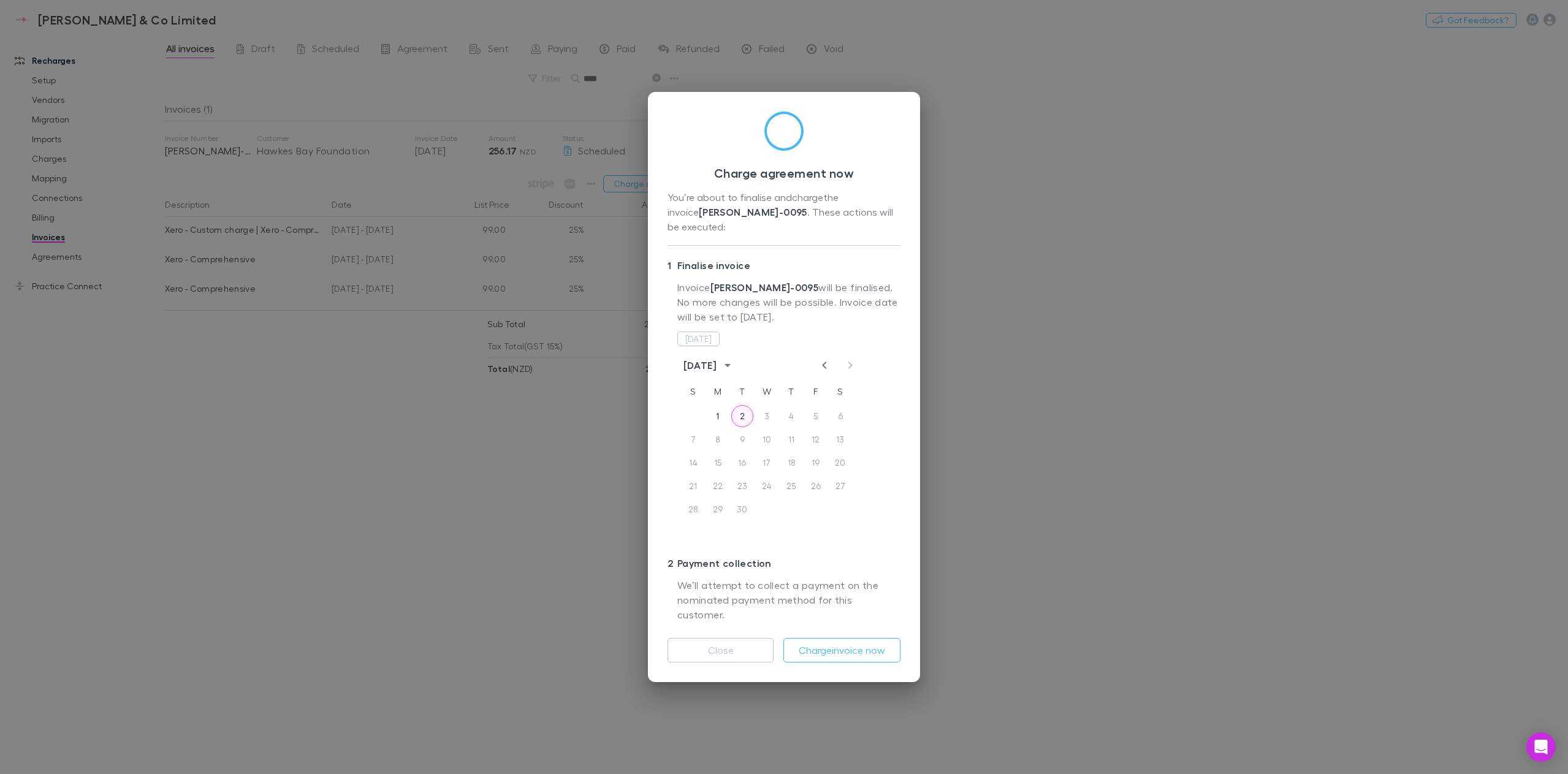
click at [741, 414] on button "2" at bounding box center [742, 416] width 22 height 22
click at [848, 638] on button "Charge invoice now" at bounding box center [842, 650] width 117 height 24
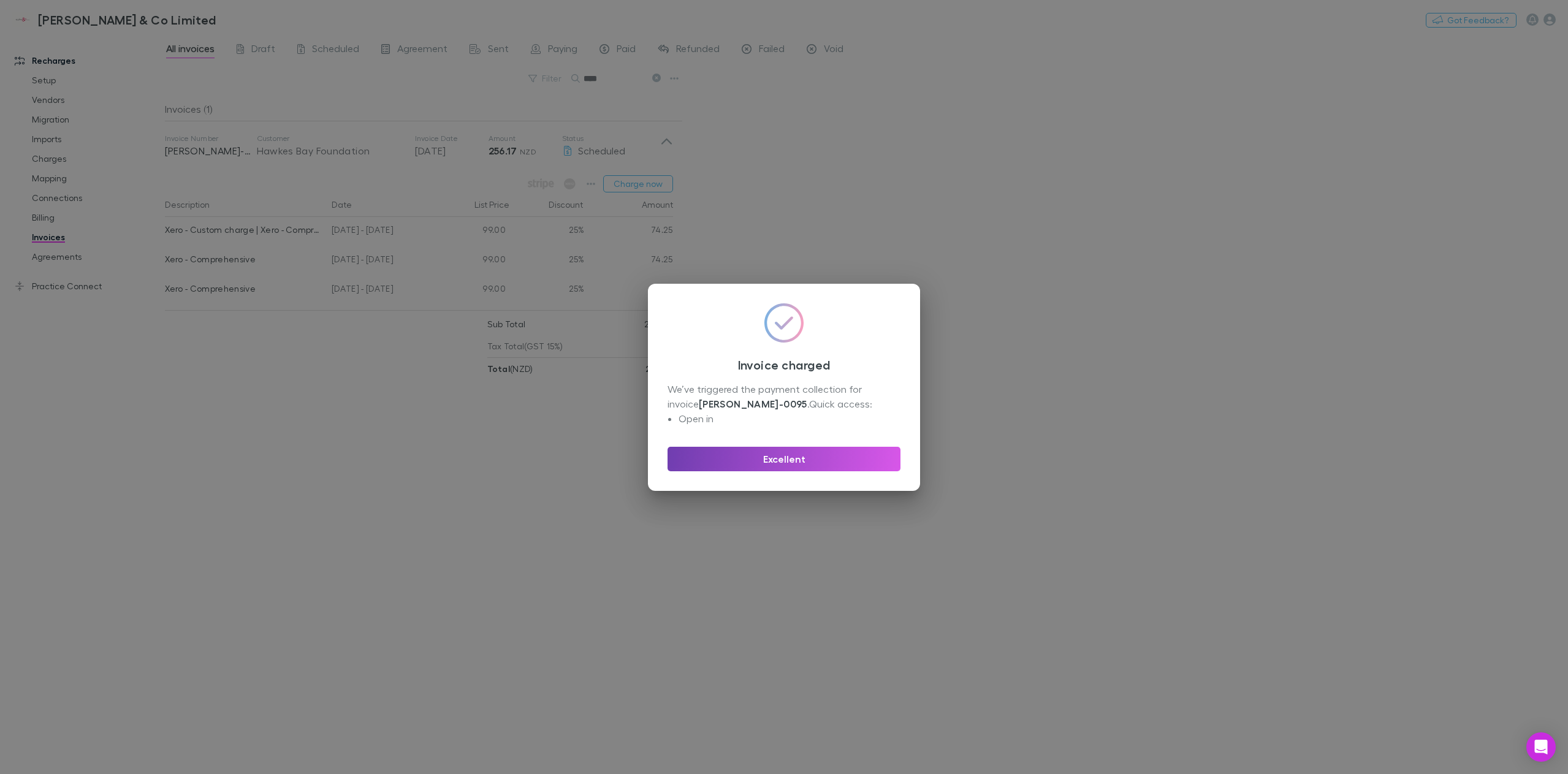
click at [808, 463] on button "Excellent" at bounding box center [784, 459] width 233 height 24
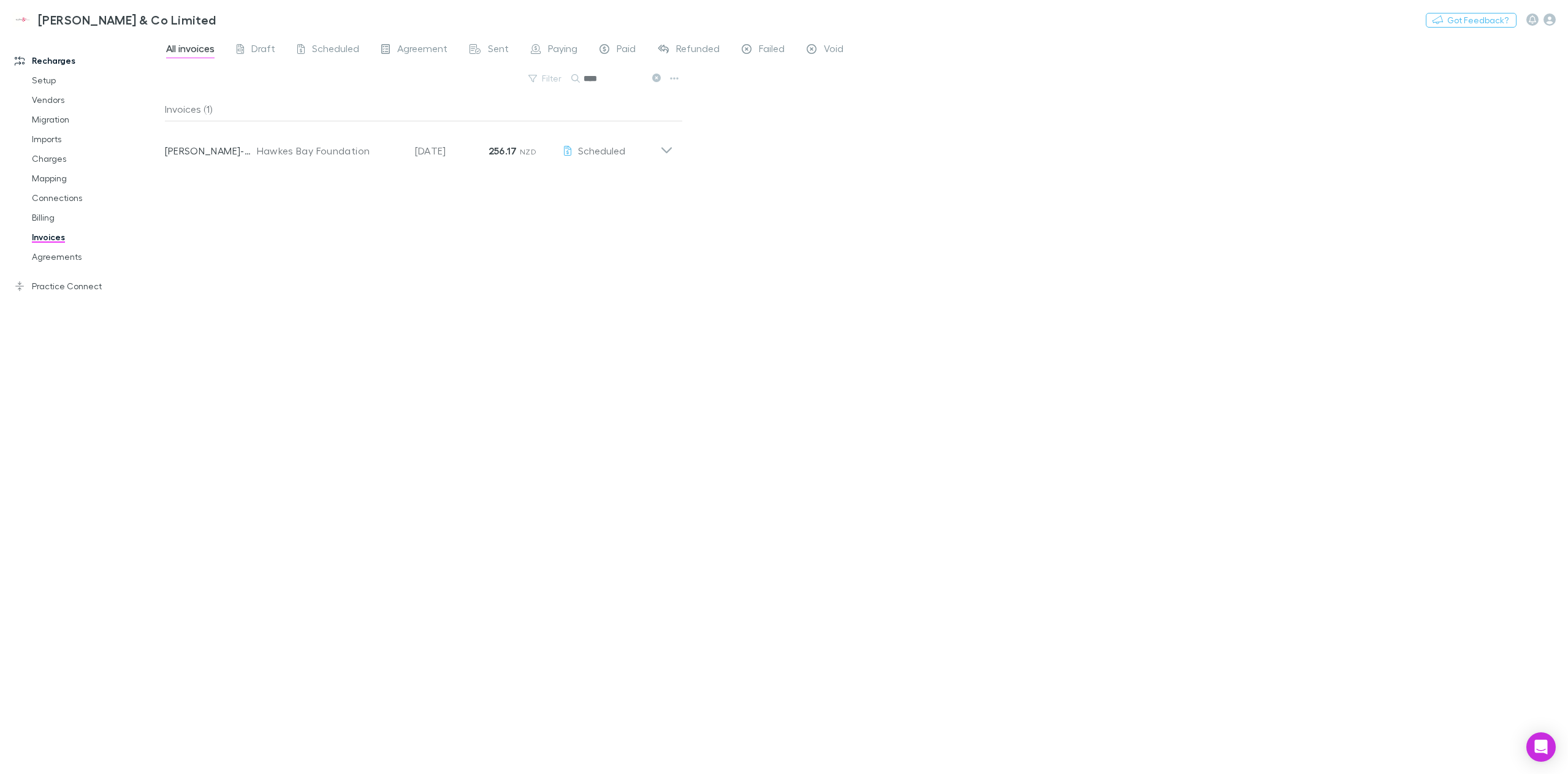
click at [655, 77] on icon at bounding box center [656, 77] width 9 height 9
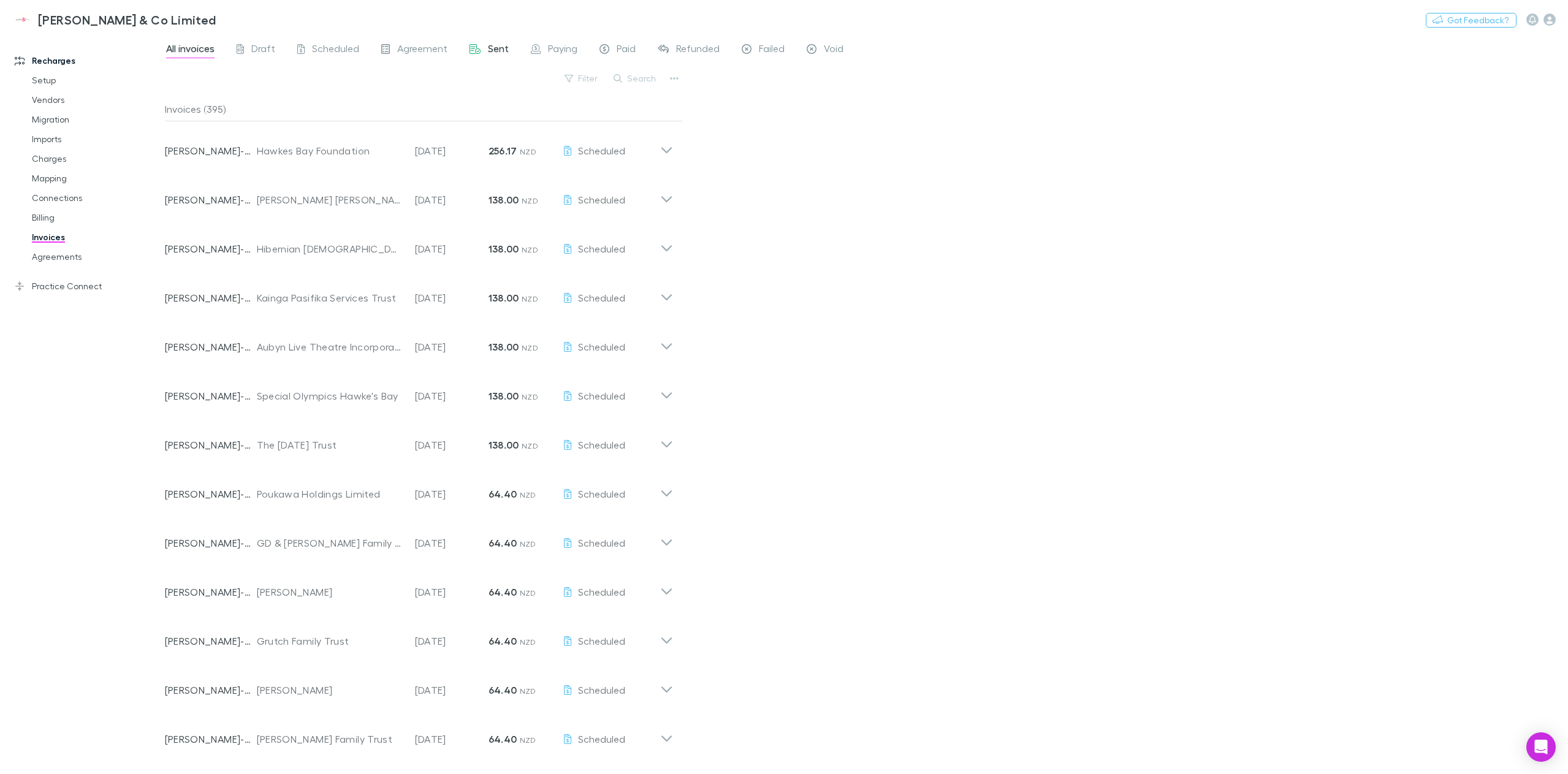
click at [493, 46] on span "Sent" at bounding box center [498, 50] width 21 height 16
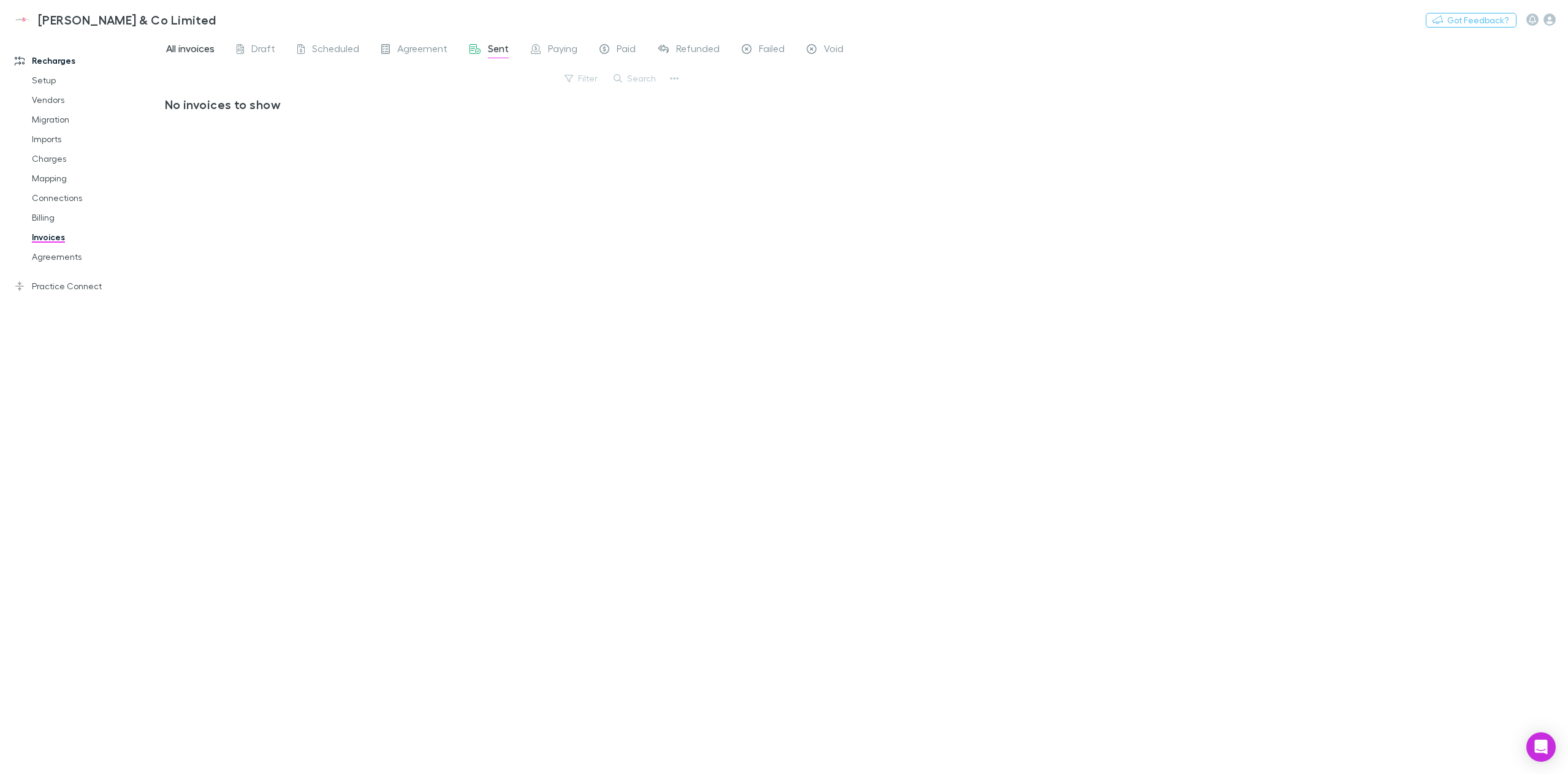
click at [208, 49] on span "All invoices" at bounding box center [190, 50] width 48 height 16
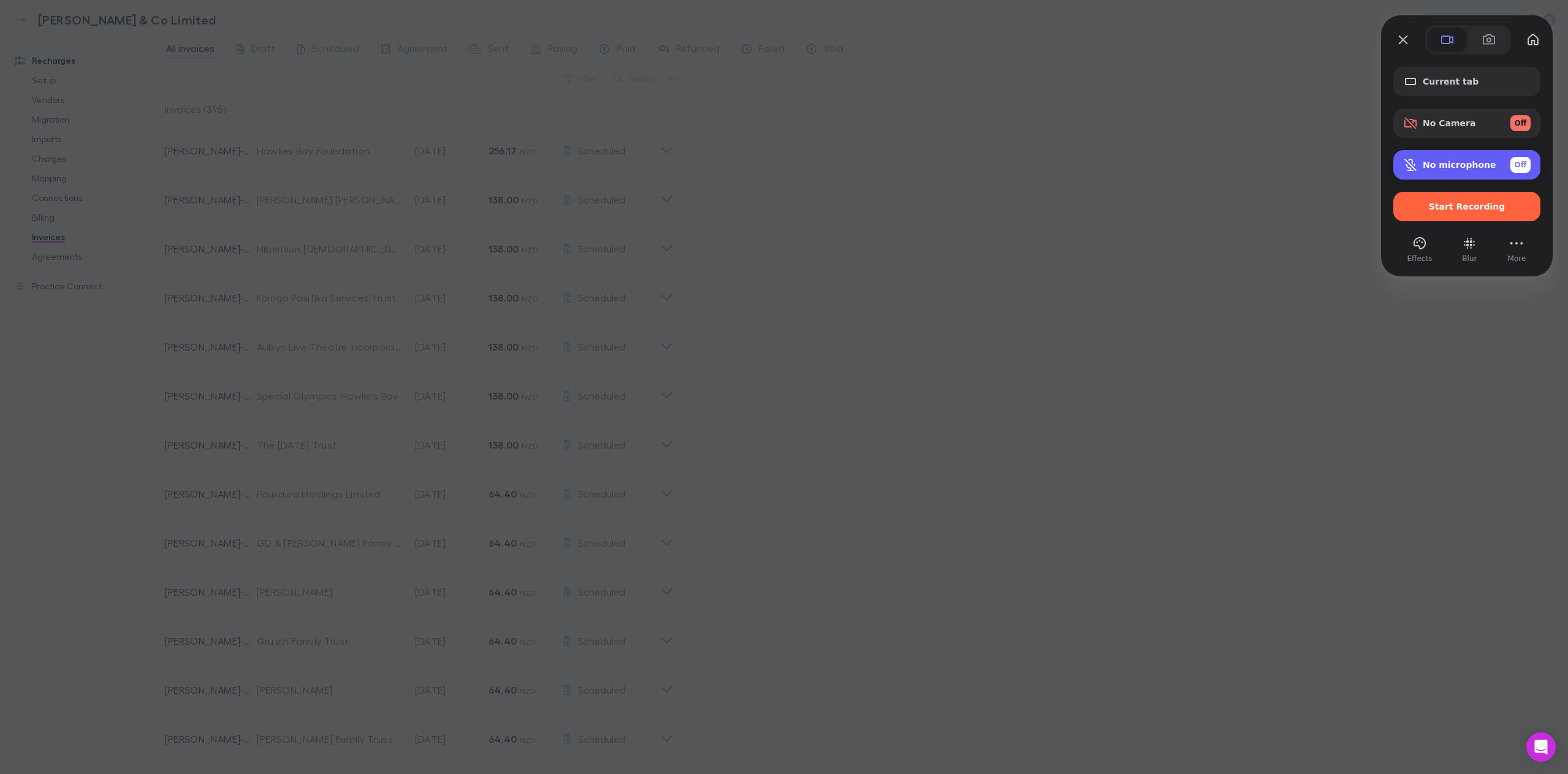
click at [1526, 165] on div "Off" at bounding box center [1520, 165] width 20 height 16
click at [1469, 165] on span "Default - Microphone (Scarlett 2i2 USB) (1235:8210)" at bounding box center [1456, 170] width 125 height 10
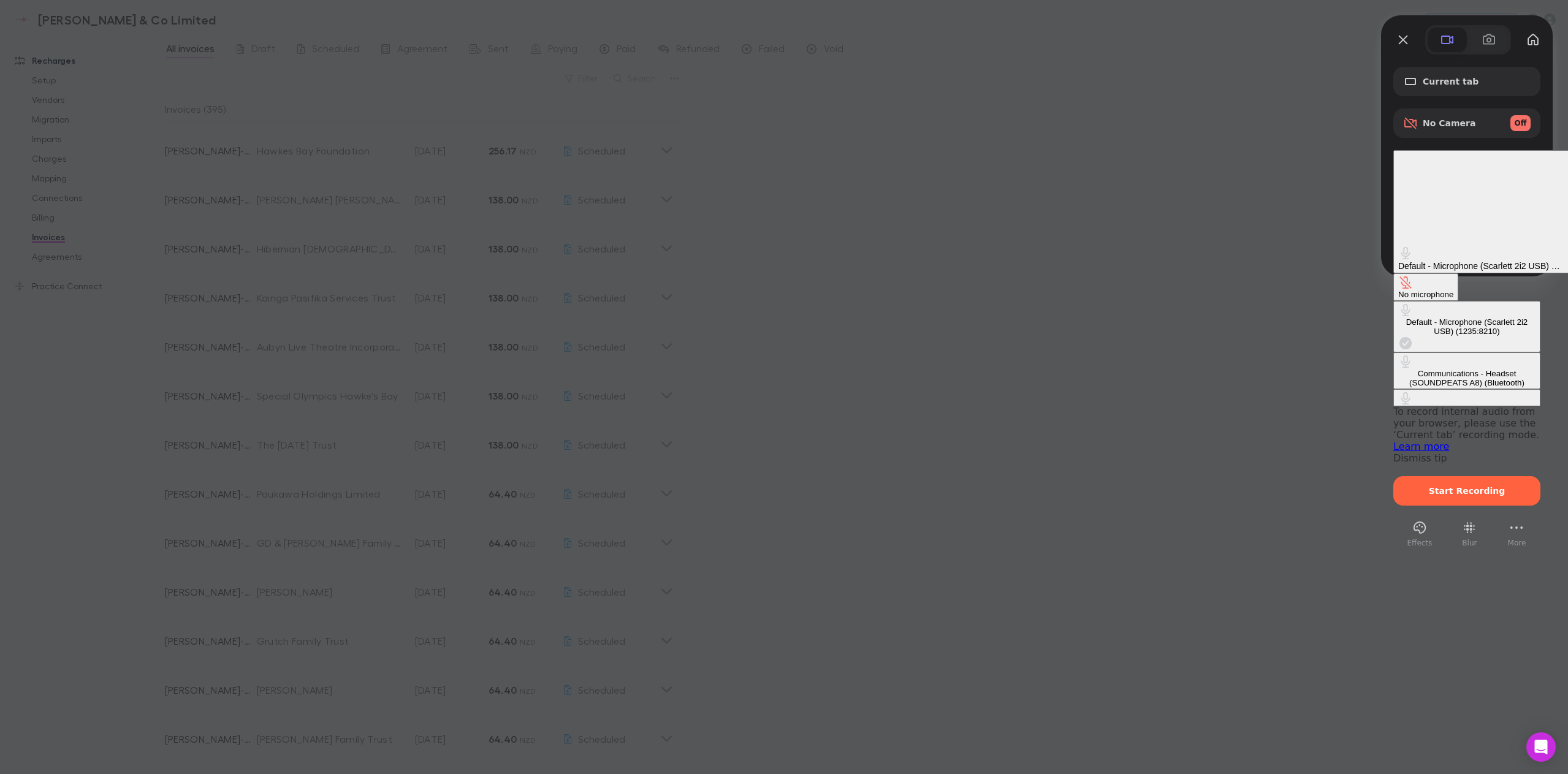
click at [1399, 369] on div "Communications - Headset (SOUNDPEATS A8) (Bluetooth)" at bounding box center [1467, 378] width 138 height 19
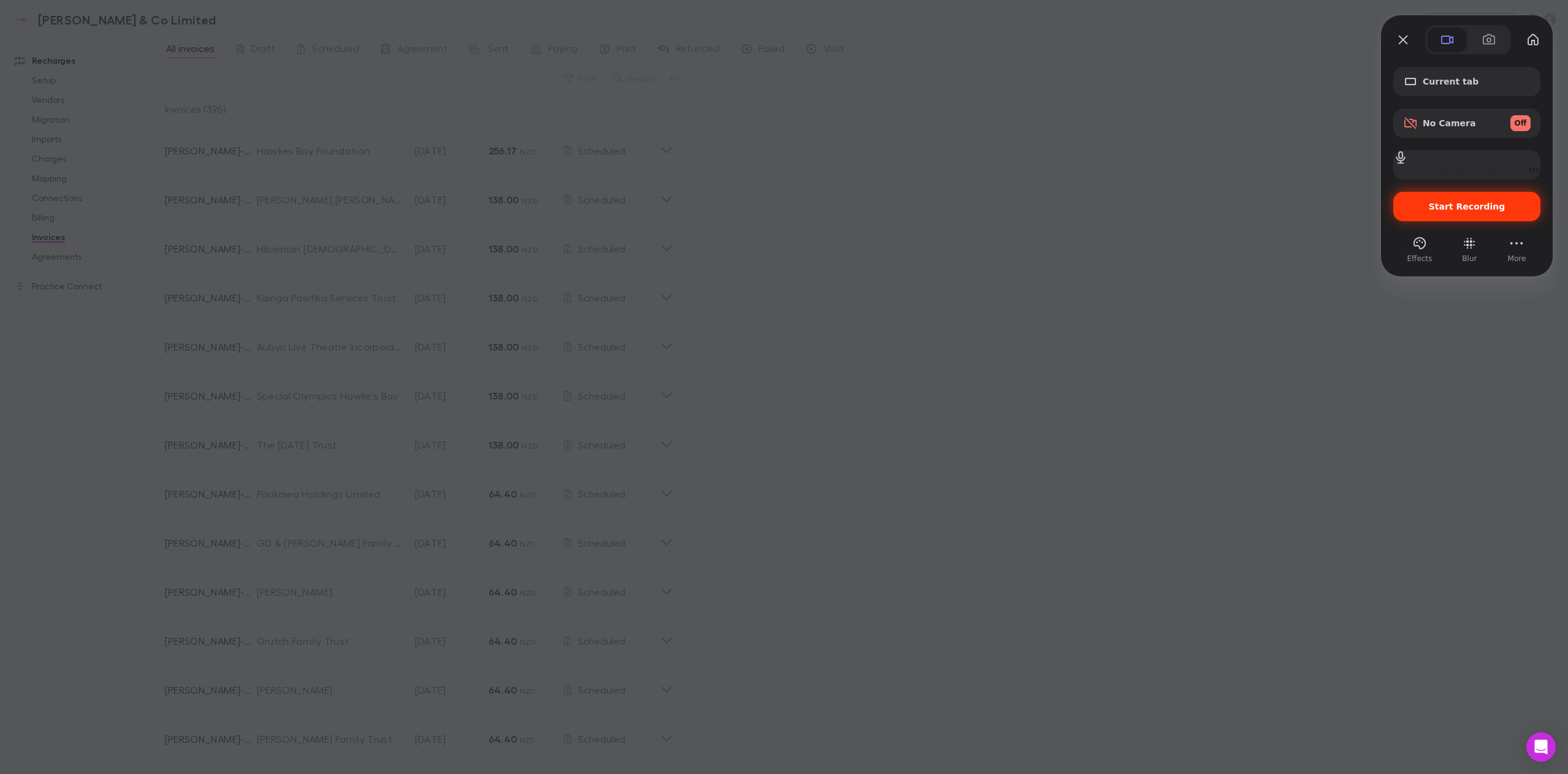
click at [1456, 207] on span "Start Recording" at bounding box center [1467, 207] width 77 height 10
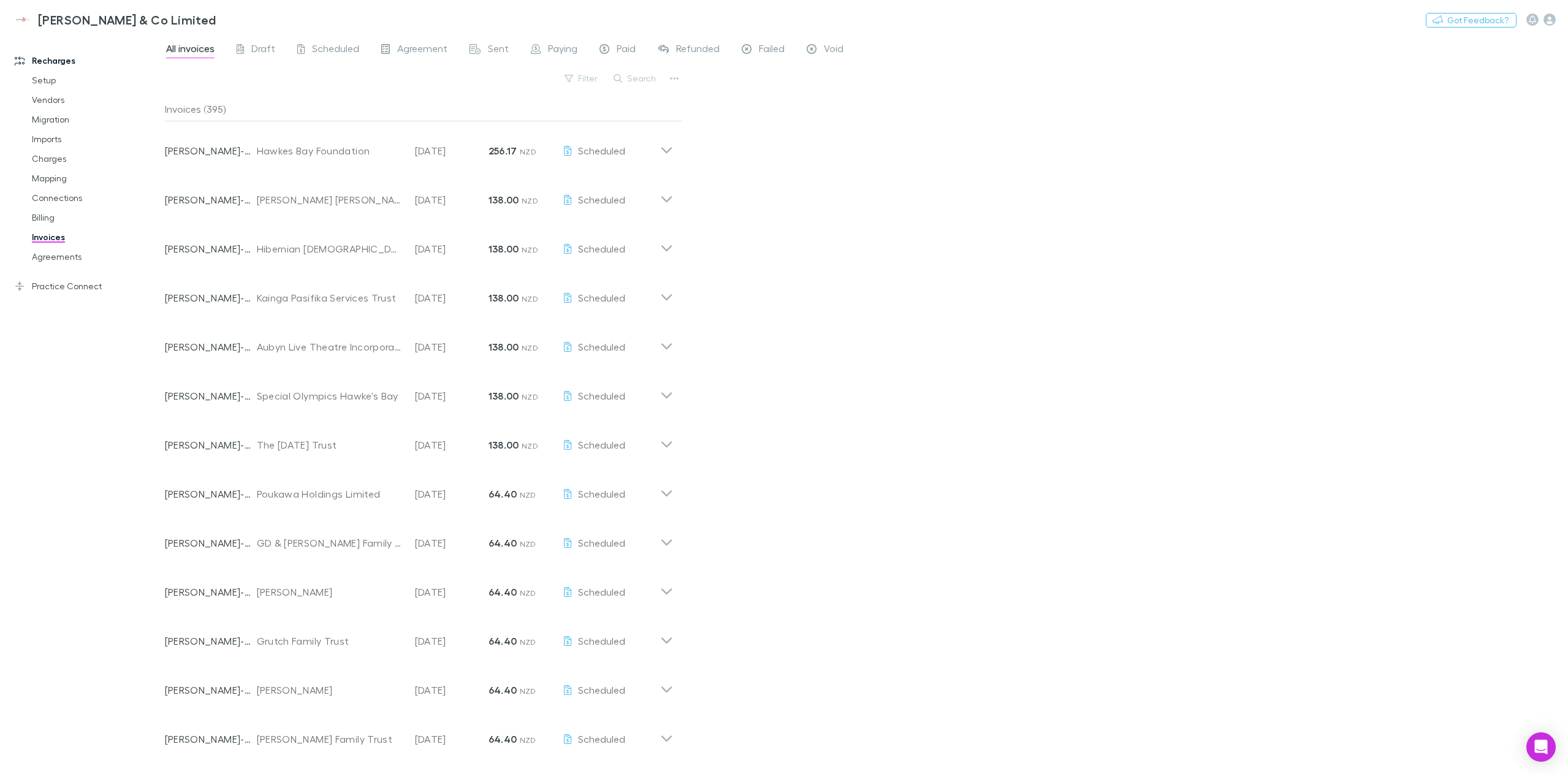
click at [669, 150] on icon at bounding box center [666, 151] width 11 height 7
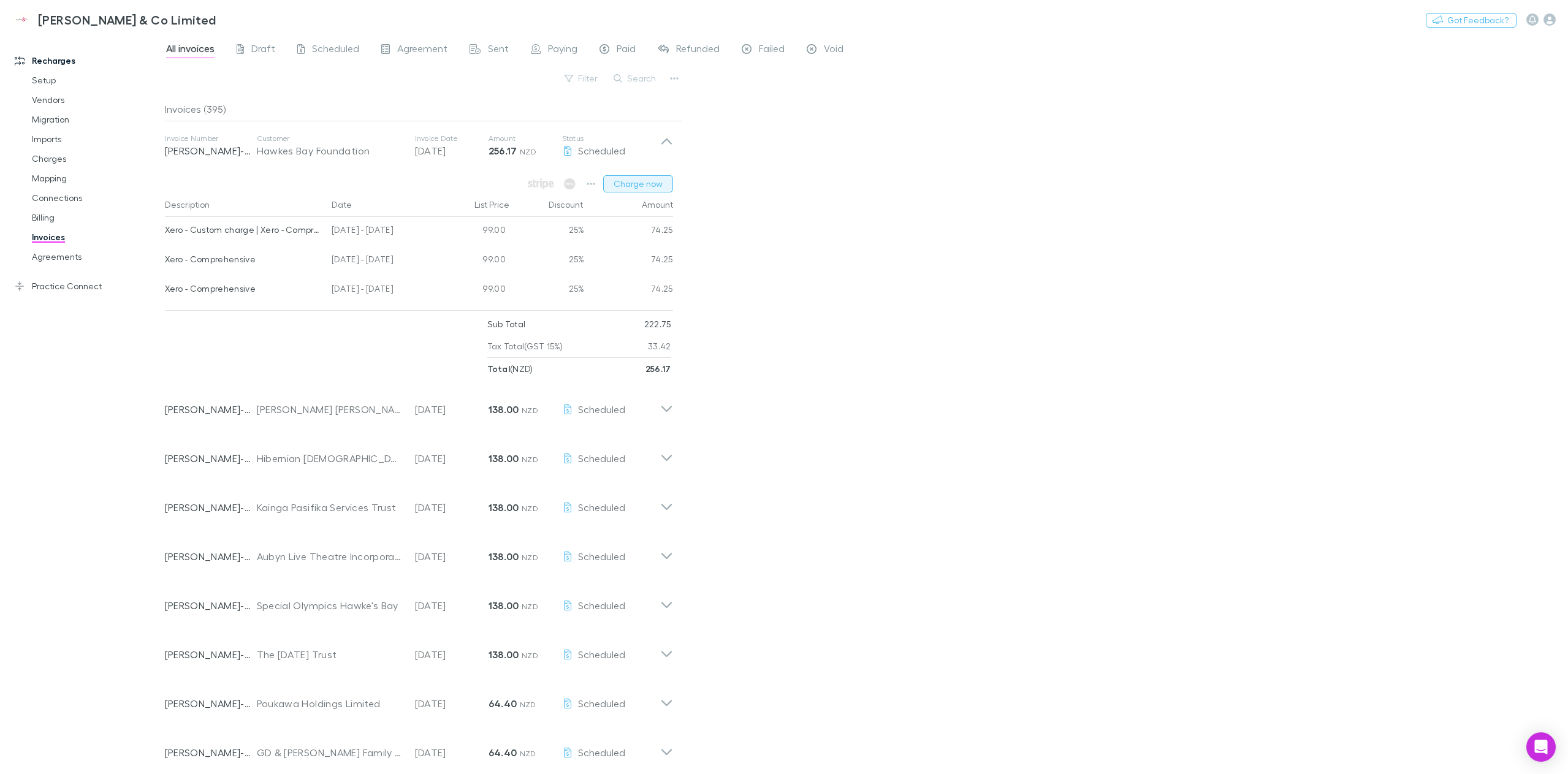
click at [627, 189] on button "Charge now" at bounding box center [638, 183] width 70 height 17
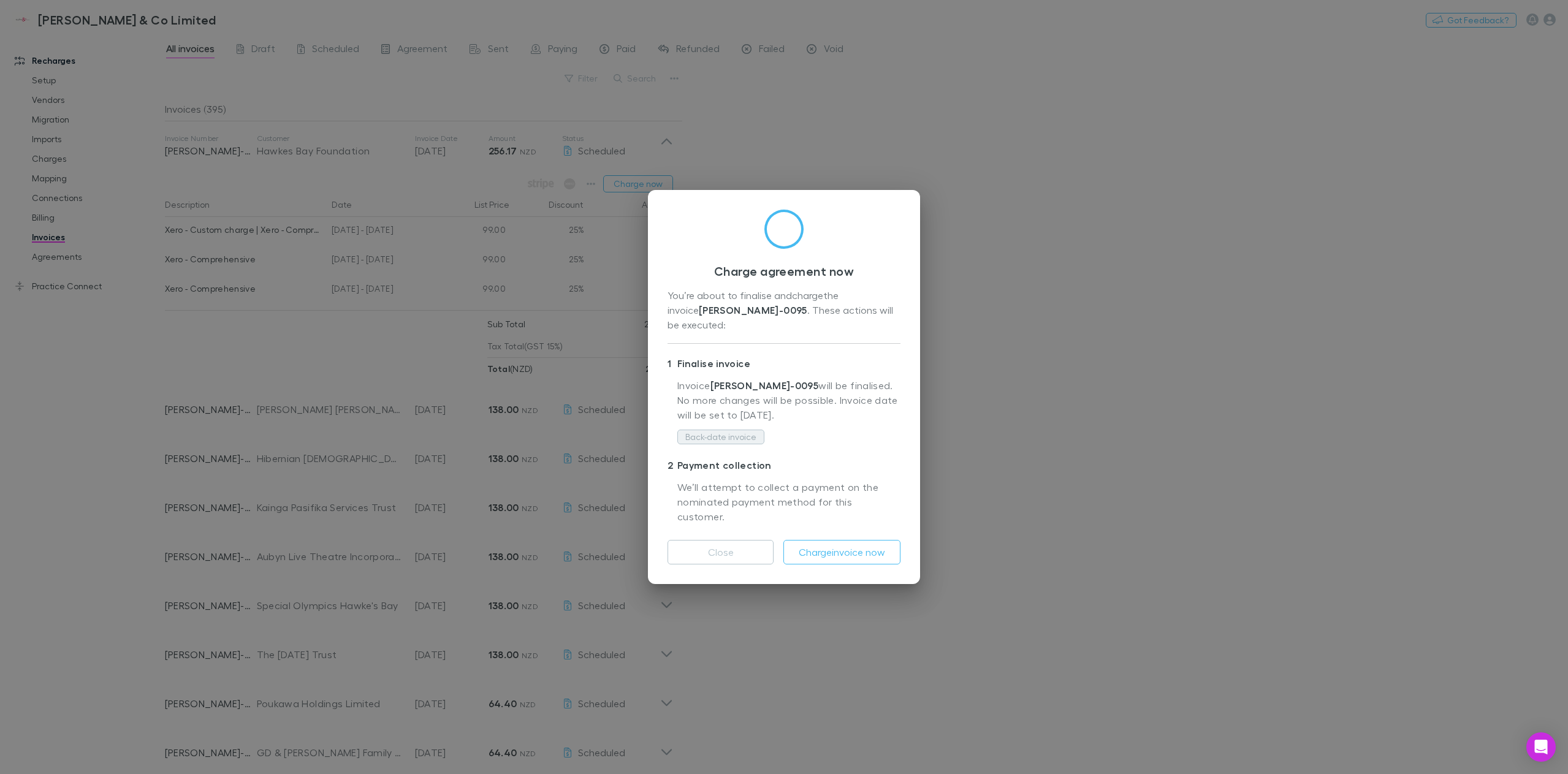
click at [719, 439] on button "Back-date invoice" at bounding box center [720, 437] width 87 height 15
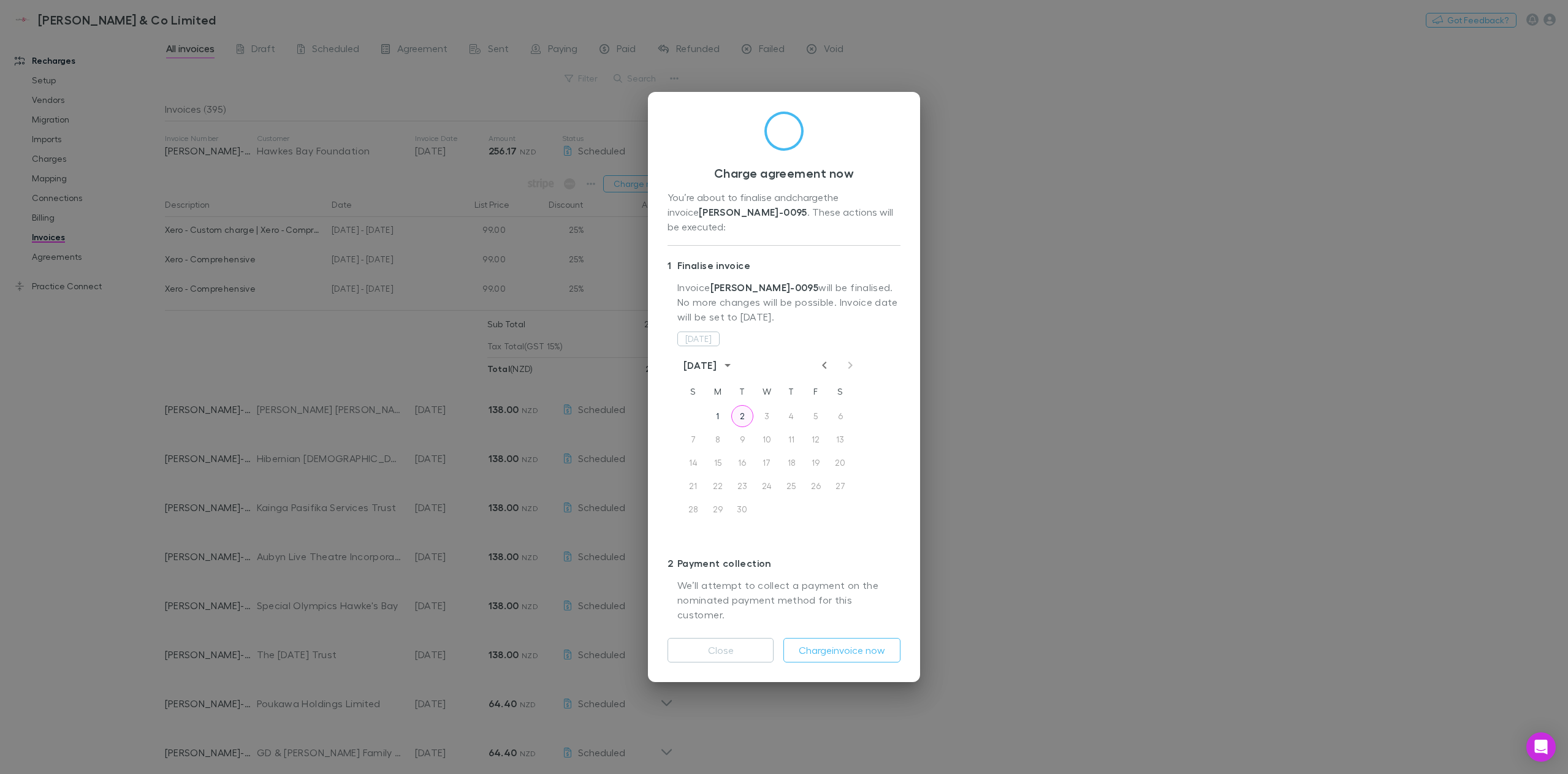
click at [744, 417] on button "2" at bounding box center [742, 416] width 22 height 22
click at [850, 641] on button "Charge invoice now" at bounding box center [842, 650] width 117 height 24
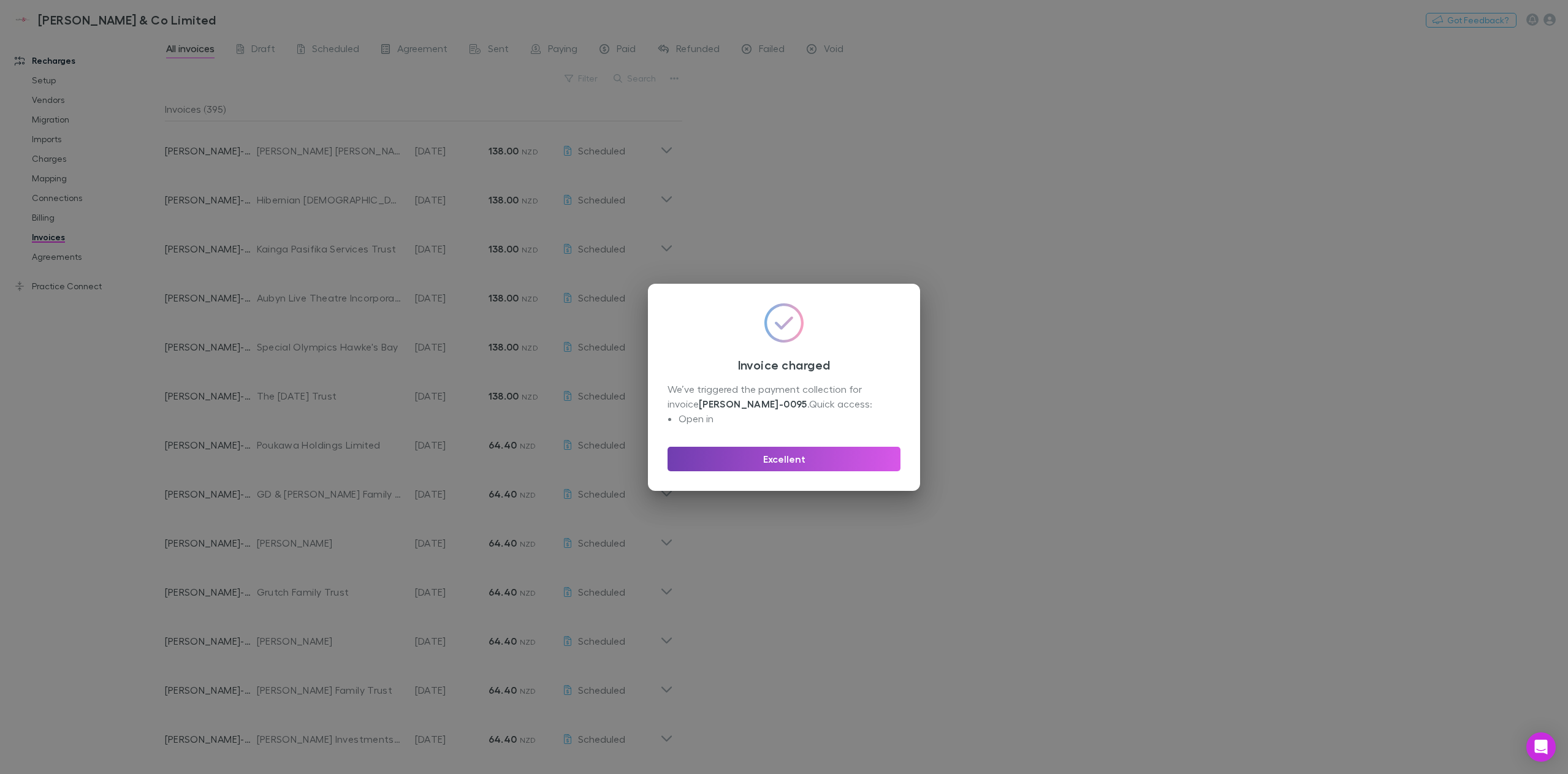
click at [821, 459] on button "Excellent" at bounding box center [784, 459] width 233 height 24
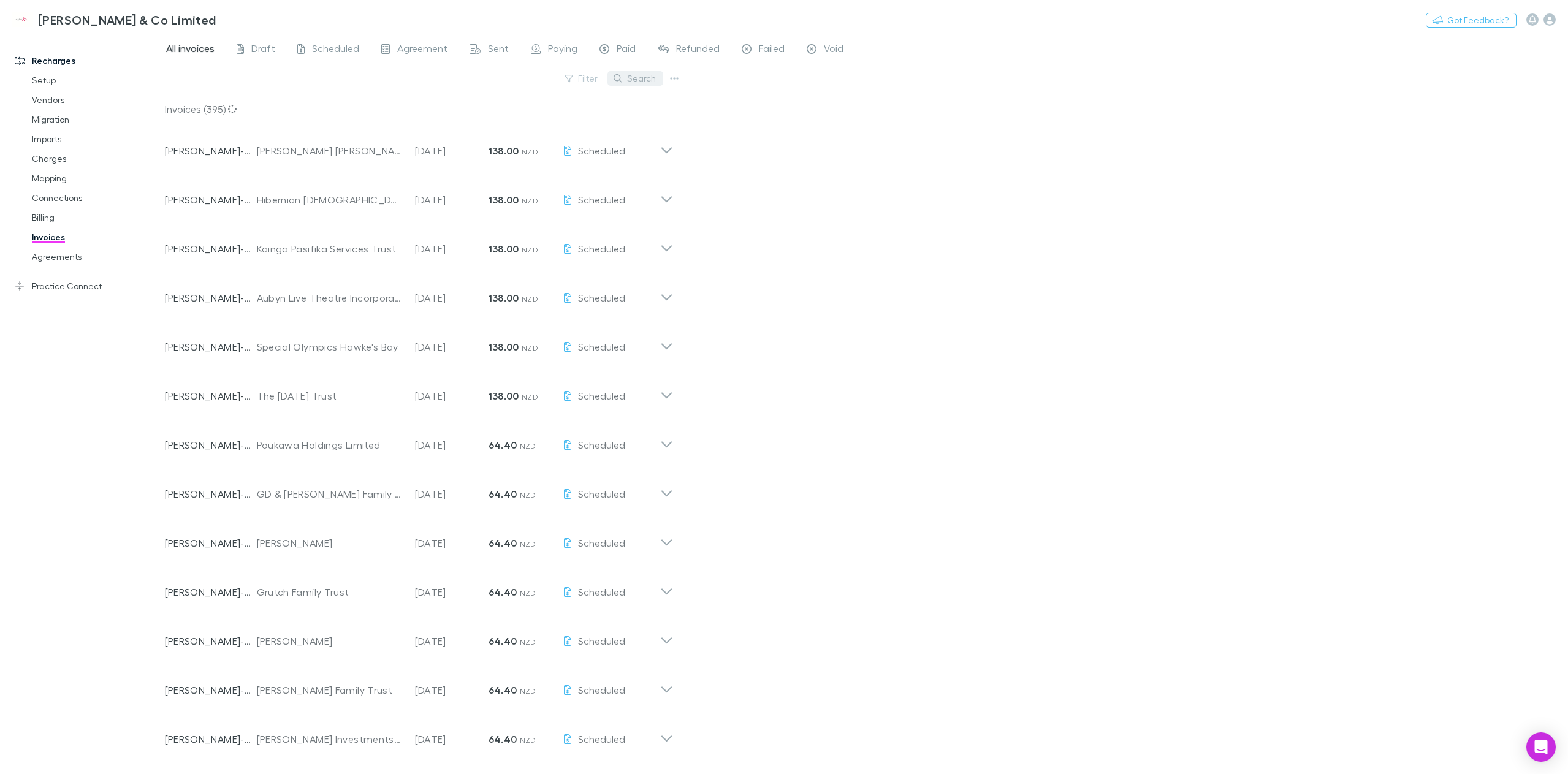
click at [634, 81] on button "Search" at bounding box center [635, 78] width 56 height 15
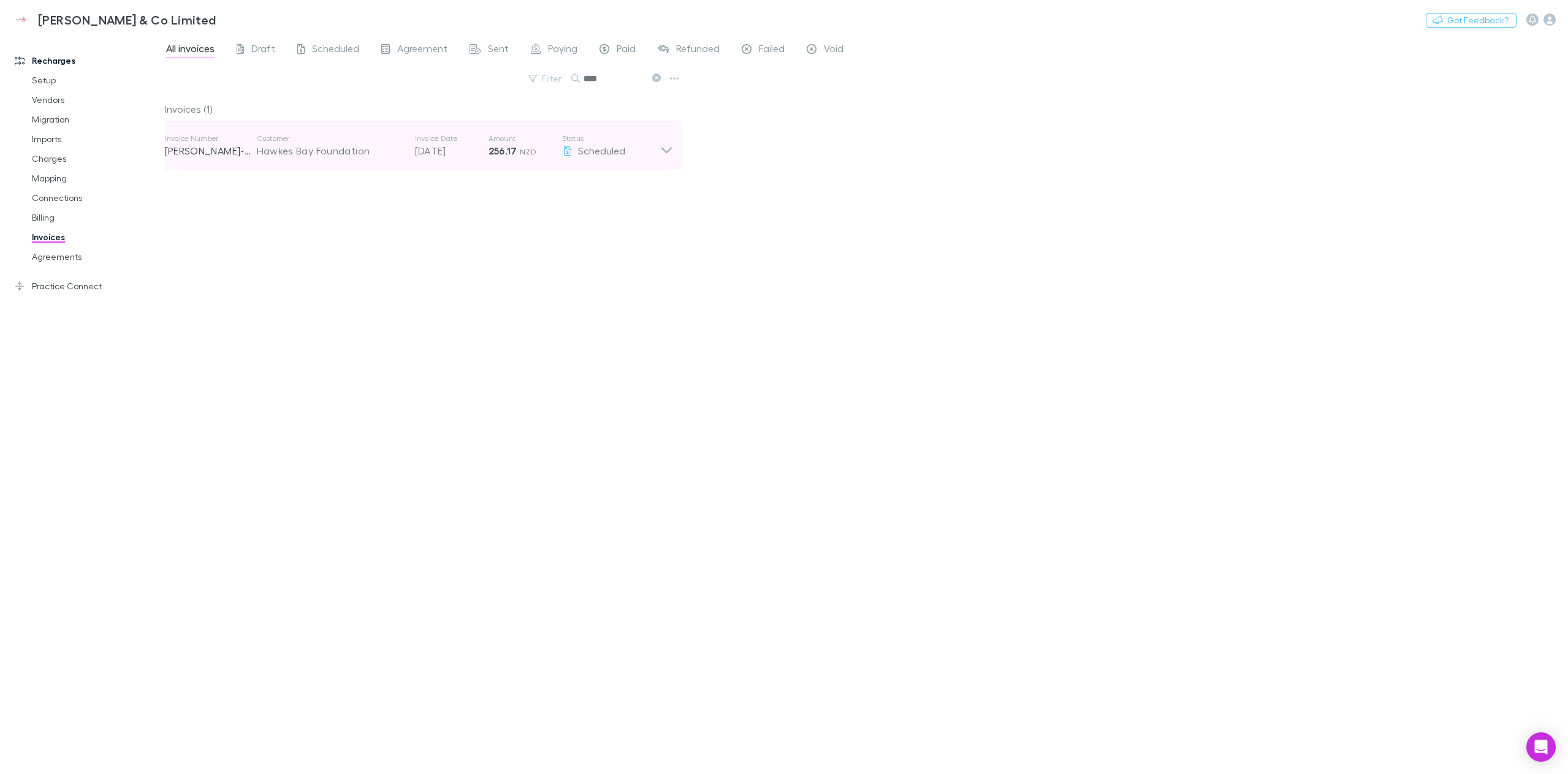
type input "****"
click at [669, 151] on icon at bounding box center [666, 151] width 11 height 7
click at [669, 151] on icon at bounding box center [667, 146] width 13 height 24
click at [490, 49] on span "Sent" at bounding box center [498, 50] width 21 height 16
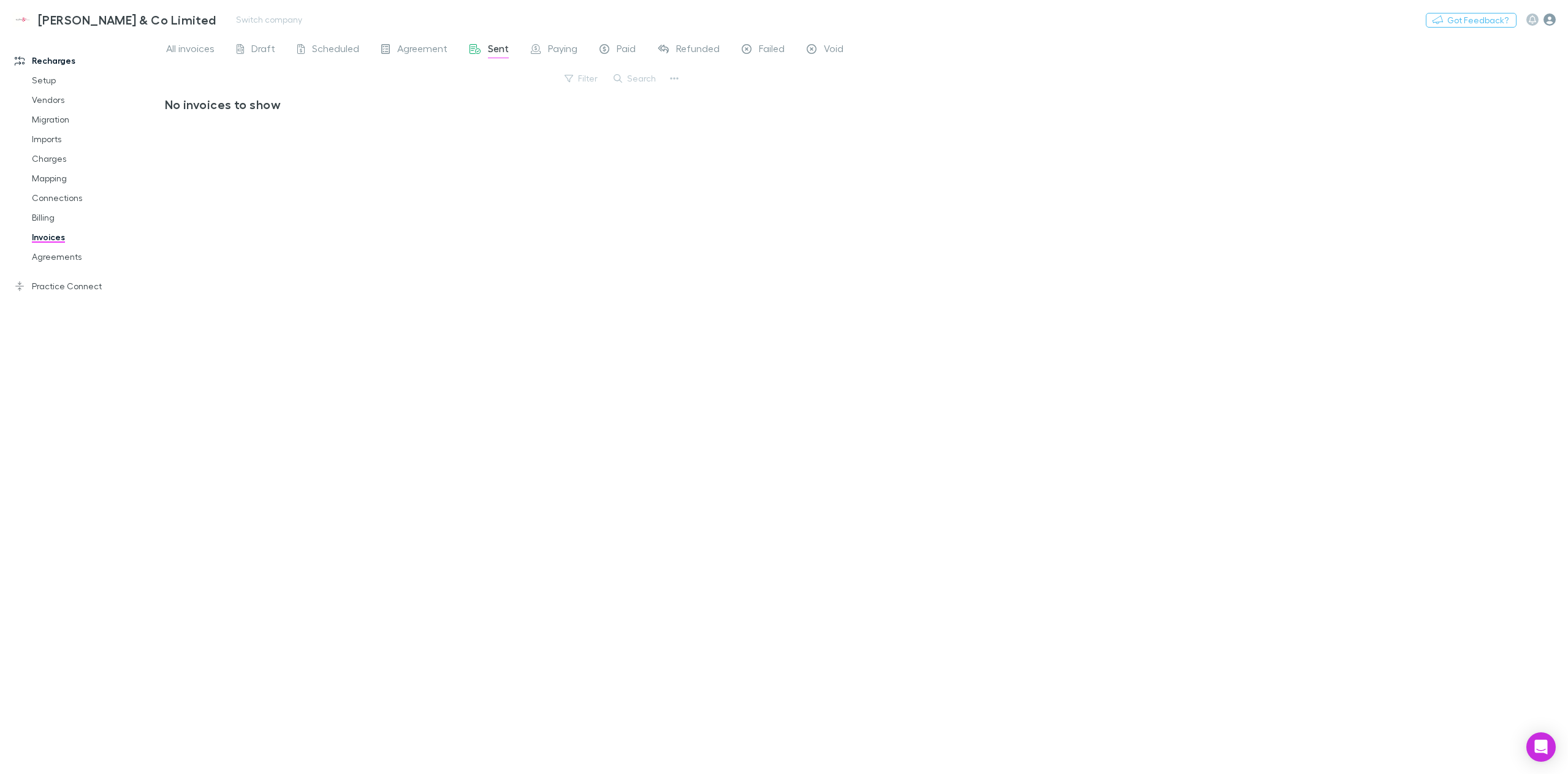
click at [1550, 24] on icon "button" at bounding box center [1549, 20] width 12 height 12
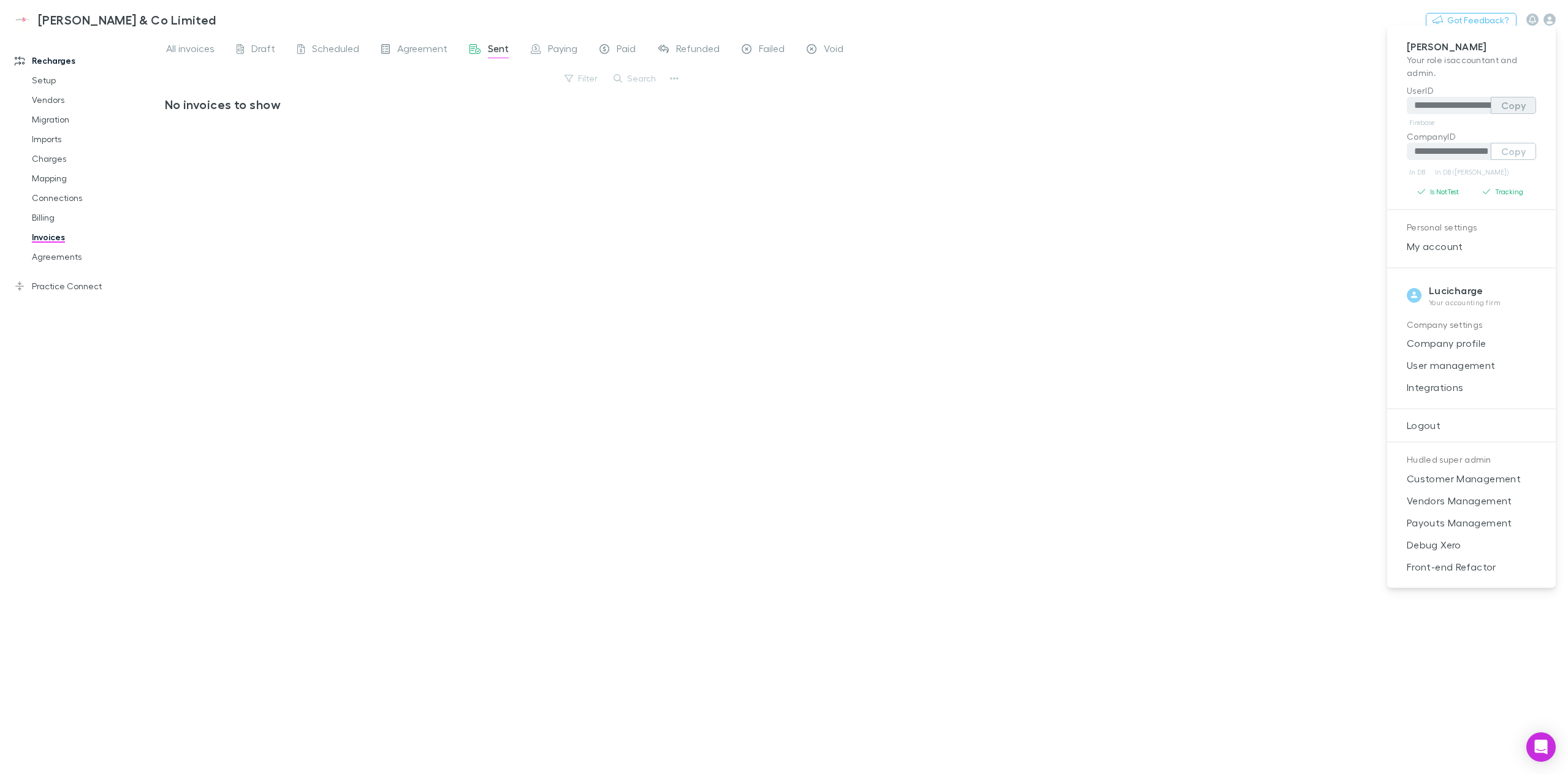
click at [1508, 106] on button "Copy" at bounding box center [1513, 105] width 46 height 17
click at [1516, 155] on button "Copy" at bounding box center [1513, 151] width 46 height 17
click at [202, 54] on div at bounding box center [784, 387] width 1568 height 774
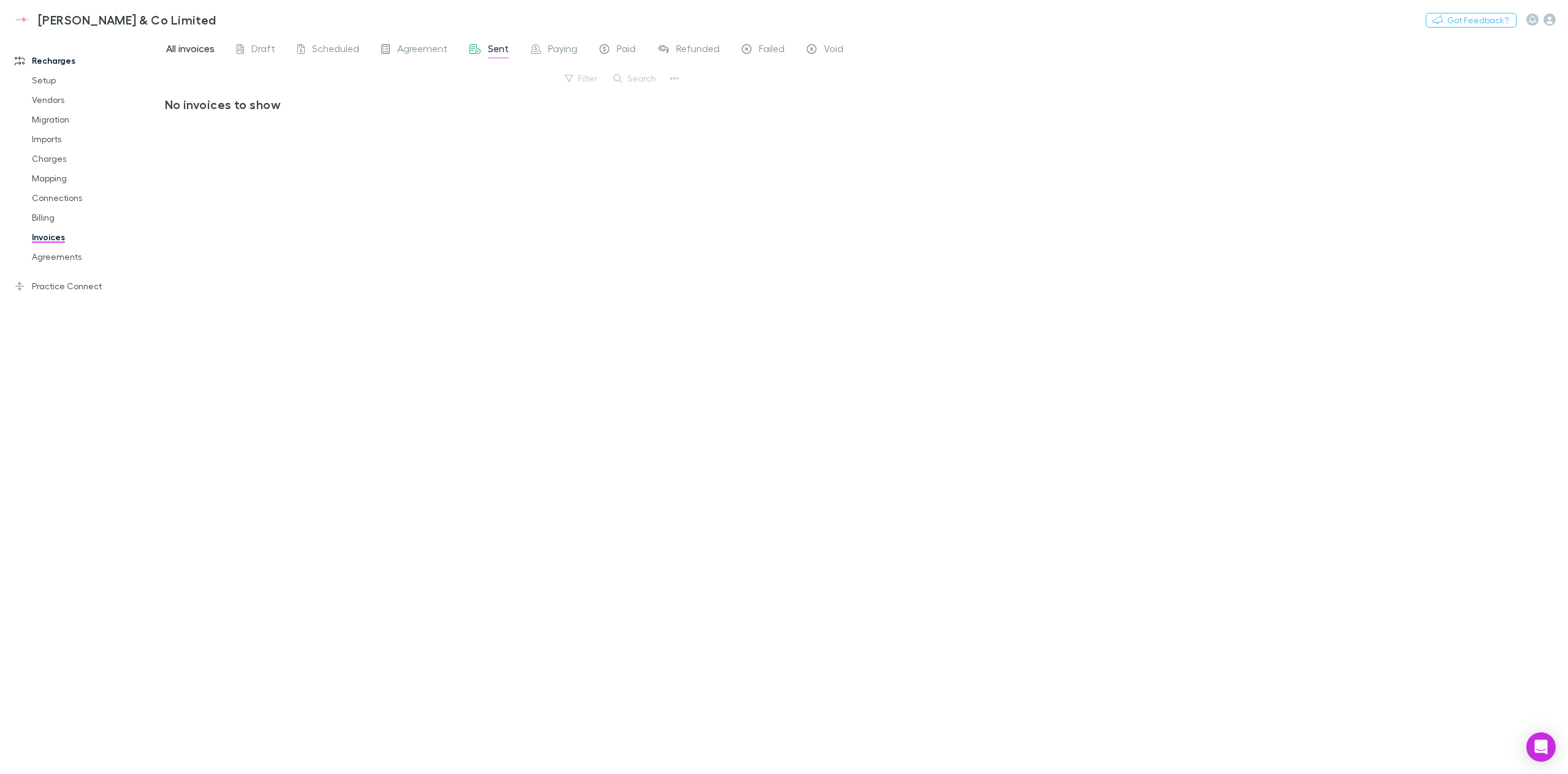
click at [197, 51] on span "All invoices" at bounding box center [190, 50] width 48 height 16
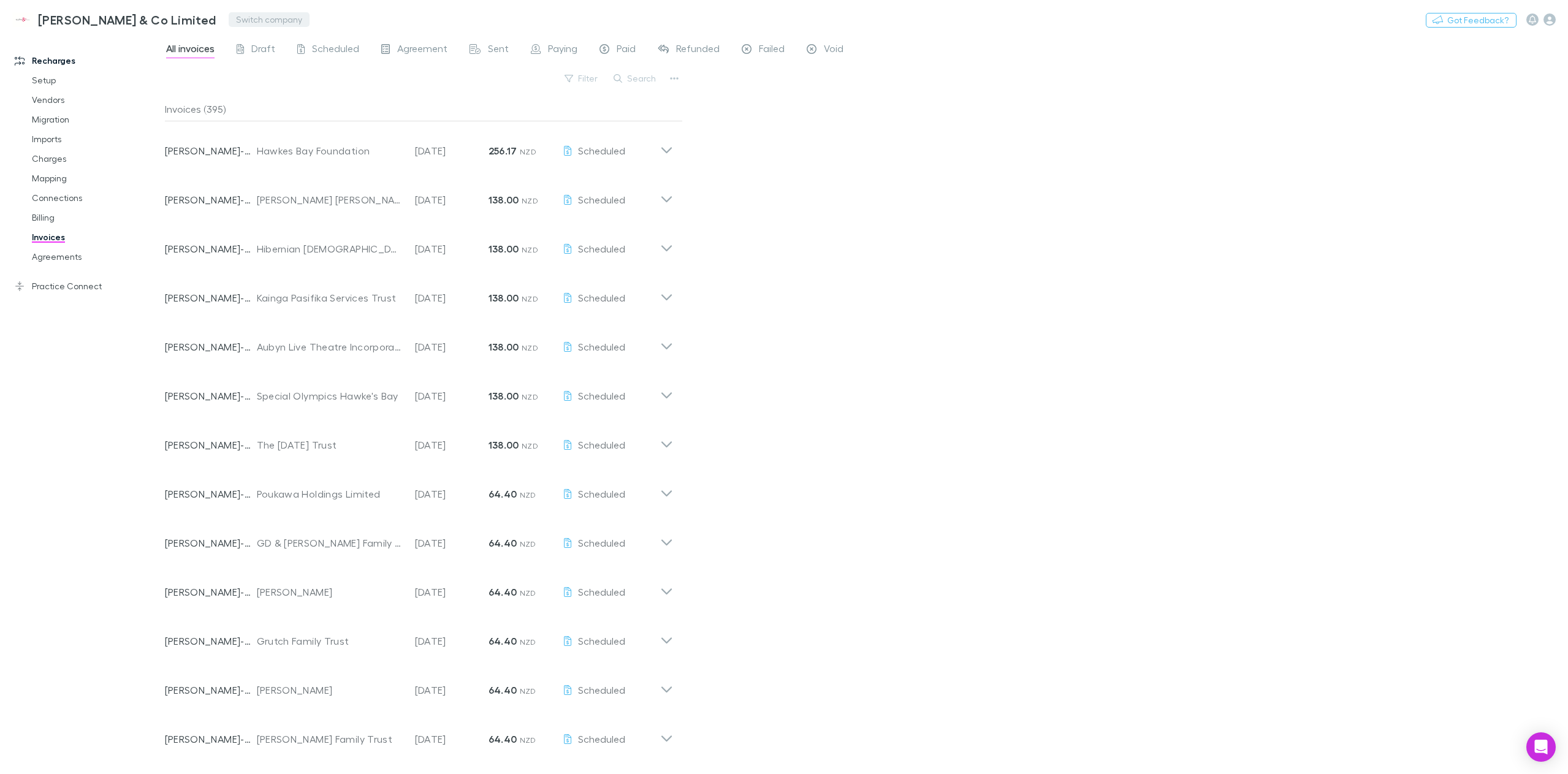
click at [229, 21] on button "Switch company" at bounding box center [269, 20] width 81 height 15
type input "****"
click at [212, 72] on p "Lucicharge" at bounding box center [206, 73] width 50 height 15
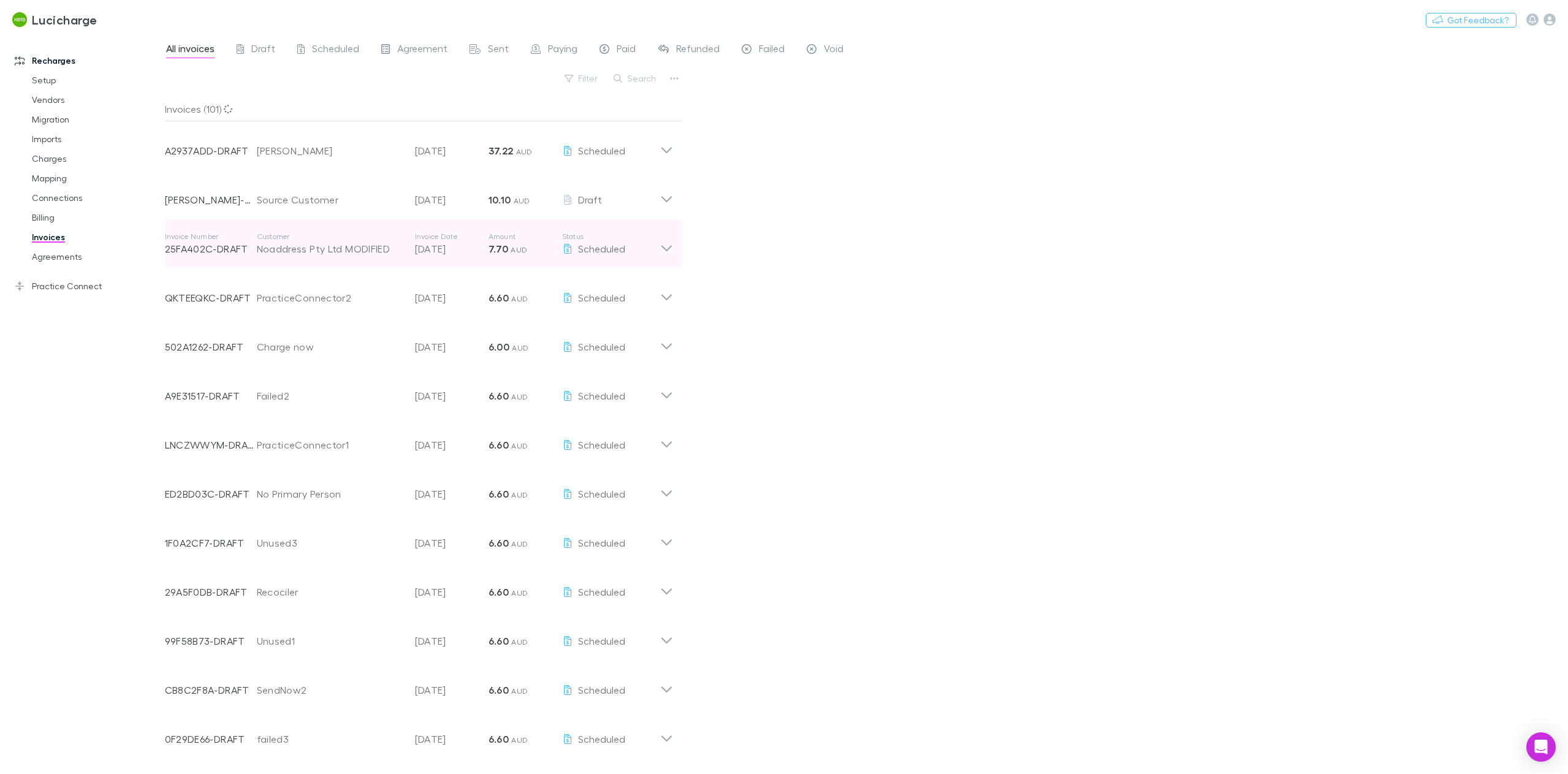
click at [307, 252] on div "Noaddress Pty Ltd MODIFIED" at bounding box center [330, 249] width 146 height 15
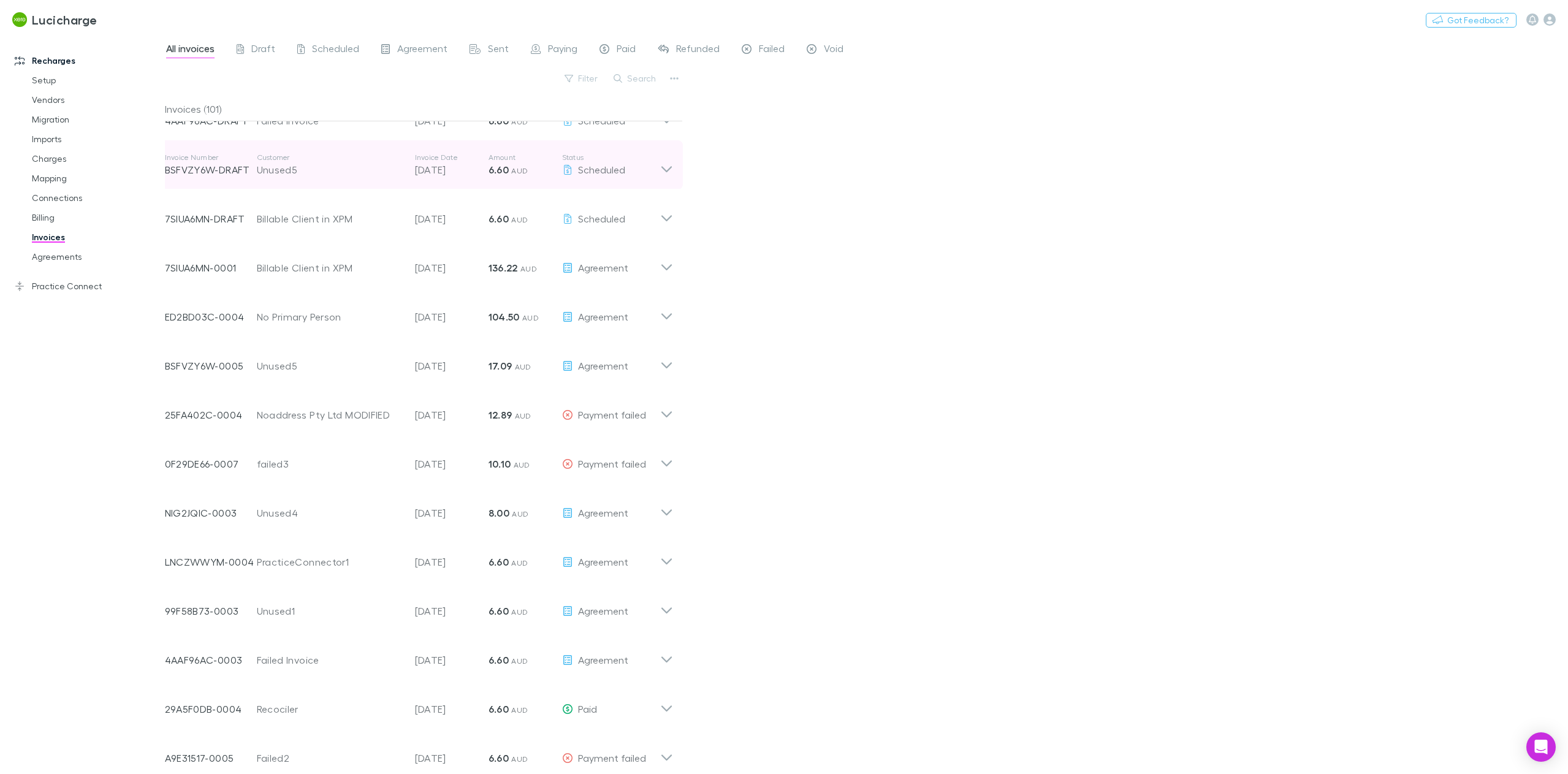
scroll to position [1056, 0]
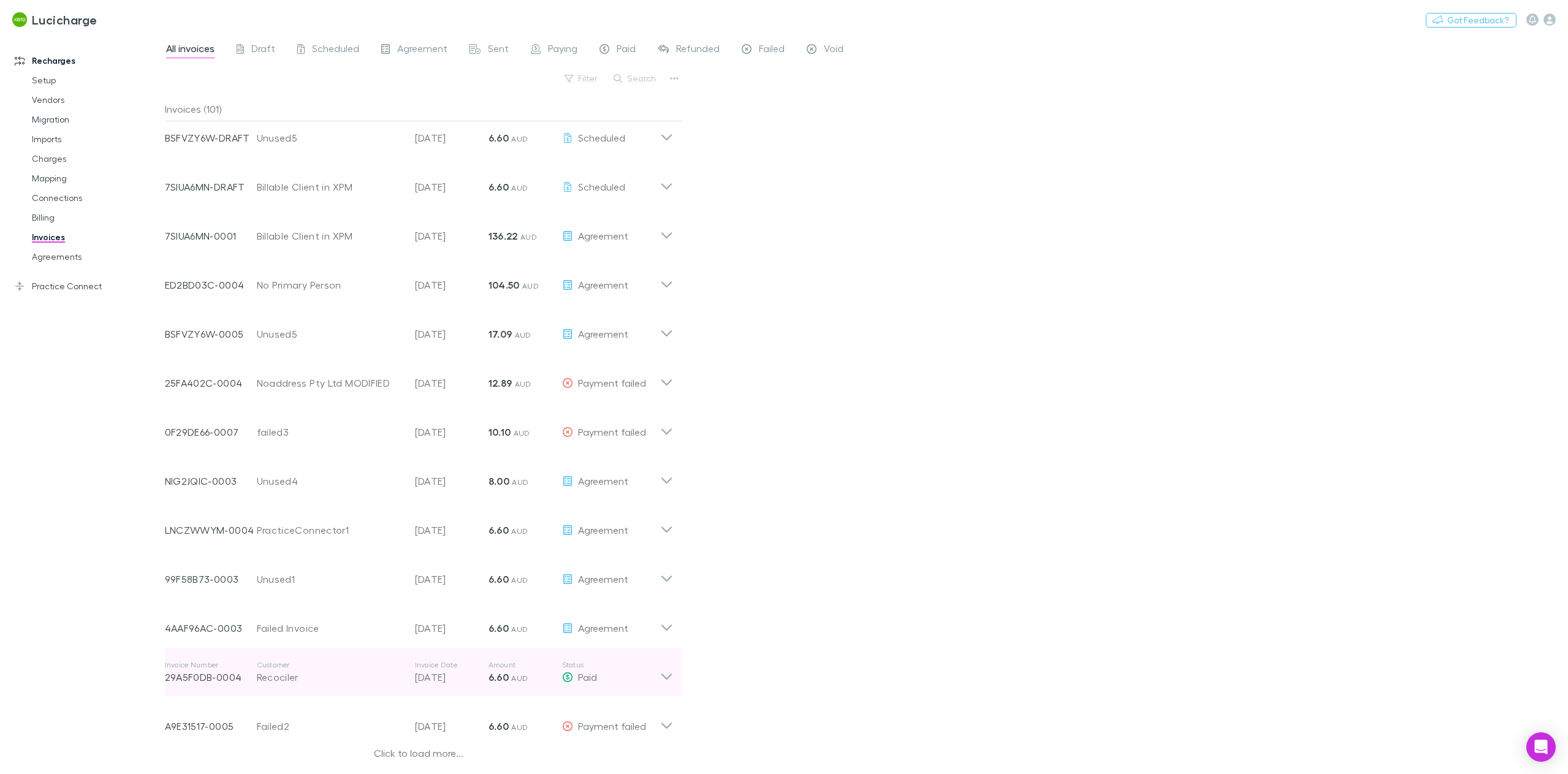
click at [661, 674] on icon at bounding box center [667, 672] width 13 height 24
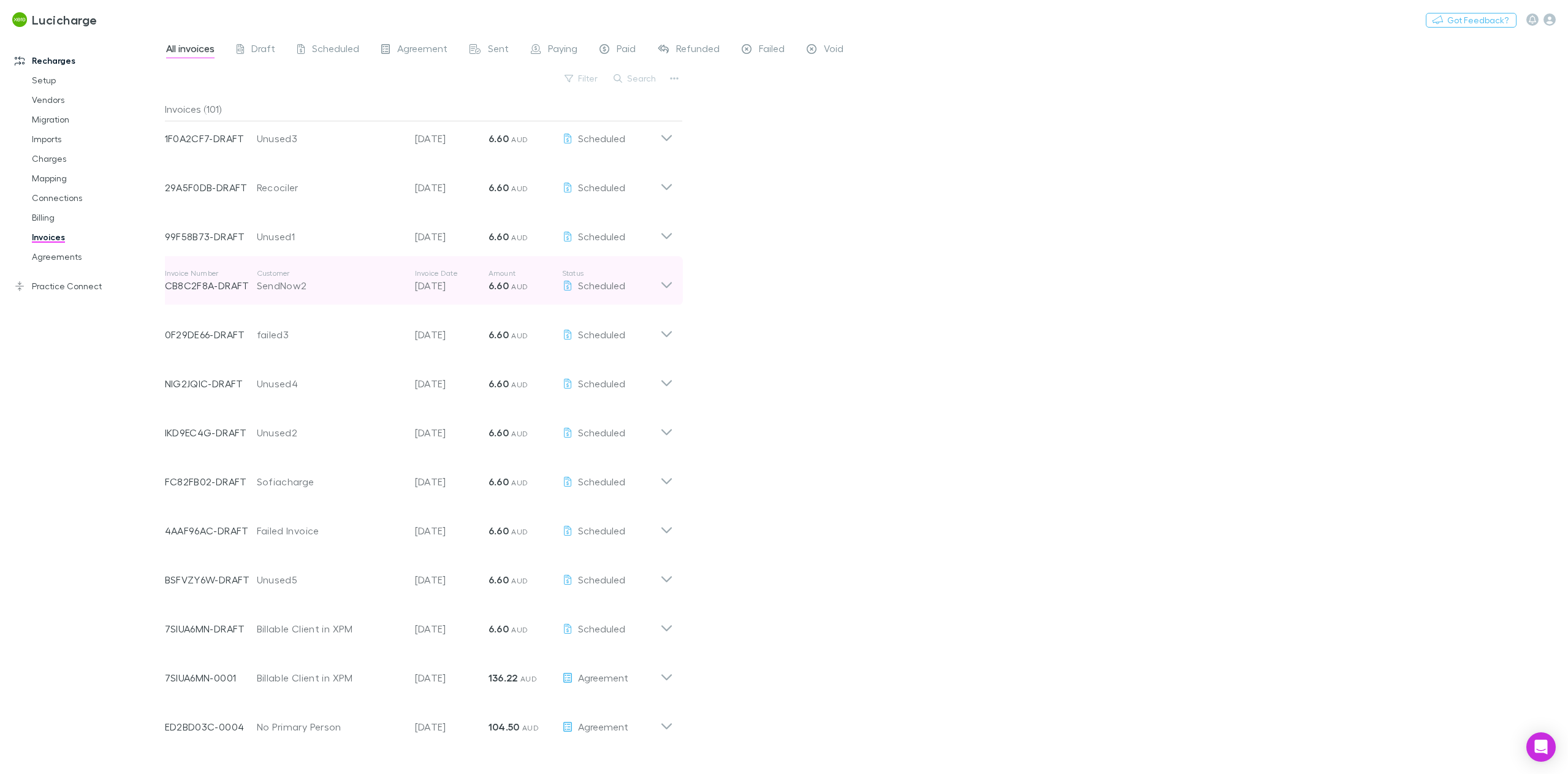
scroll to position [378, 0]
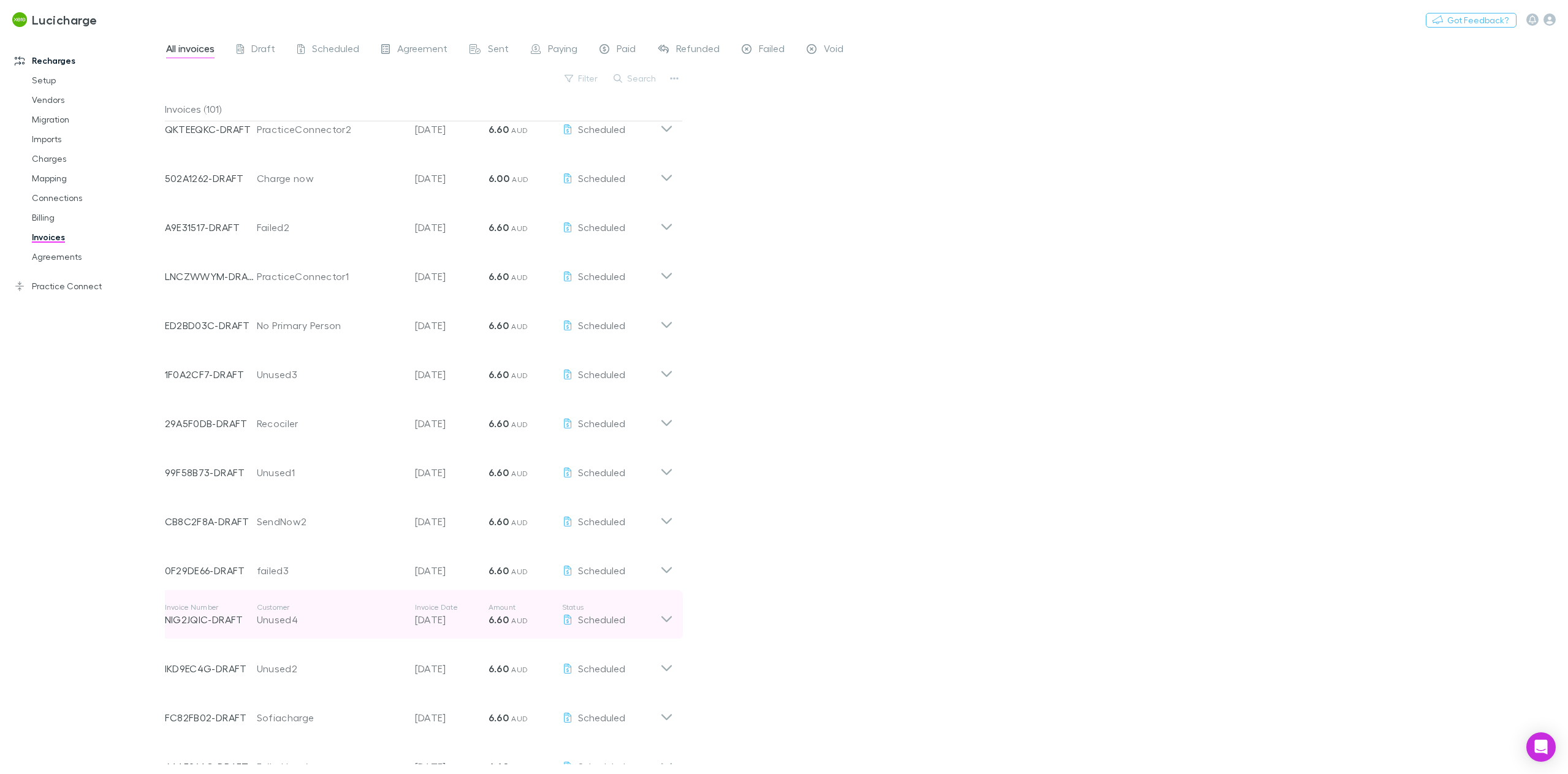
click at [667, 619] on icon at bounding box center [667, 614] width 13 height 24
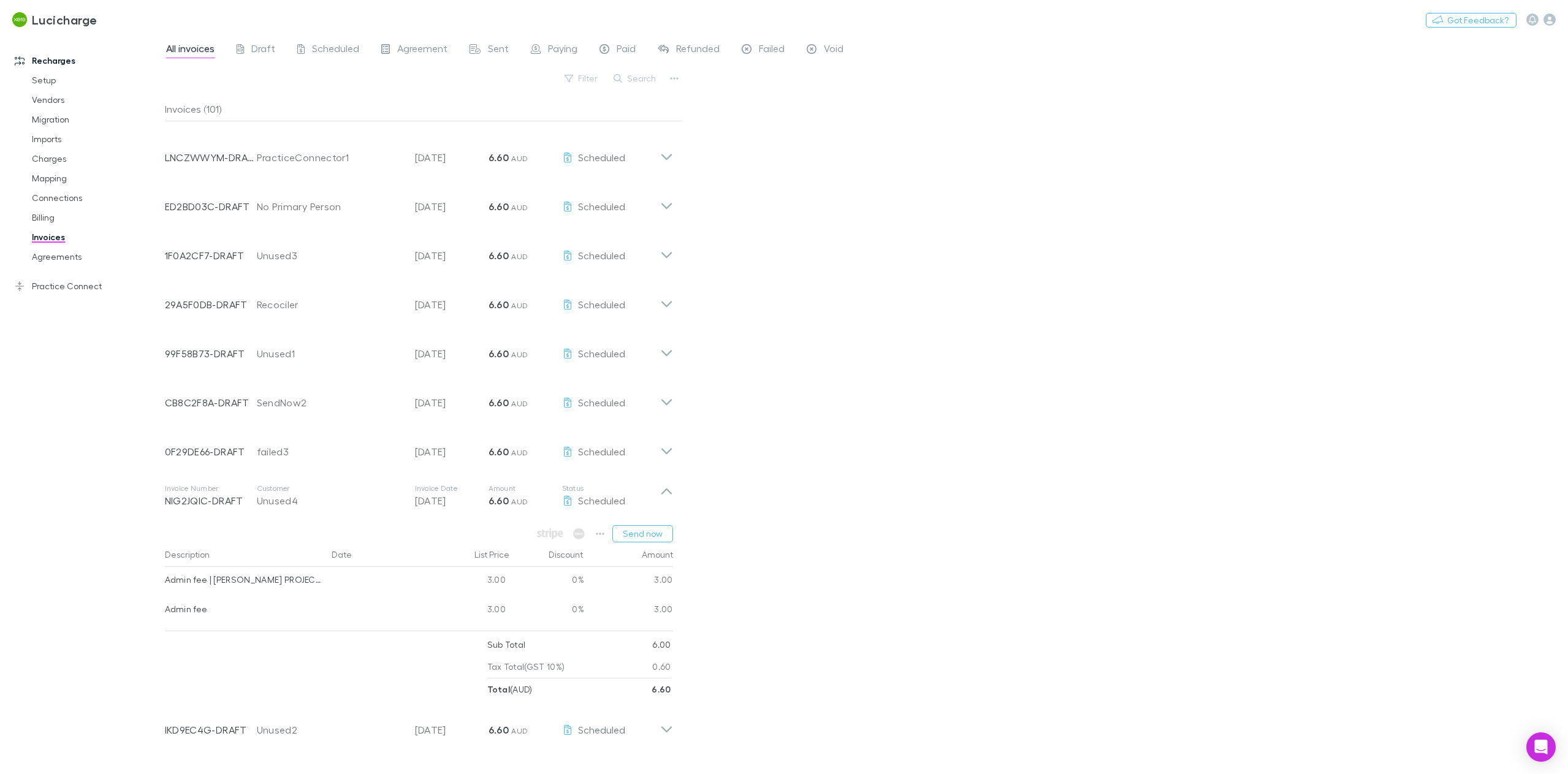
scroll to position [562, 0]
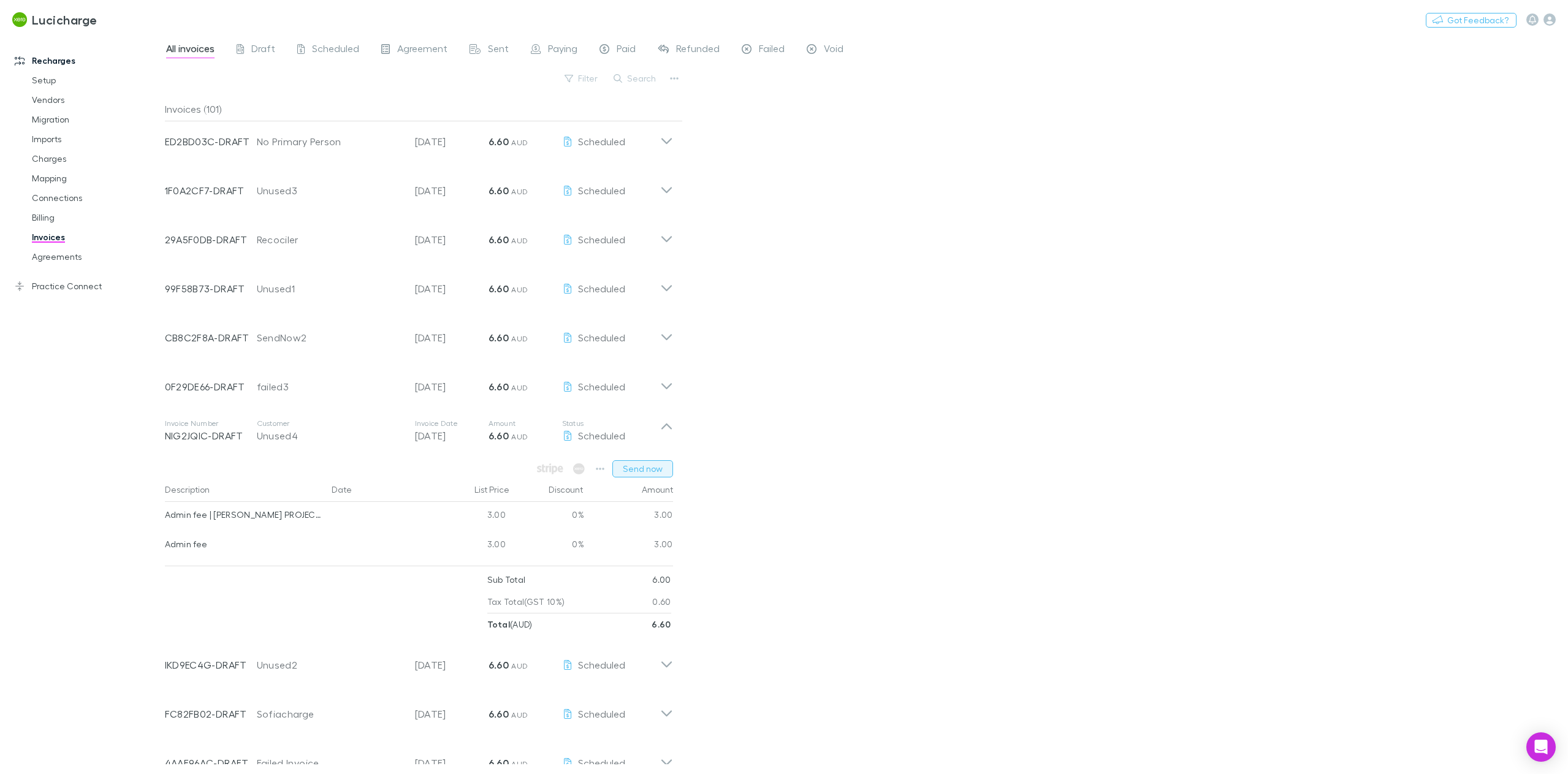
click at [649, 468] on button "Send now" at bounding box center [642, 469] width 61 height 17
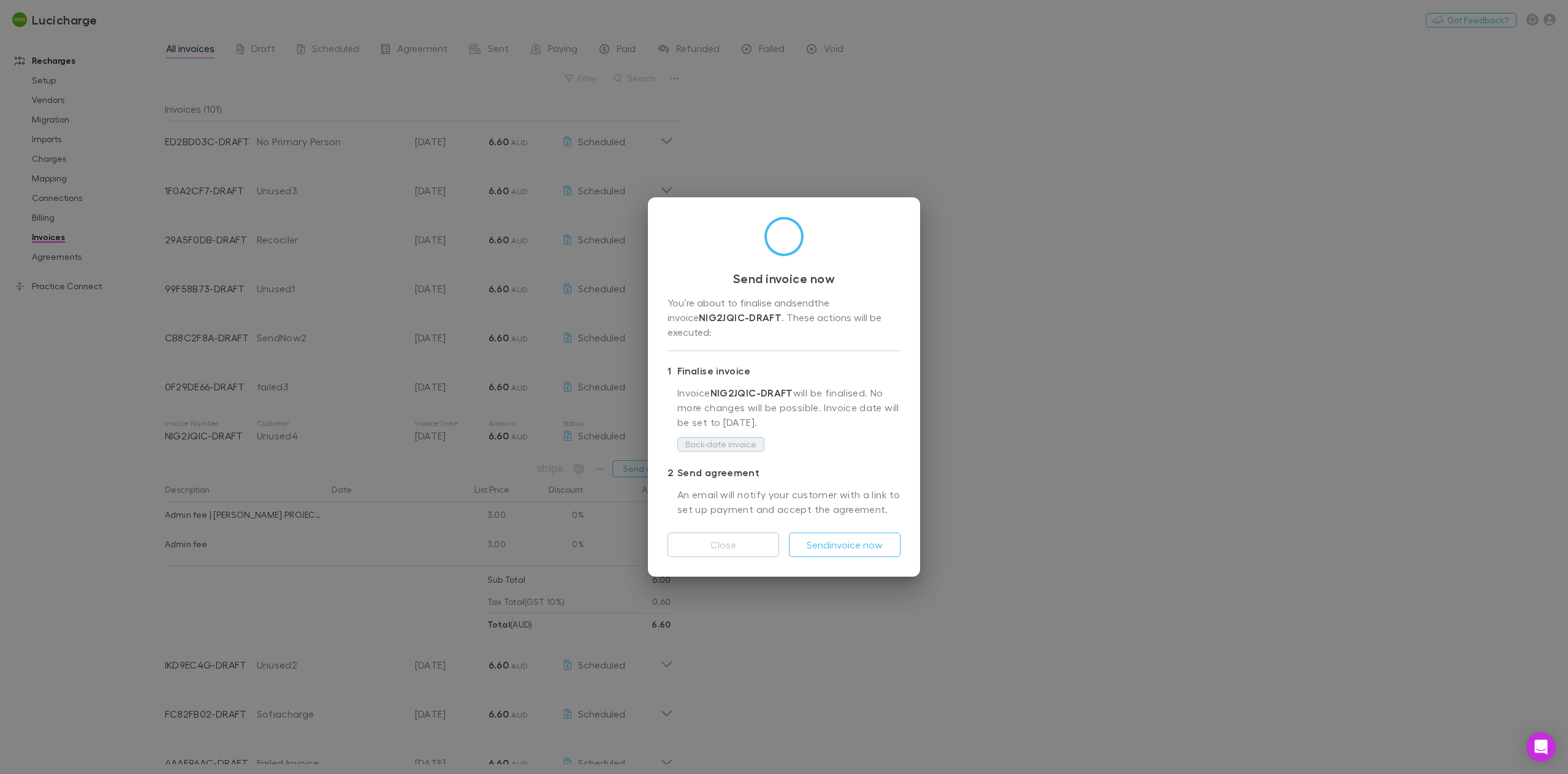
click at [729, 439] on button "Back-date invoice" at bounding box center [720, 444] width 87 height 15
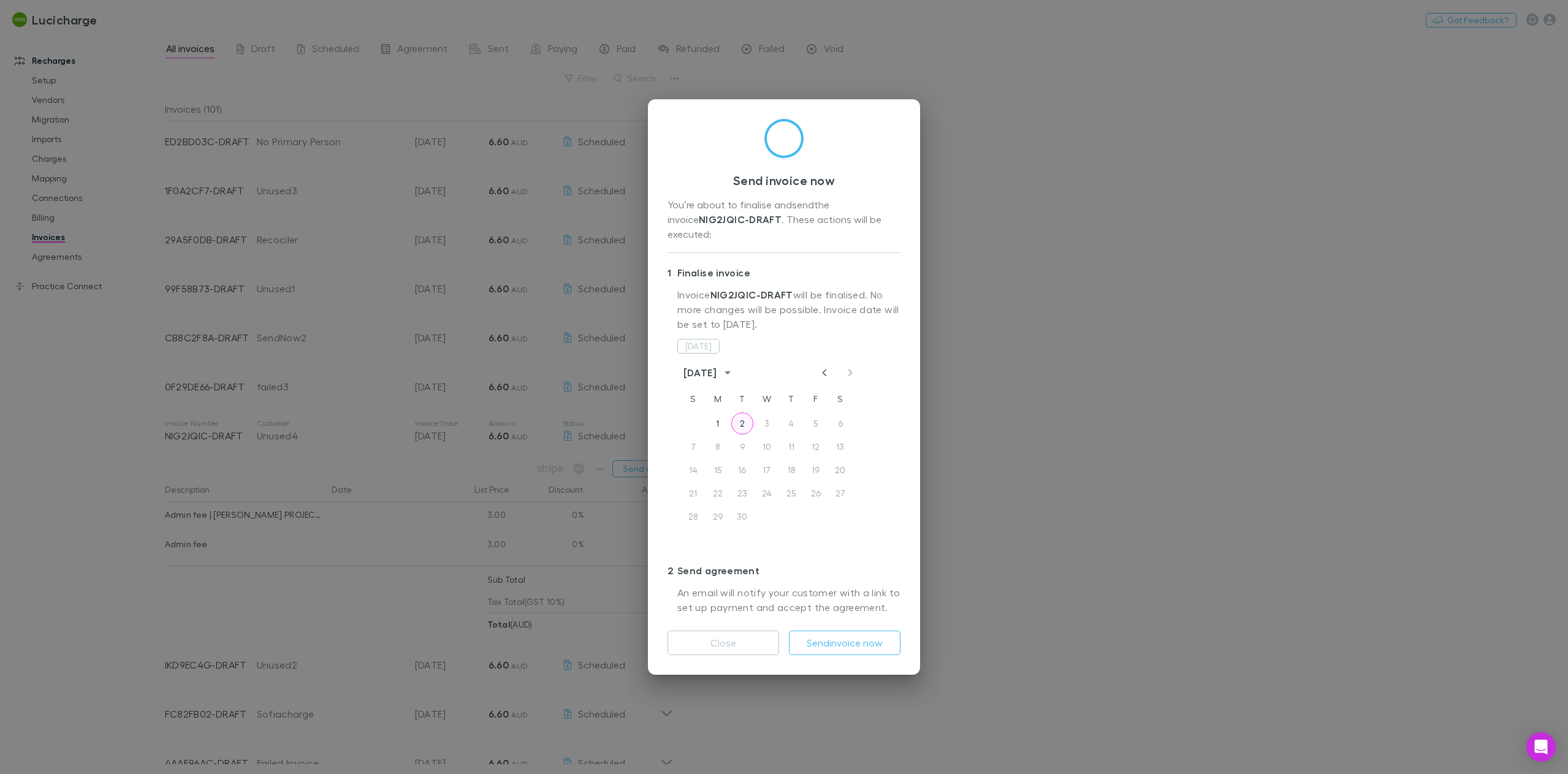
click at [744, 414] on button "2" at bounding box center [742, 423] width 22 height 22
click at [838, 642] on button "Send invoice now" at bounding box center [844, 643] width 112 height 24
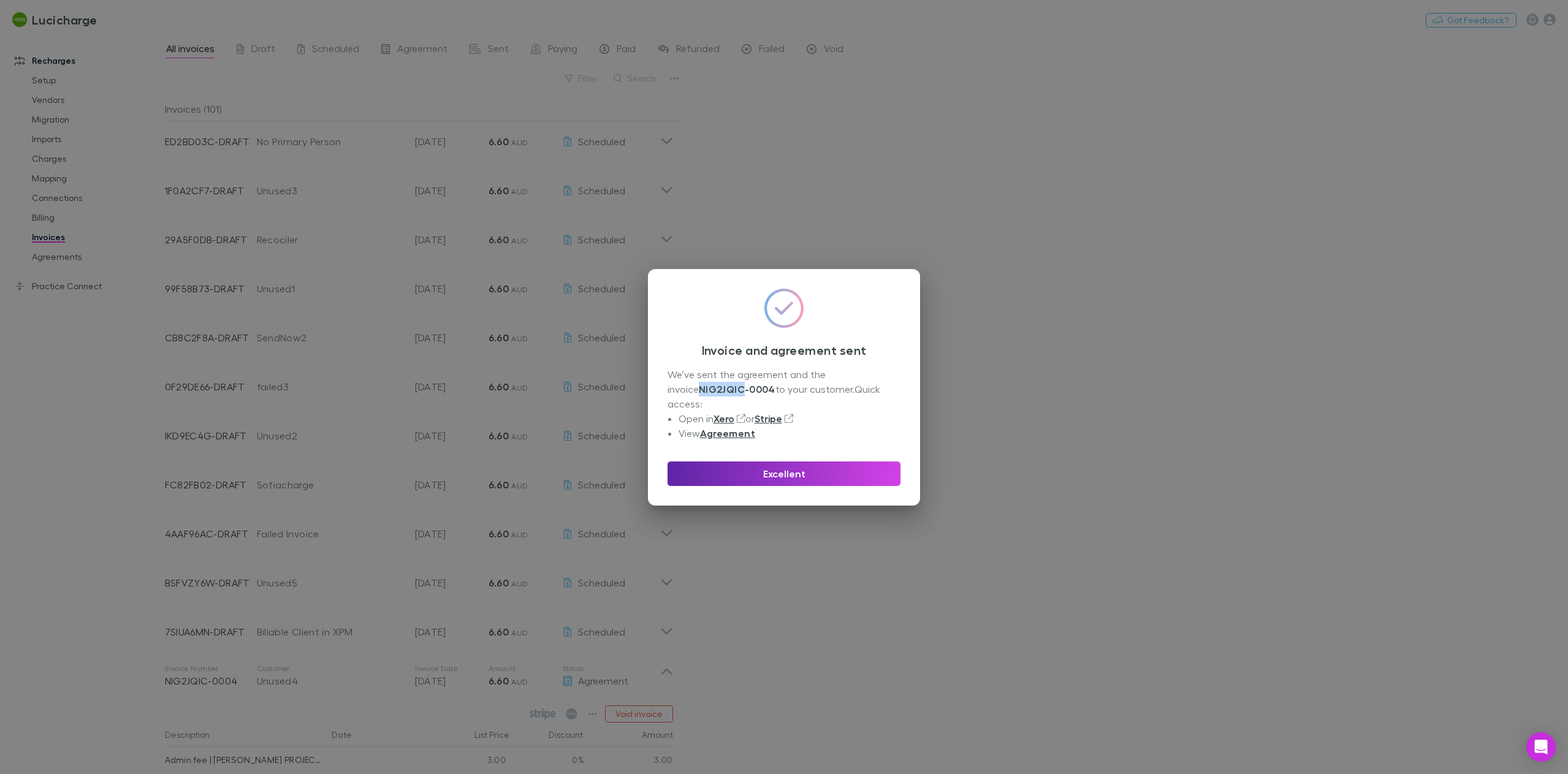
drag, startPoint x: 668, startPoint y: 396, endPoint x: 713, endPoint y: 401, distance: 45.3
click at [713, 396] on strong "NIG2JQIC-0004" at bounding box center [737, 389] width 77 height 12
copy strong "NIG2JQIC"
click at [775, 468] on button "Excellent" at bounding box center [784, 474] width 233 height 24
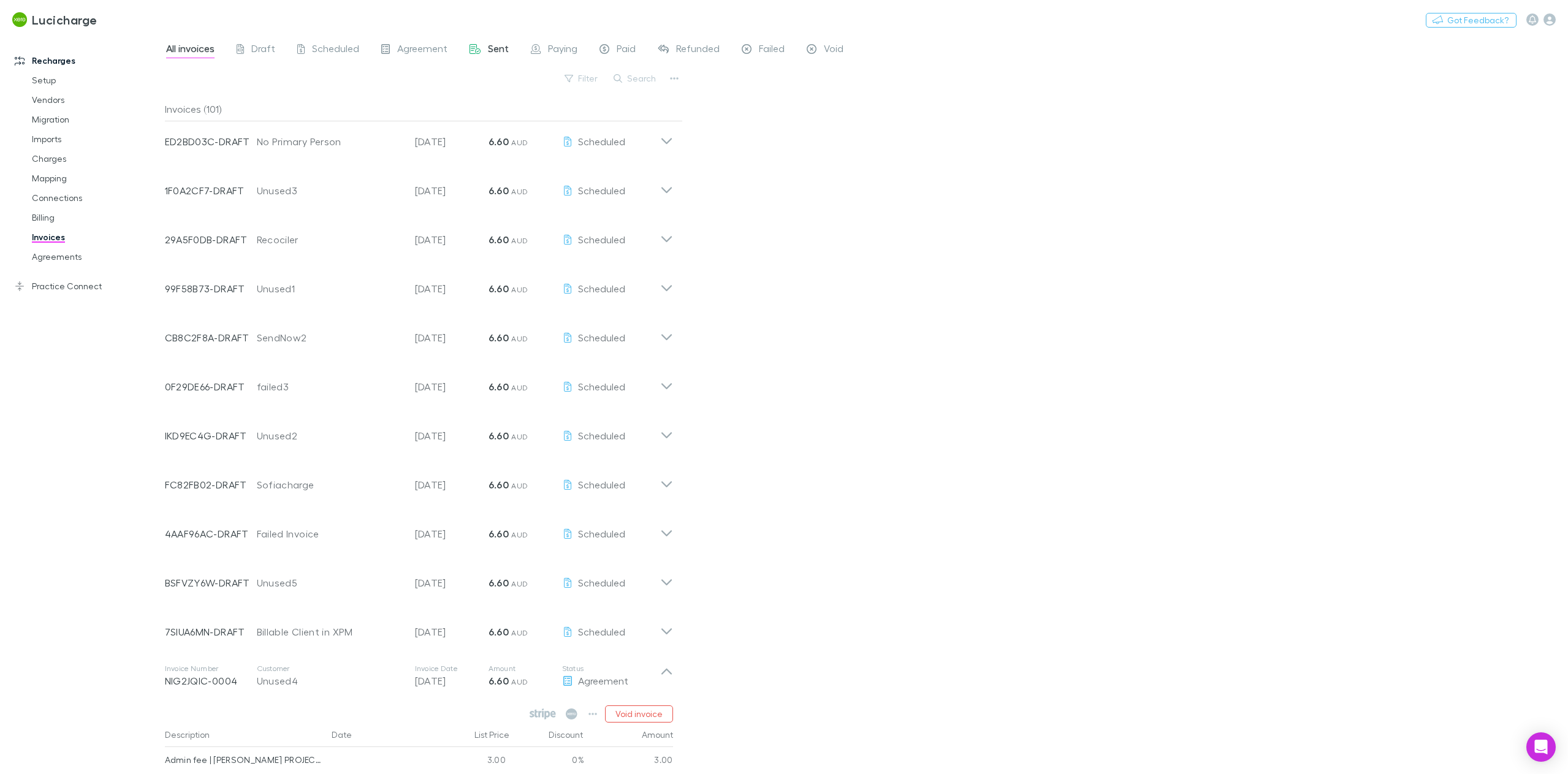
click at [503, 54] on span "Sent" at bounding box center [498, 50] width 21 height 16
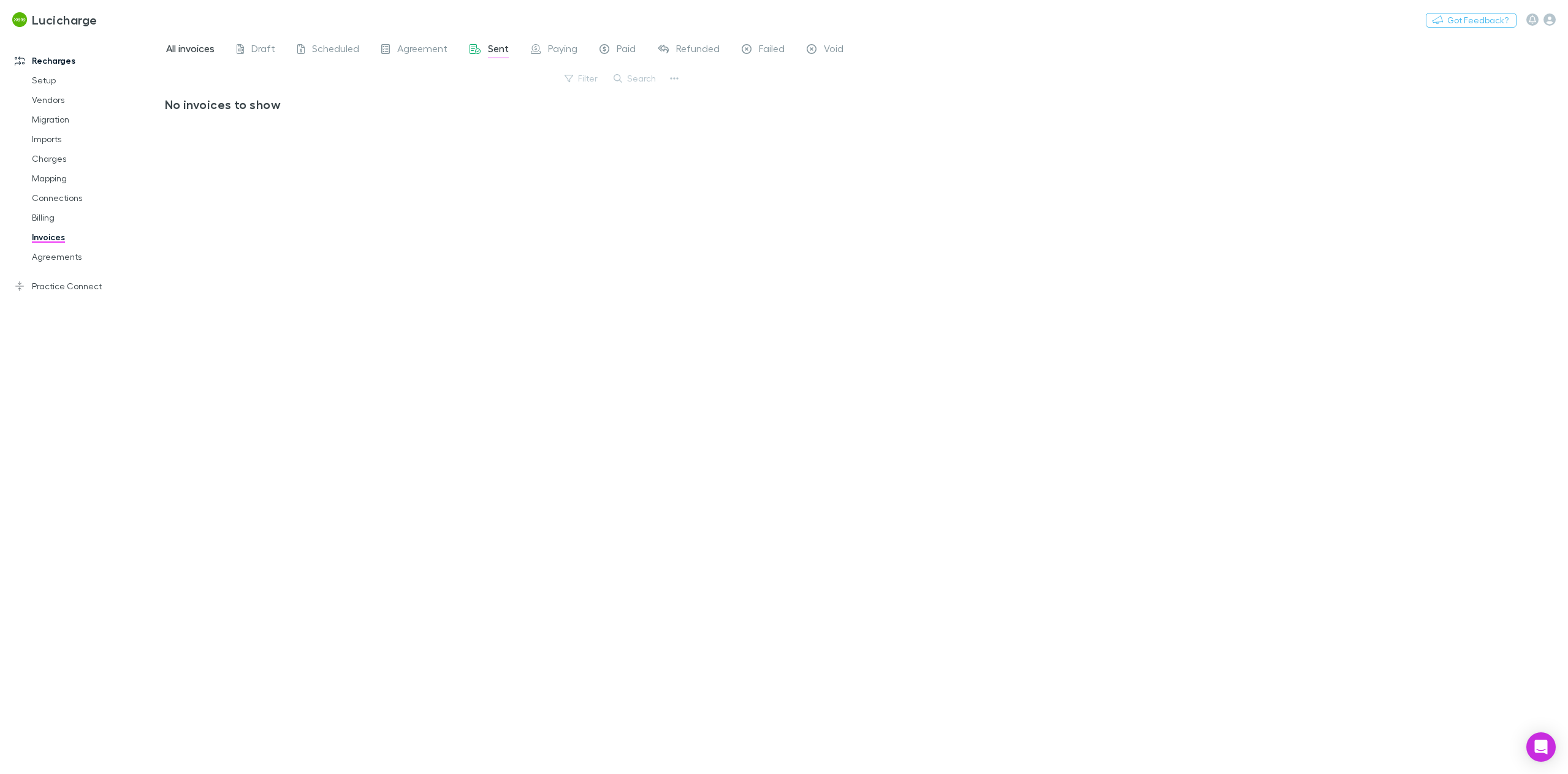
click at [195, 46] on span "All invoices" at bounding box center [190, 50] width 48 height 16
click at [335, 50] on span "Scheduled" at bounding box center [335, 50] width 47 height 16
click at [206, 42] on link "All invoices" at bounding box center [191, 50] width 50 height 20
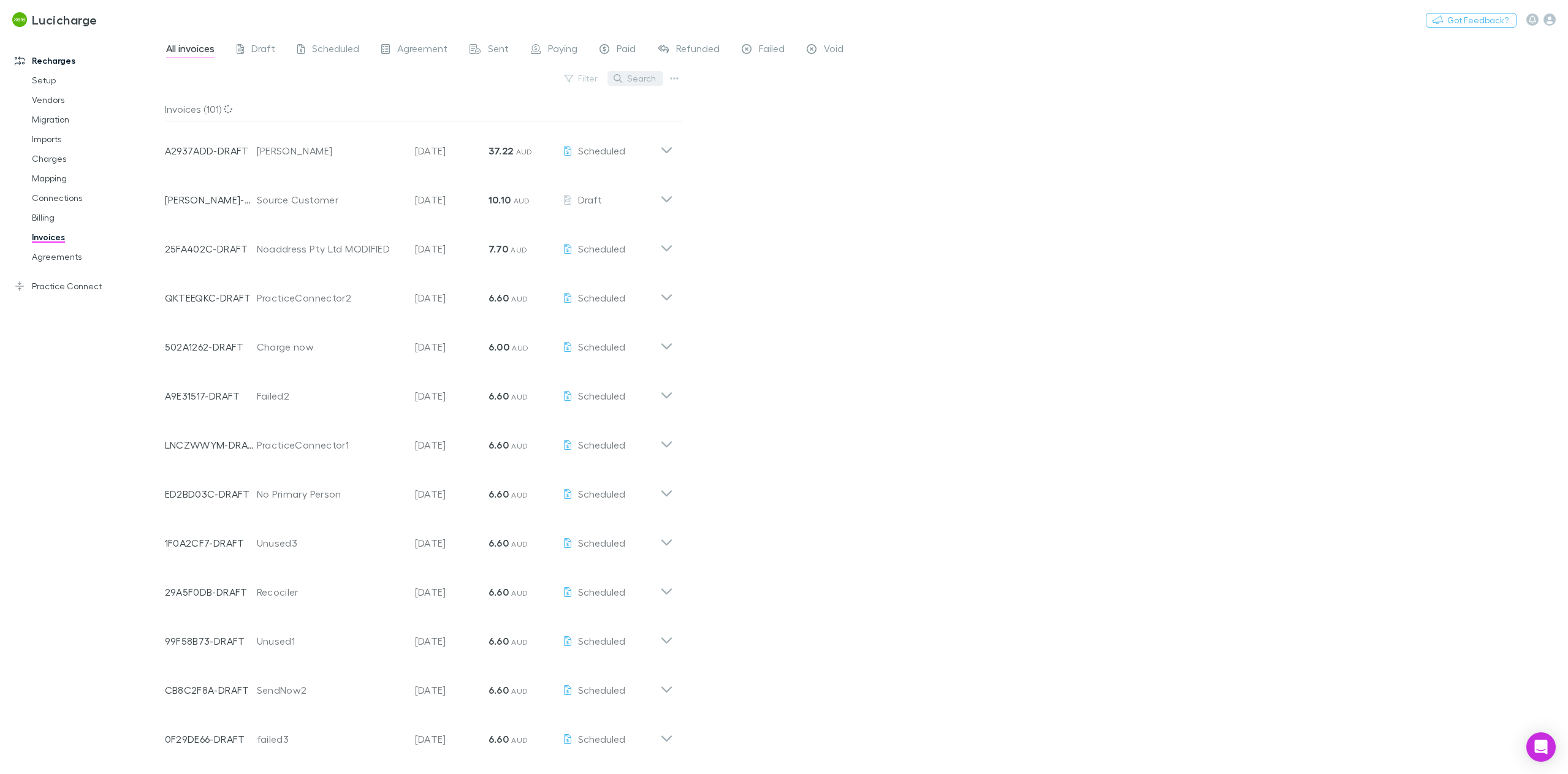
click at [636, 74] on button "Search" at bounding box center [635, 78] width 56 height 15
paste input "********"
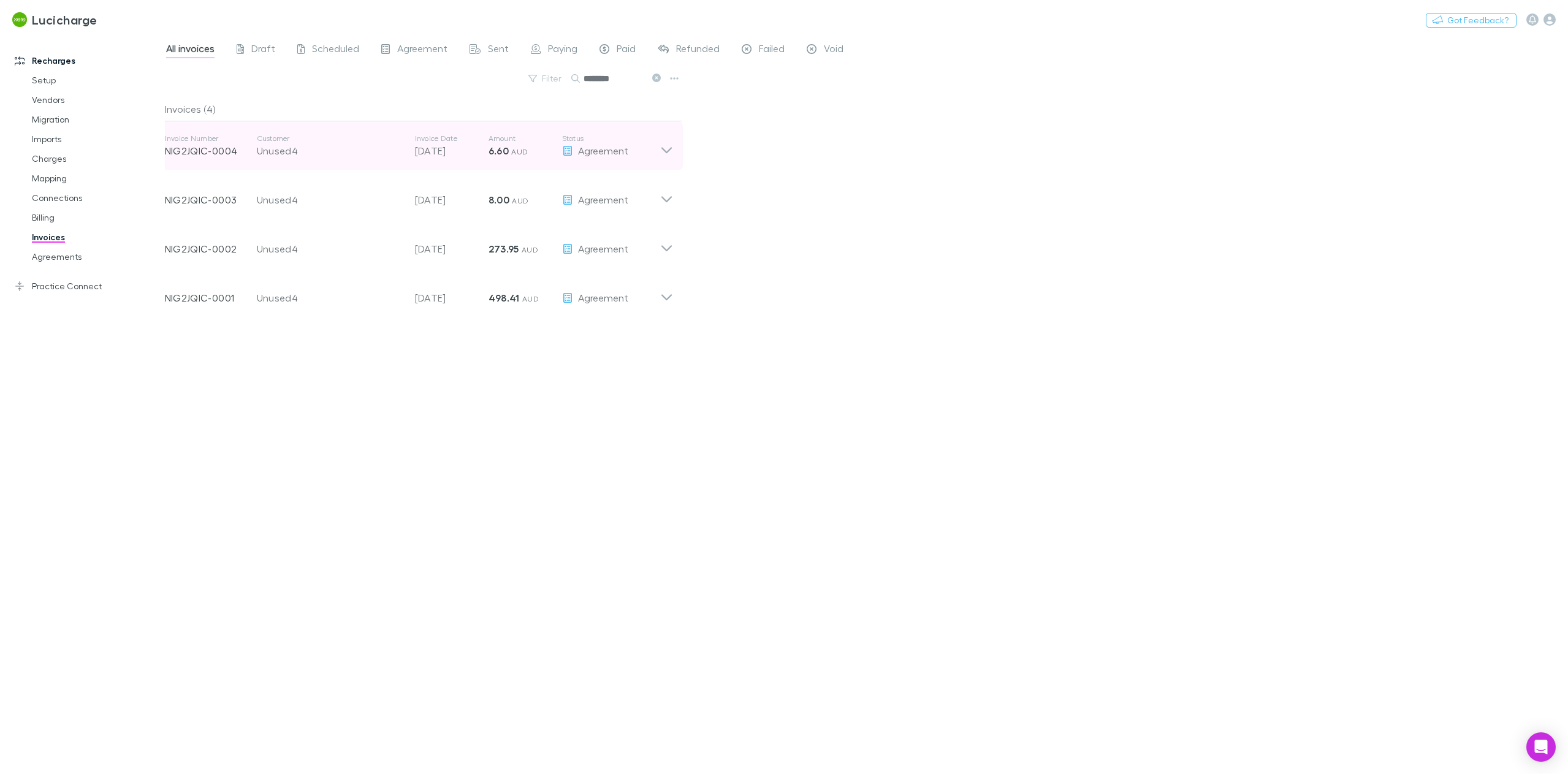
type input "********"
click at [667, 150] on icon at bounding box center [667, 146] width 13 height 24
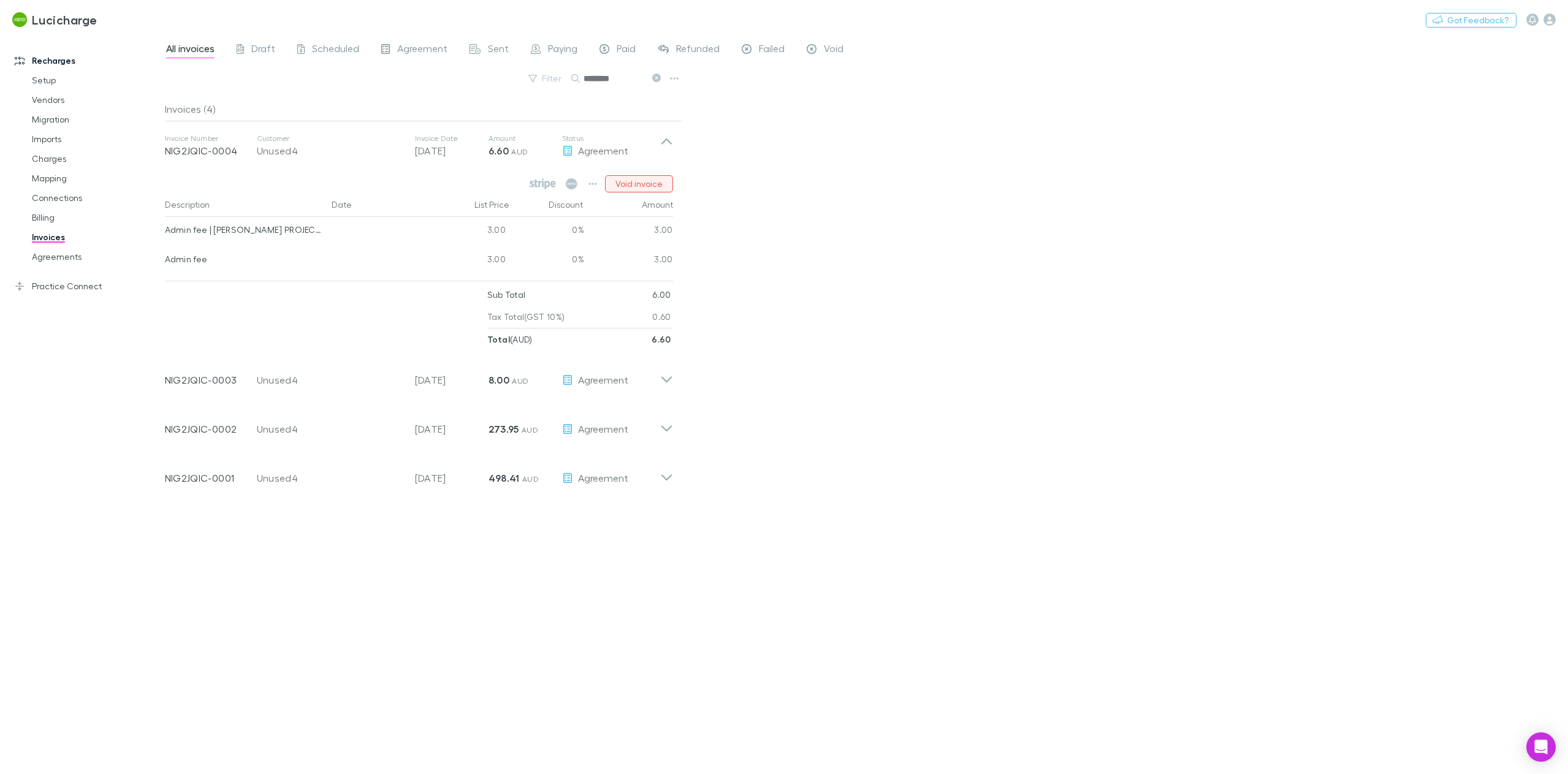
click at [659, 188] on button "Void invoice" at bounding box center [639, 183] width 68 height 17
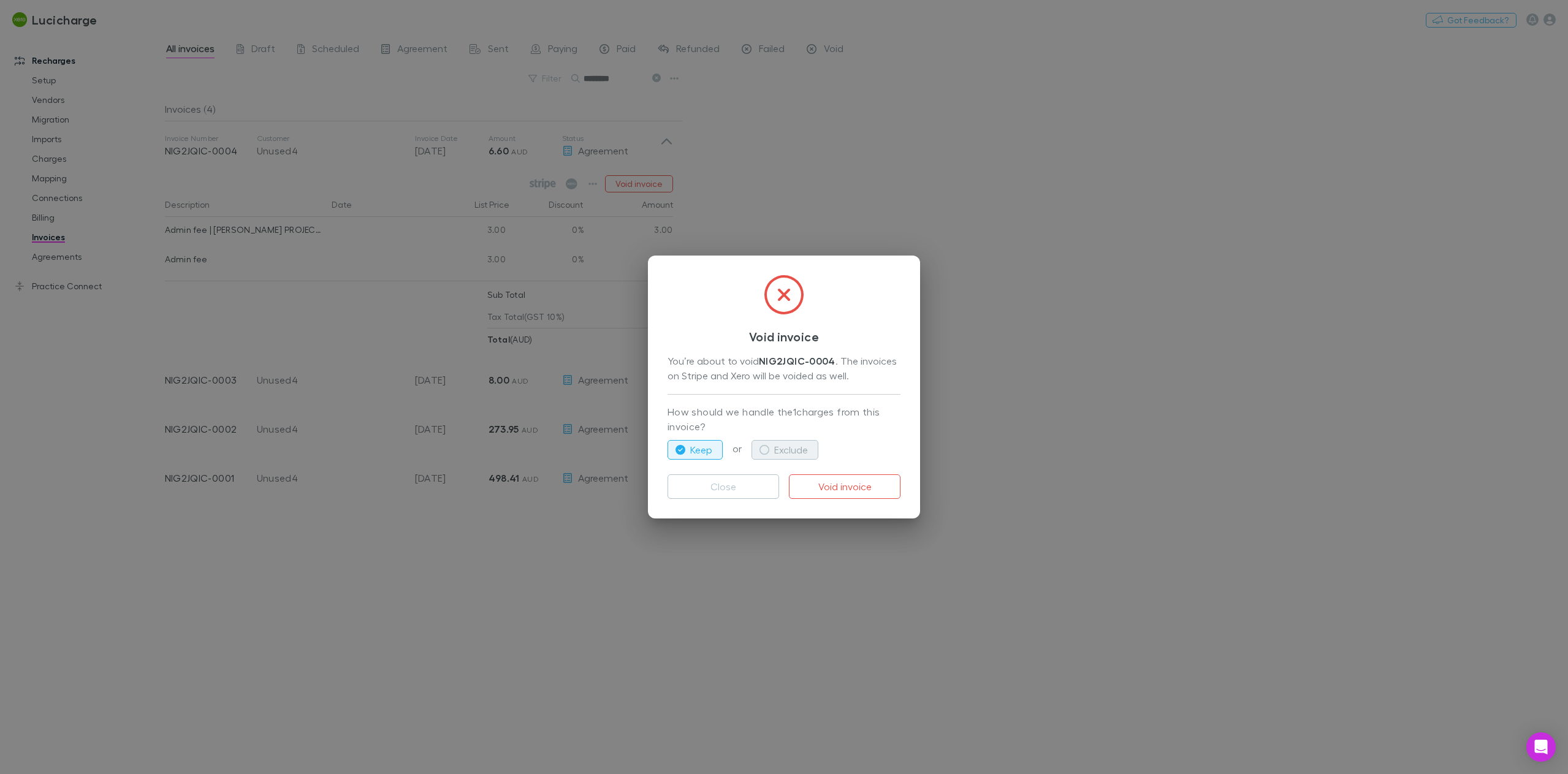
click at [763, 450] on icon "button" at bounding box center [764, 450] width 10 height 10
click at [847, 484] on button "Void invoice" at bounding box center [844, 487] width 112 height 24
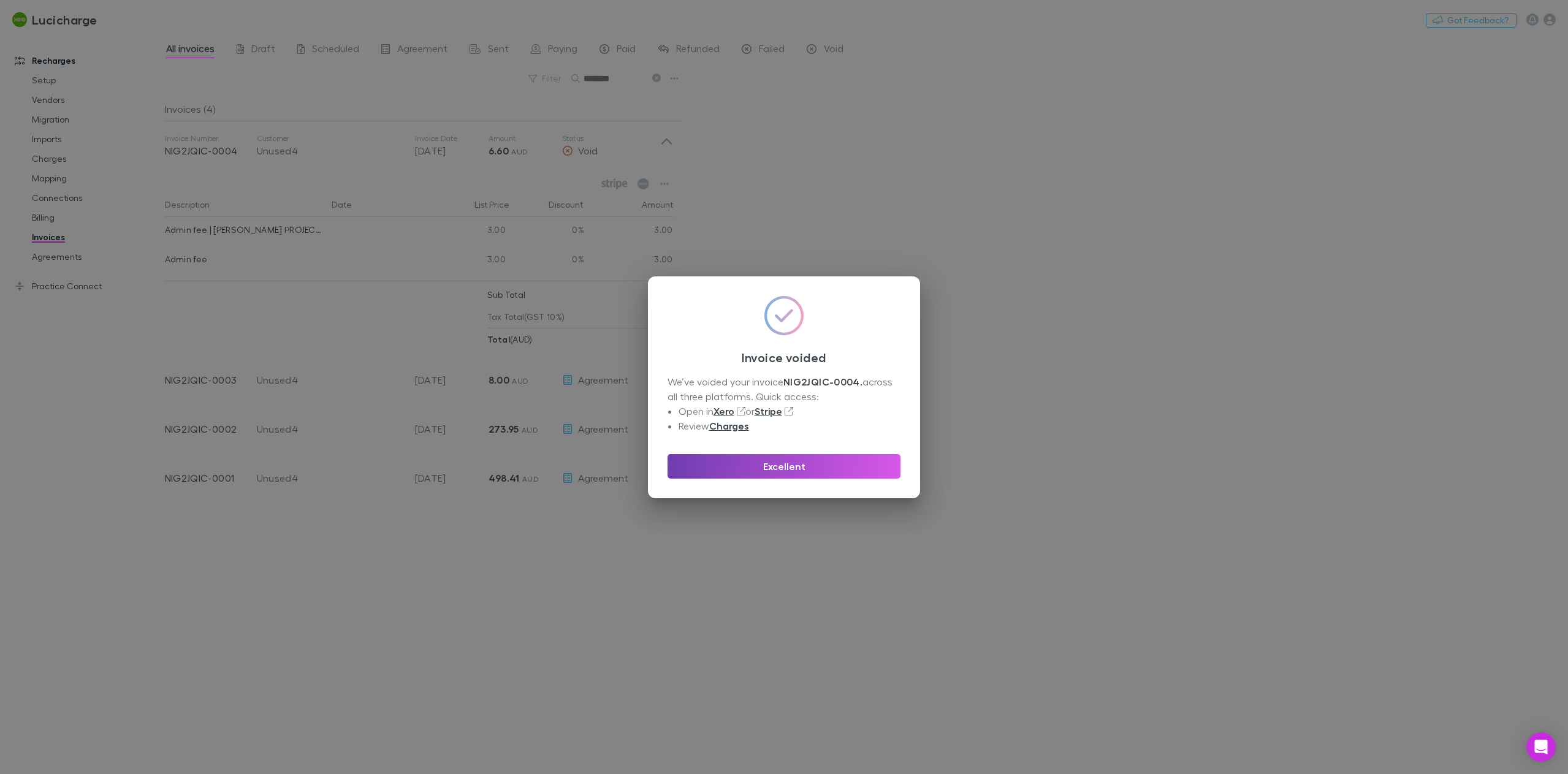
click at [818, 468] on button "Excellent" at bounding box center [784, 466] width 233 height 24
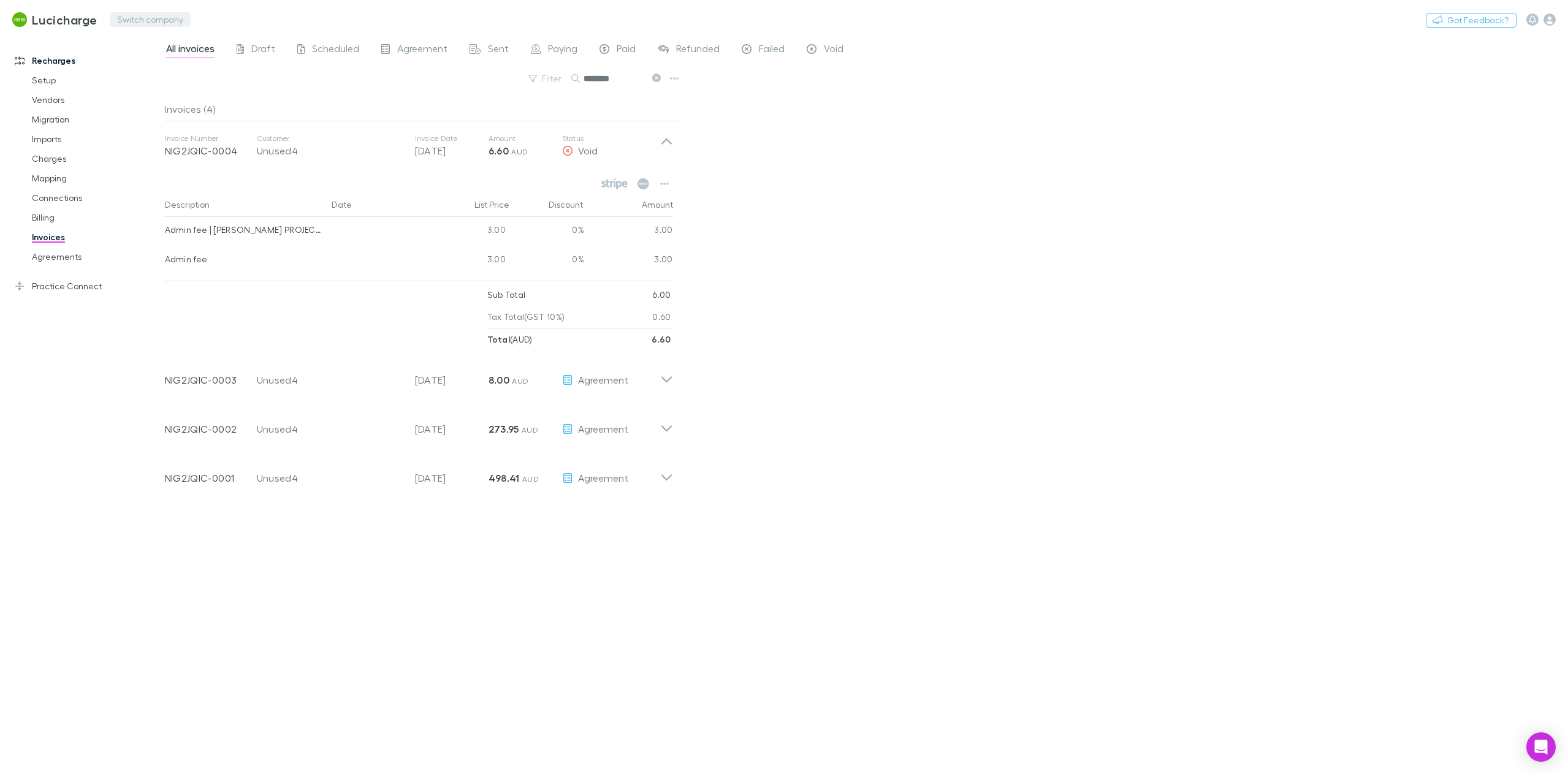
click at [150, 21] on button "Switch company" at bounding box center [150, 20] width 81 height 15
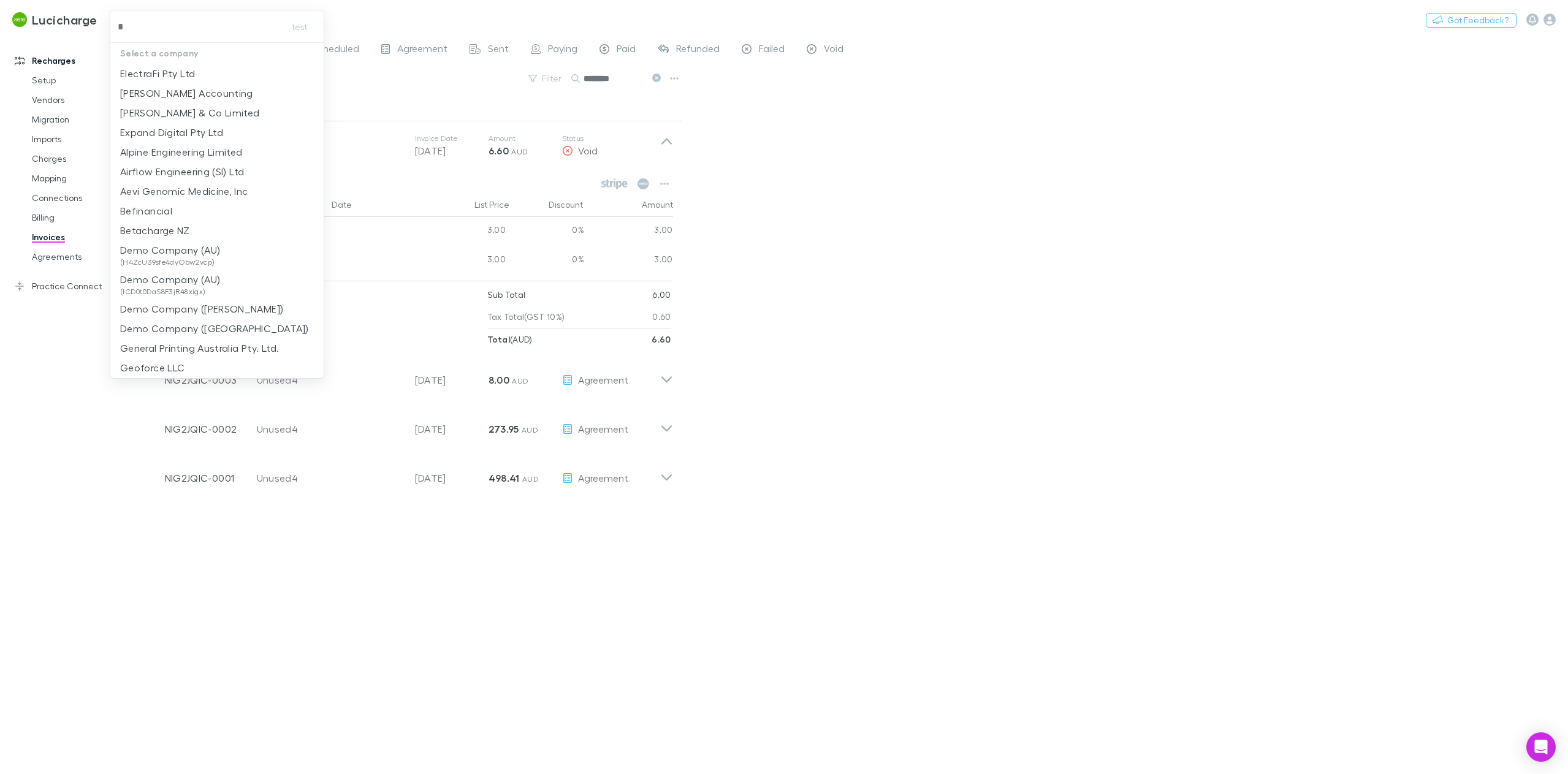
type input "**"
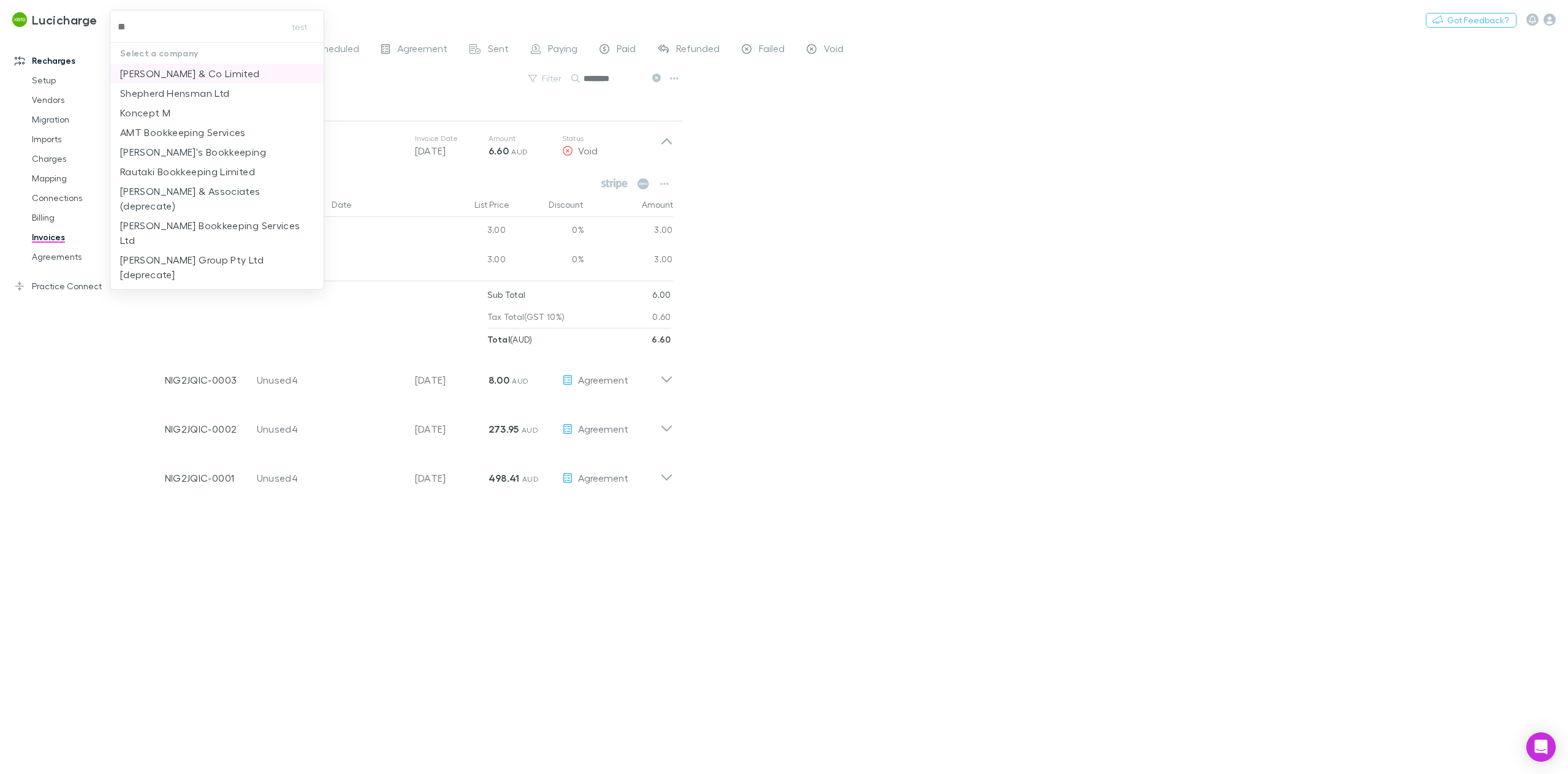
click at [181, 73] on p "[PERSON_NAME] & Co Limited" at bounding box center [191, 73] width 140 height 15
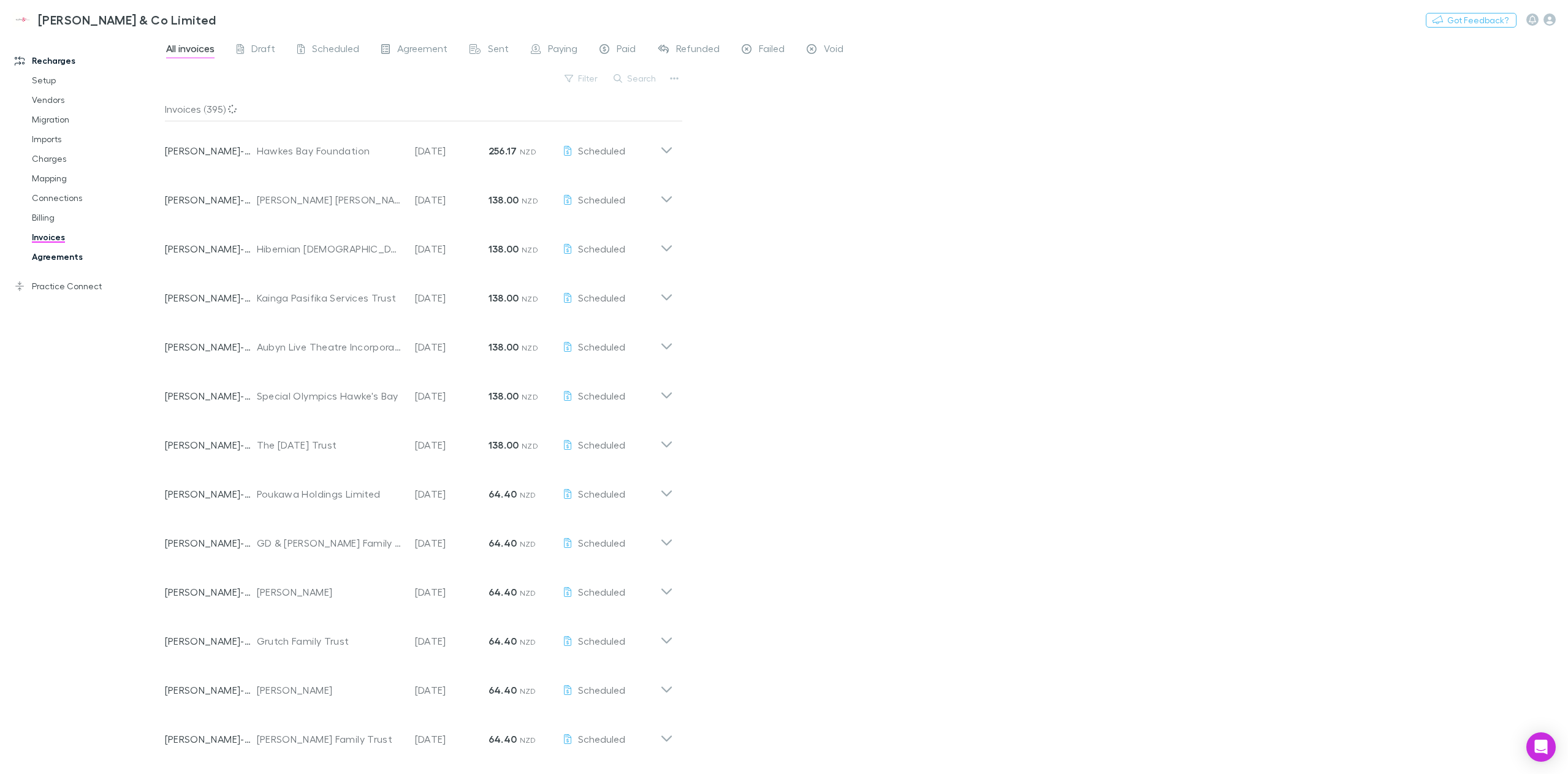
click at [78, 257] on link "Agreements" at bounding box center [95, 256] width 152 height 20
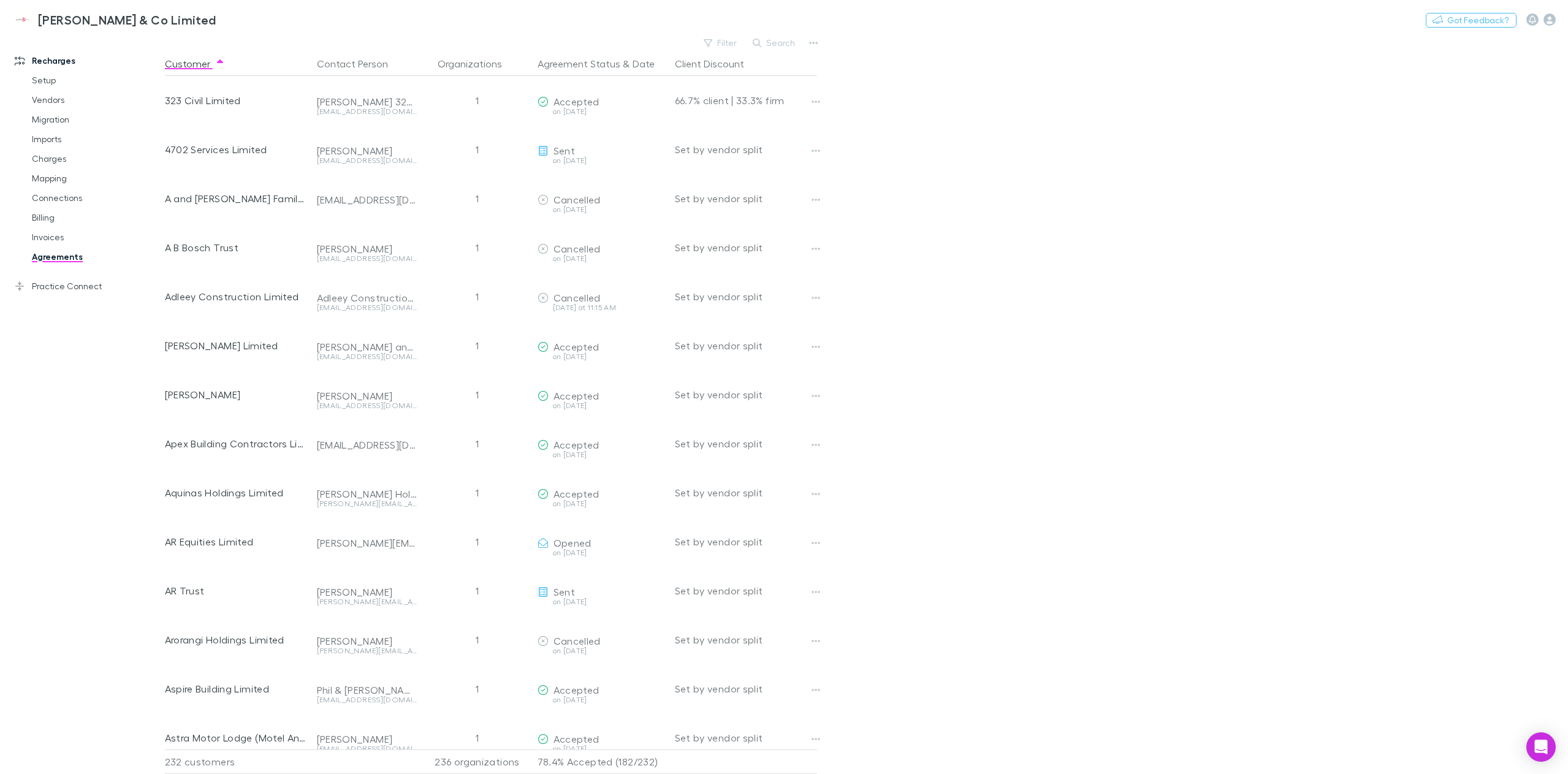
click at [764, 39] on button "Search" at bounding box center [774, 43] width 56 height 15
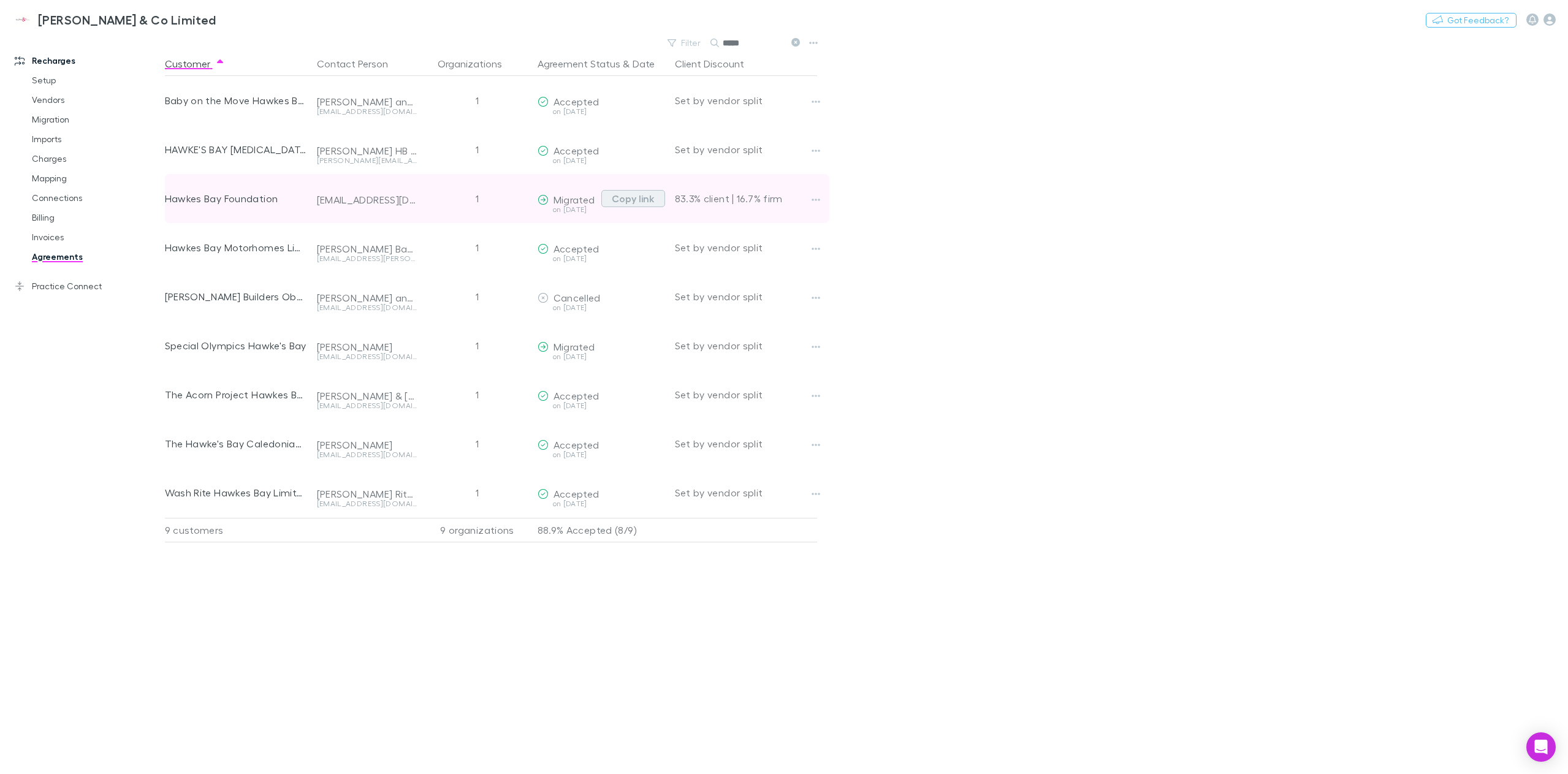
type input "*****"
click at [634, 204] on button "Copy link" at bounding box center [633, 198] width 64 height 17
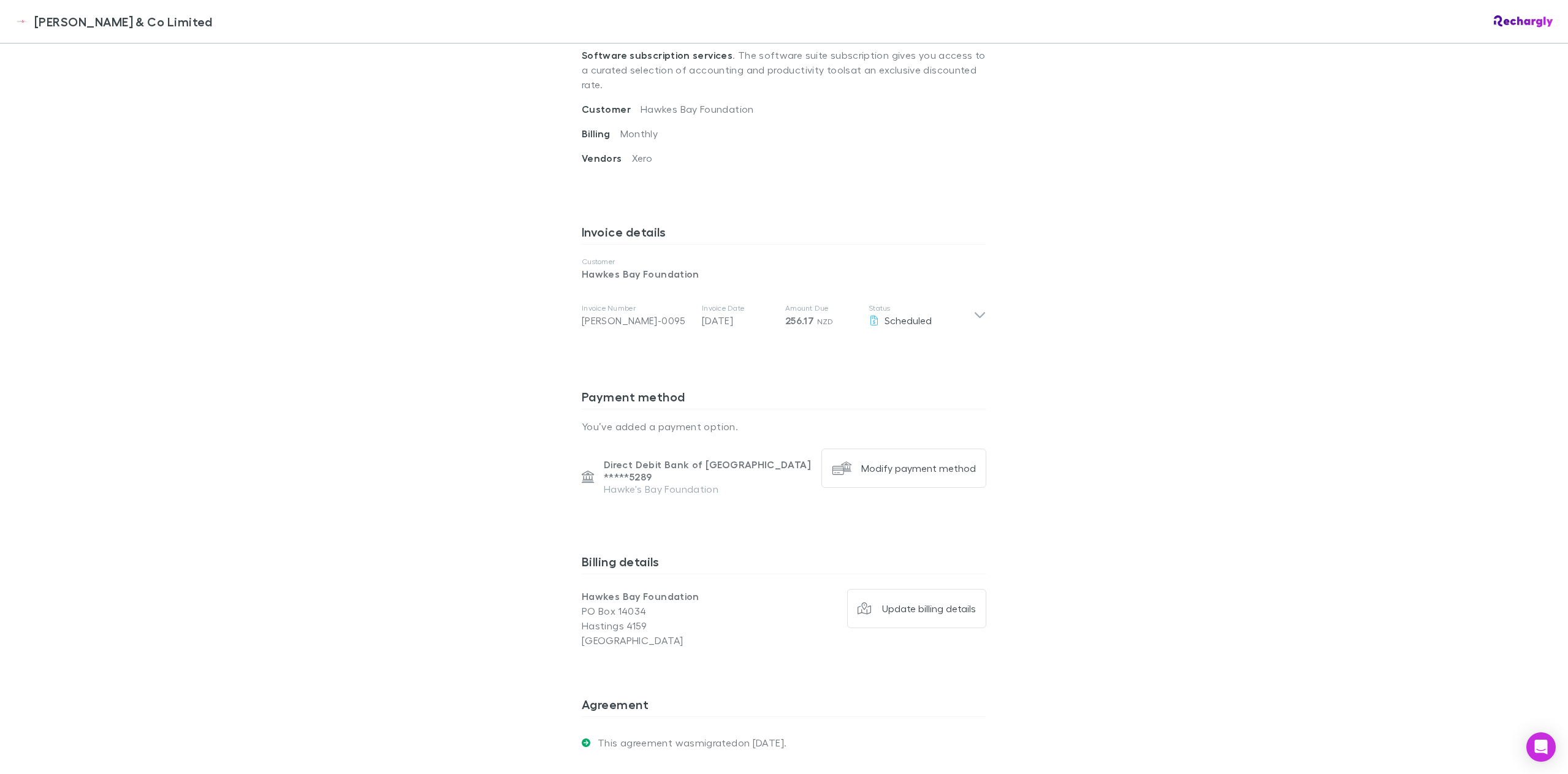
scroll to position [441, 0]
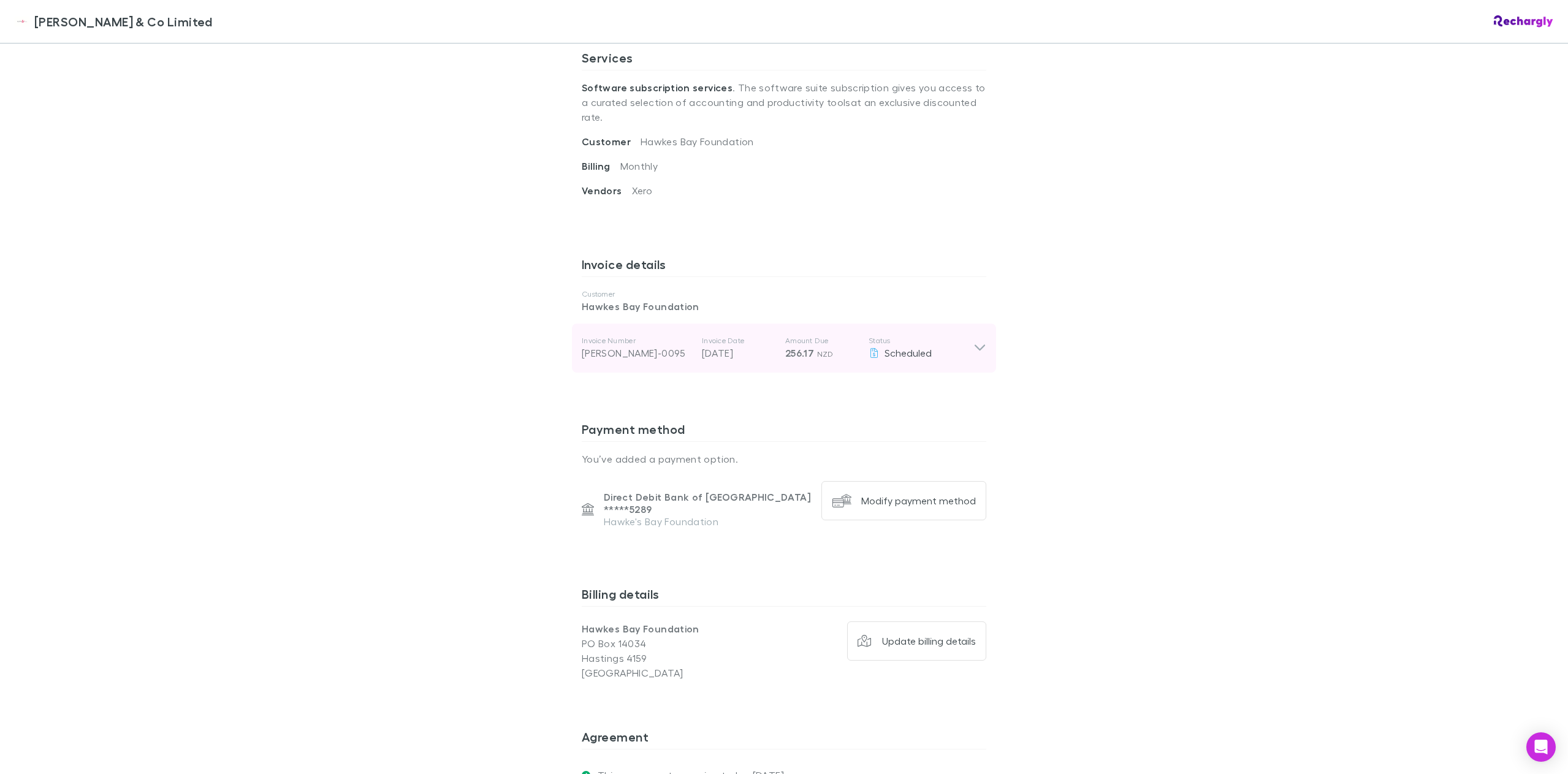
click at [984, 331] on div "Invoice Number [PERSON_NAME]-0095 Invoice Date [DATE] Amount Due 256.17 NZD Sta…" at bounding box center [784, 348] width 424 height 49
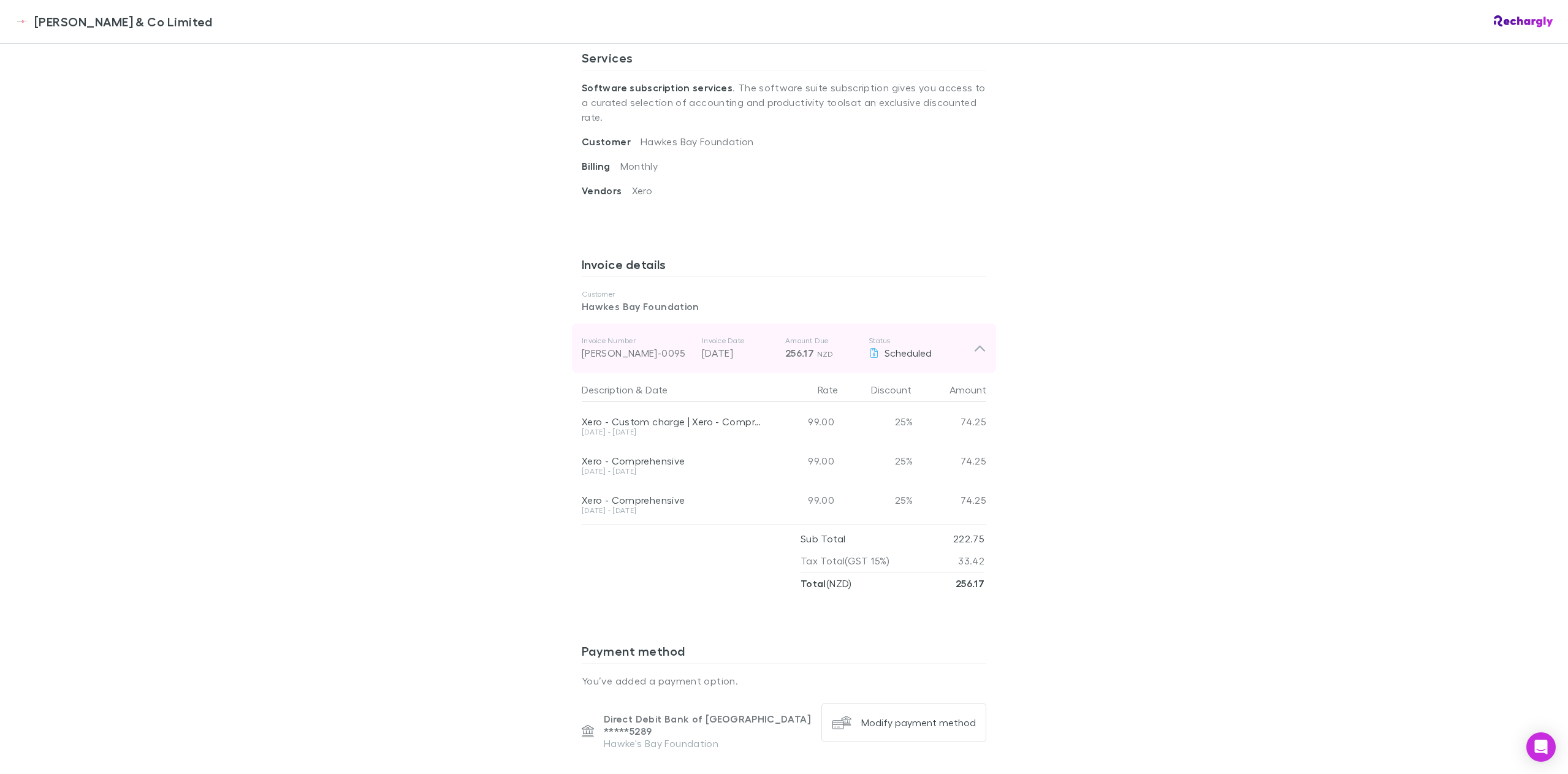
click at [984, 331] on div "Invoice Number [PERSON_NAME]-0095 Invoice Date [DATE] Amount Due 256.17 NZD Sta…" at bounding box center [784, 348] width 424 height 49
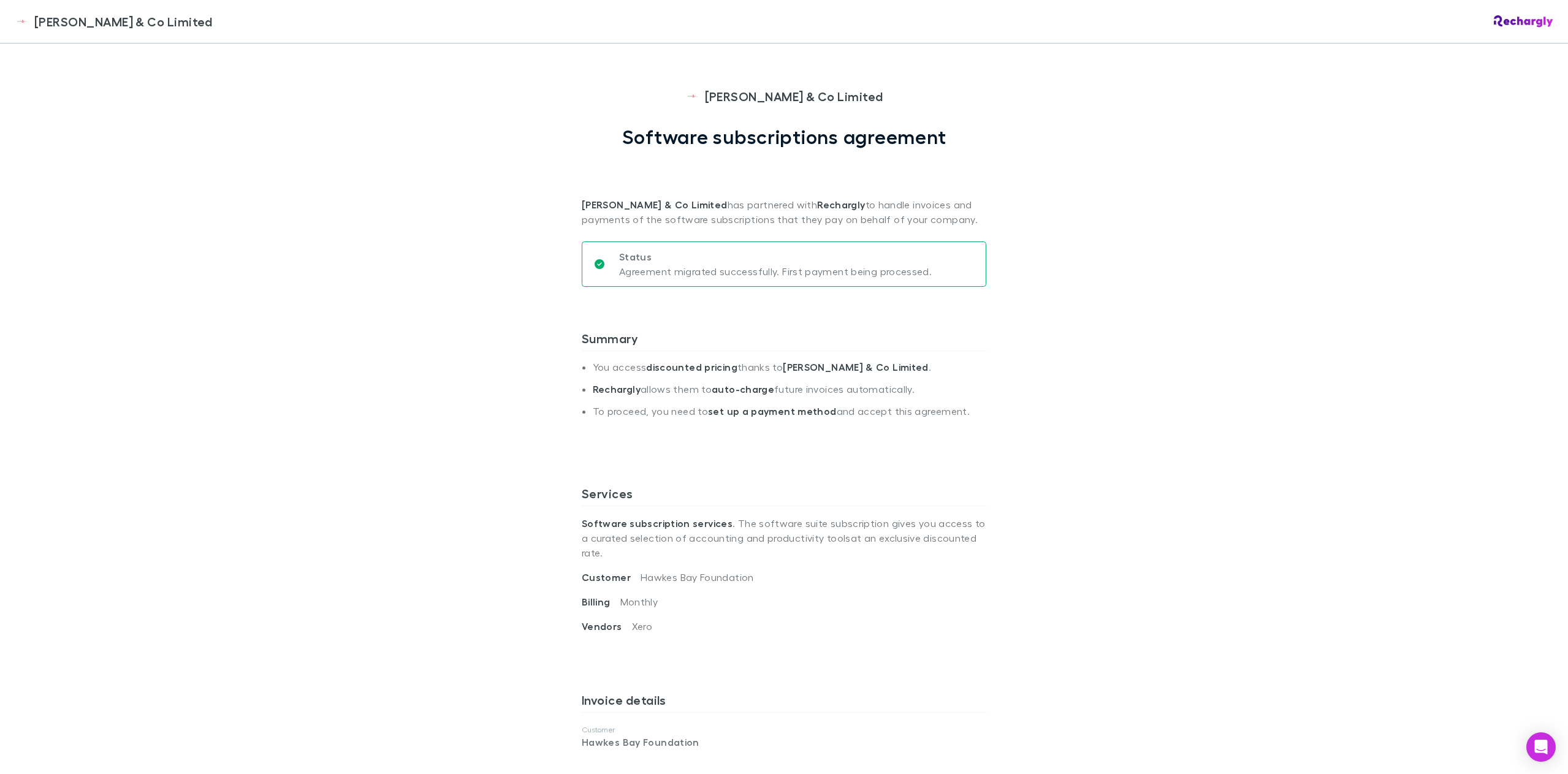
scroll to position [0, 0]
